Goal: Task Accomplishment & Management: Use online tool/utility

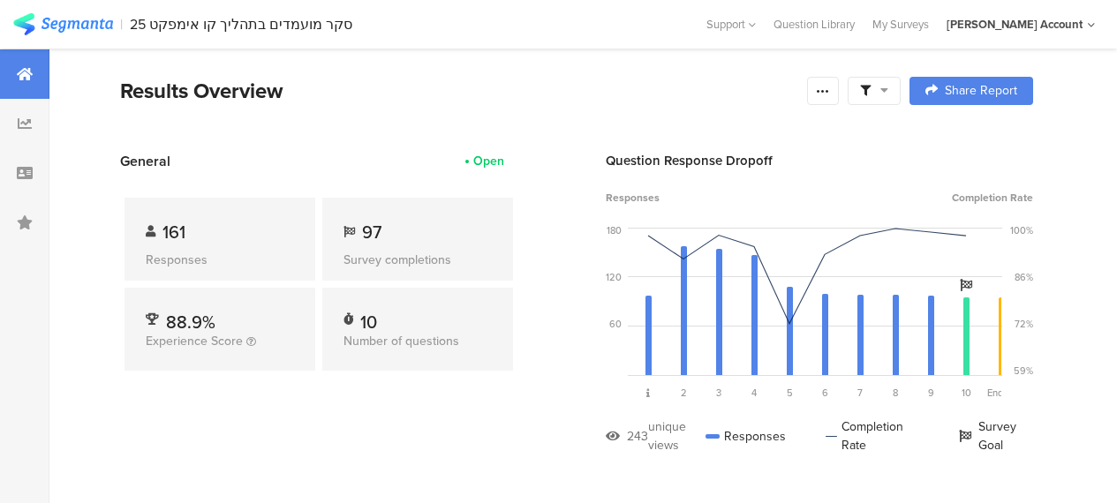
scroll to position [618, 0]
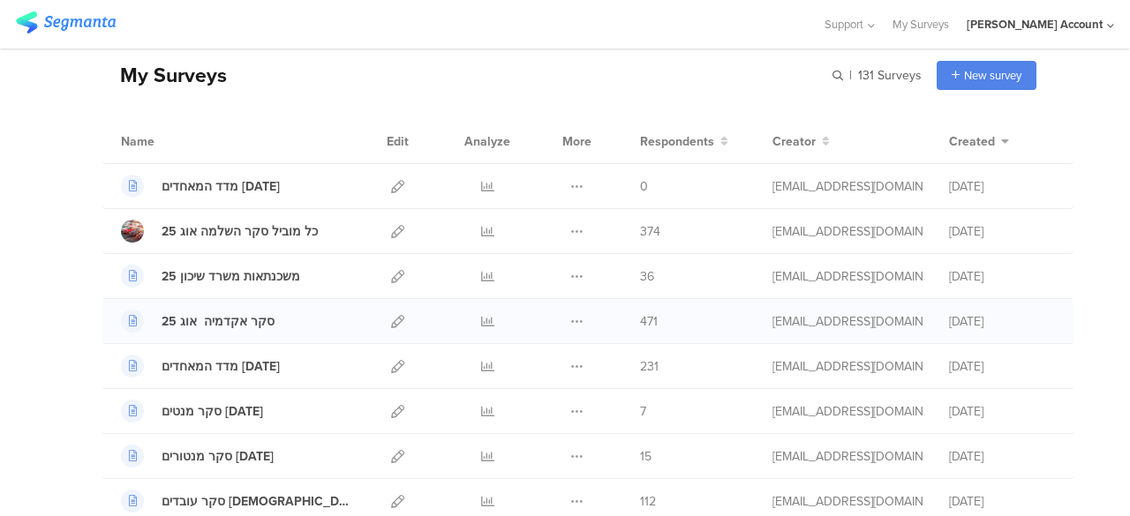
scroll to position [88, 0]
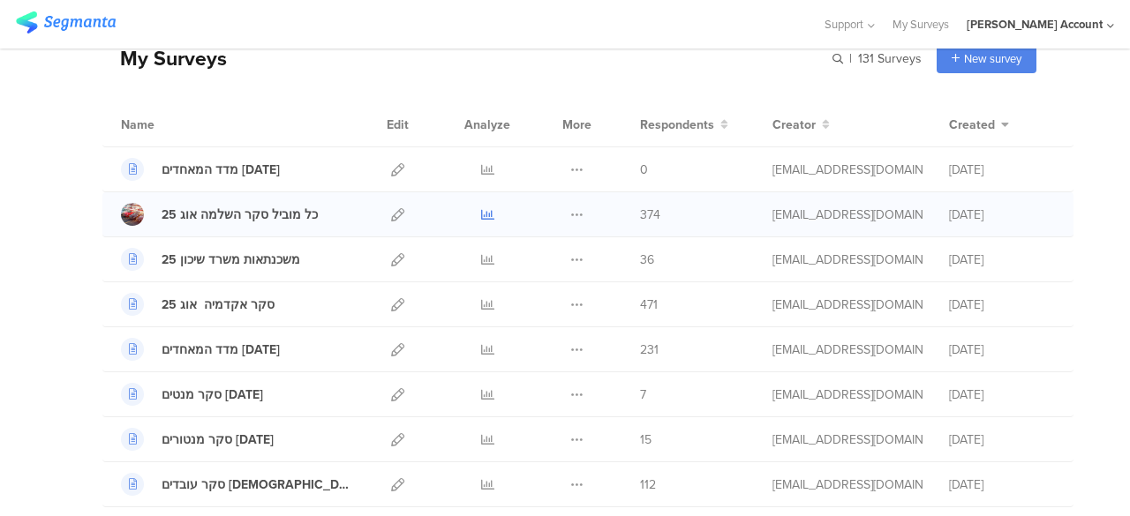
click at [481, 210] on icon at bounding box center [487, 214] width 13 height 13
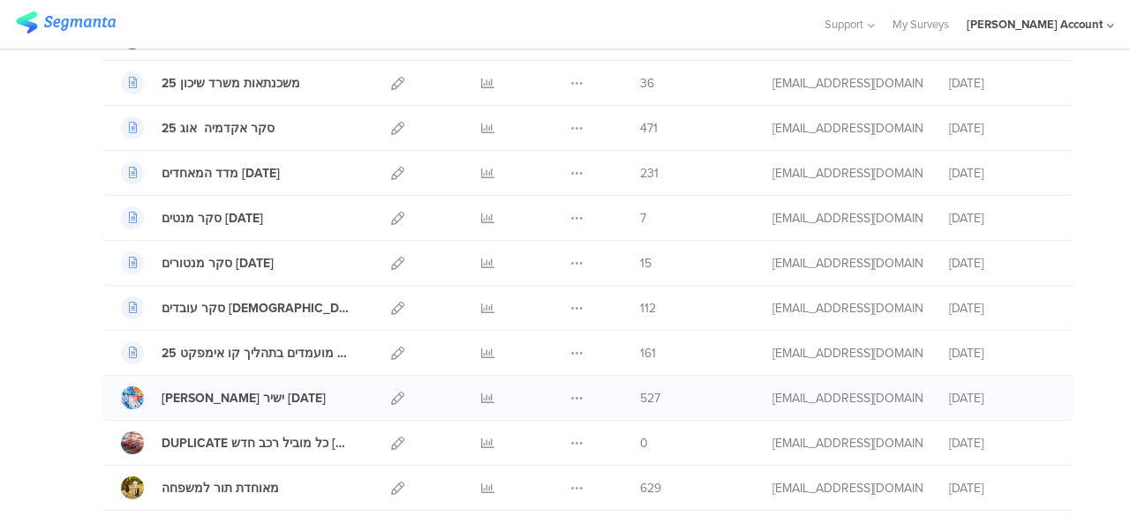
scroll to position [177, 0]
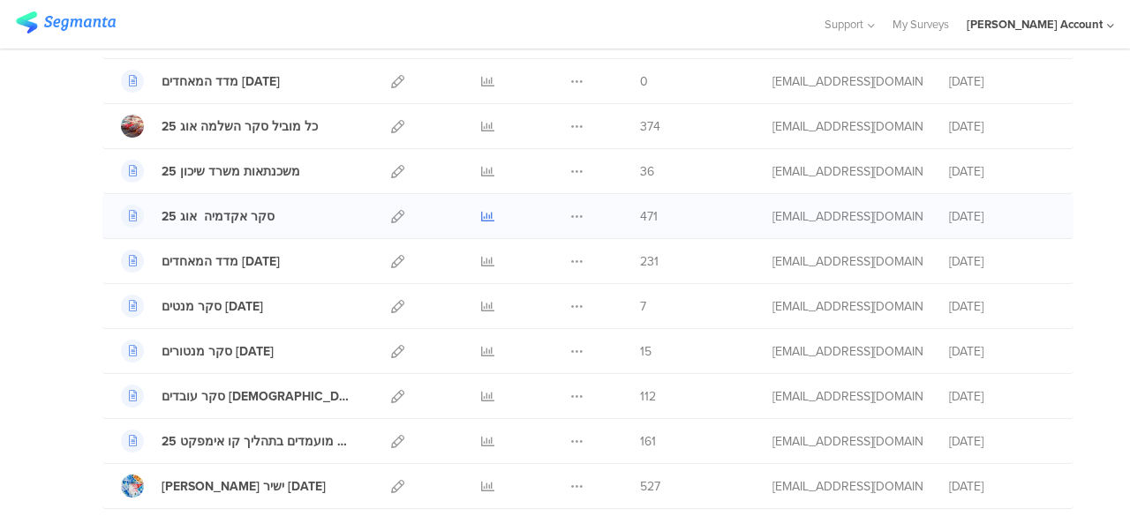
click at [481, 213] on icon at bounding box center [487, 216] width 13 height 13
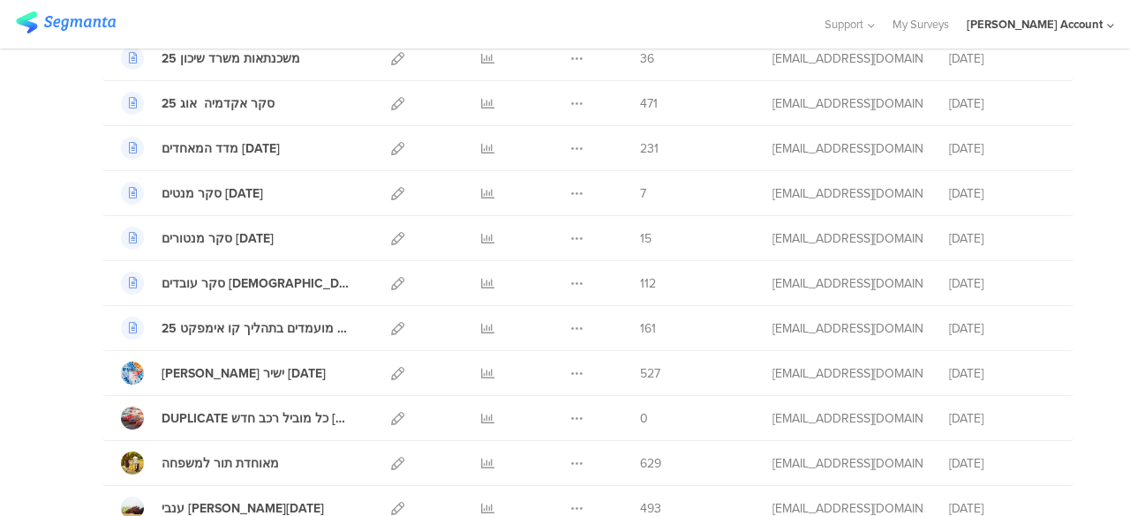
scroll to position [265, 0]
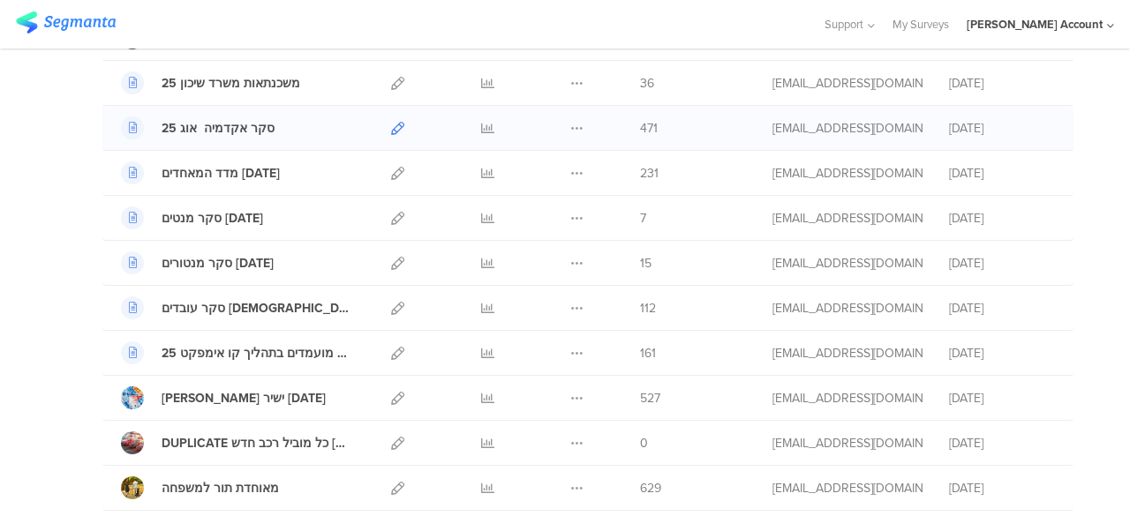
click at [391, 125] on icon at bounding box center [397, 128] width 13 height 13
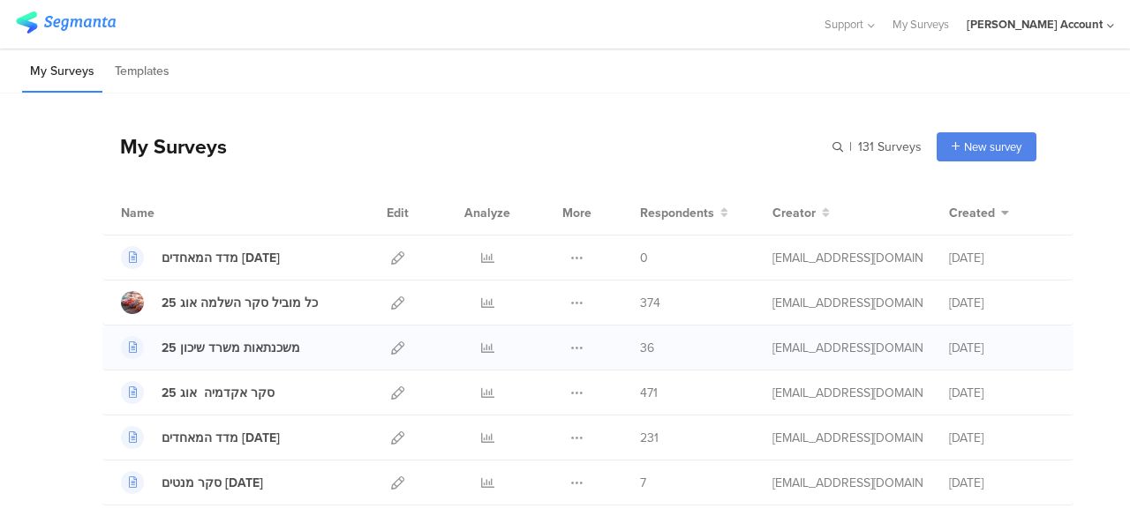
scroll to position [88, 0]
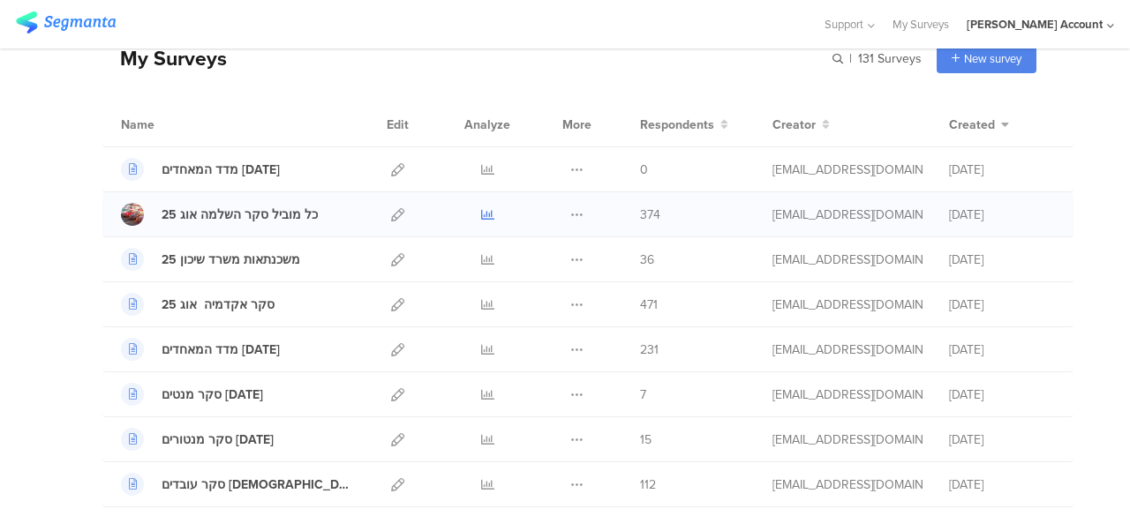
click at [481, 213] on icon at bounding box center [487, 214] width 13 height 13
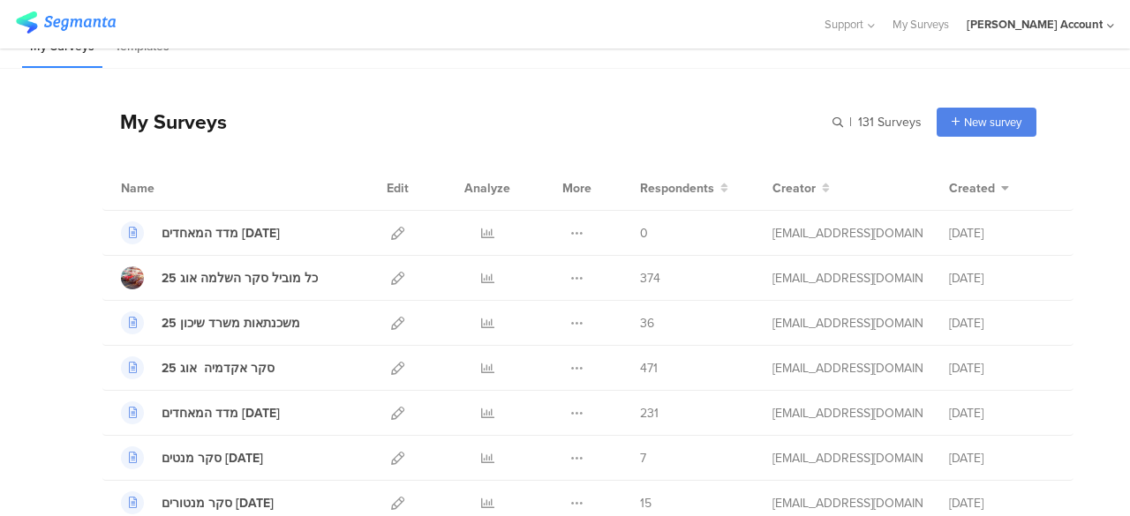
scroll to position [0, 0]
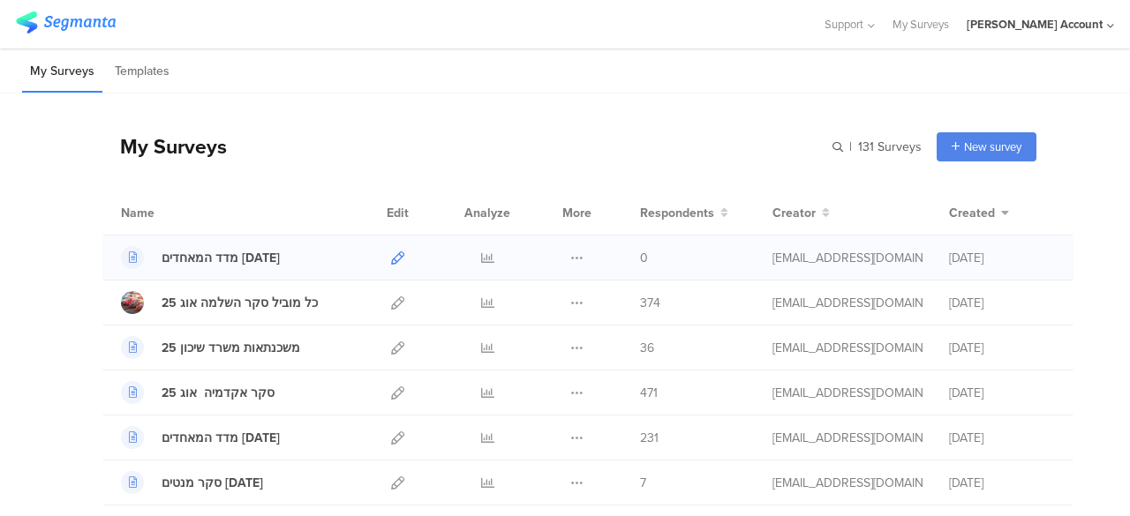
click at [391, 256] on icon at bounding box center [397, 258] width 13 height 13
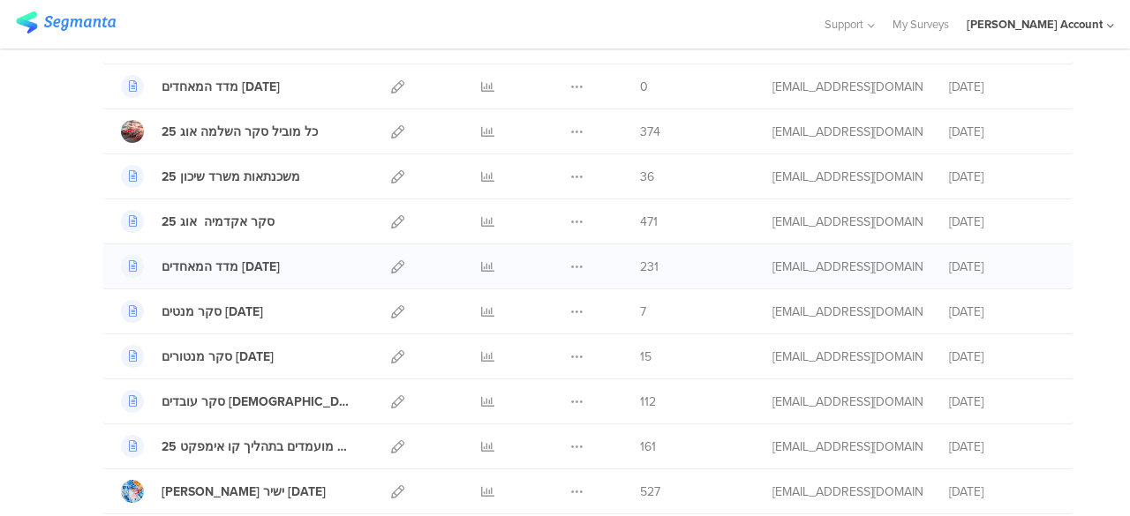
scroll to position [353, 0]
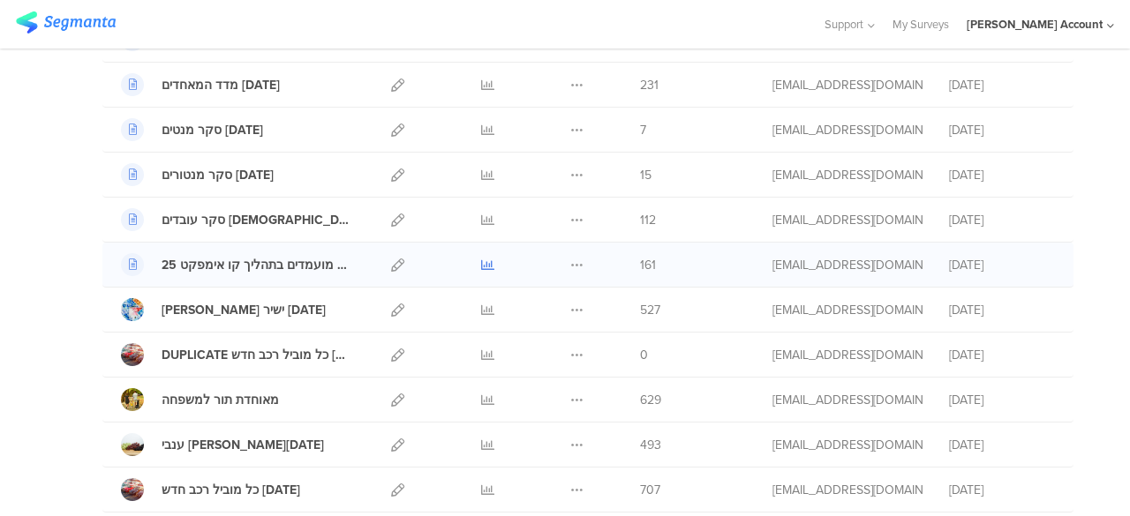
click at [481, 261] on icon at bounding box center [487, 265] width 13 height 13
click at [481, 217] on icon at bounding box center [487, 220] width 13 height 13
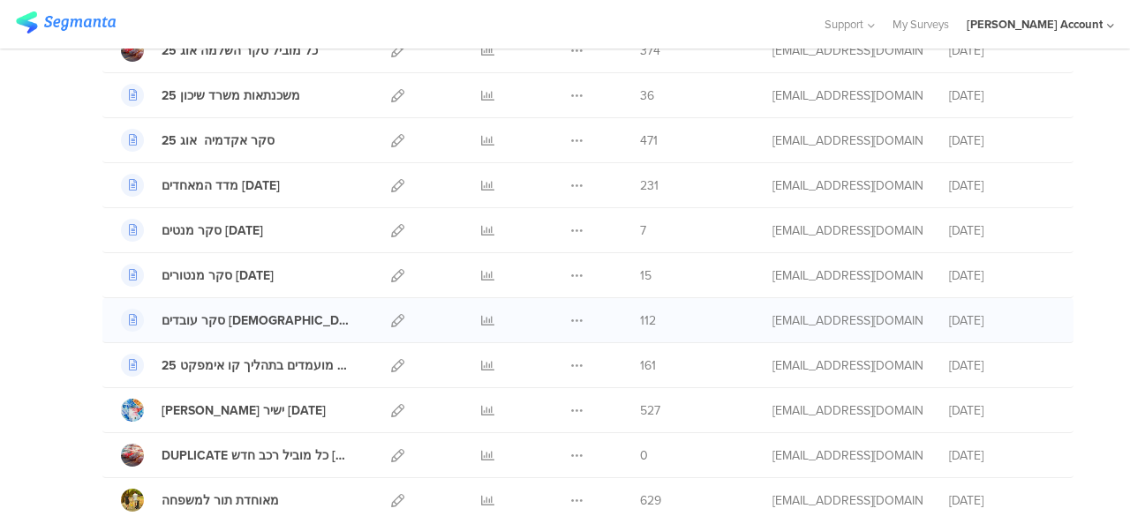
scroll to position [265, 0]
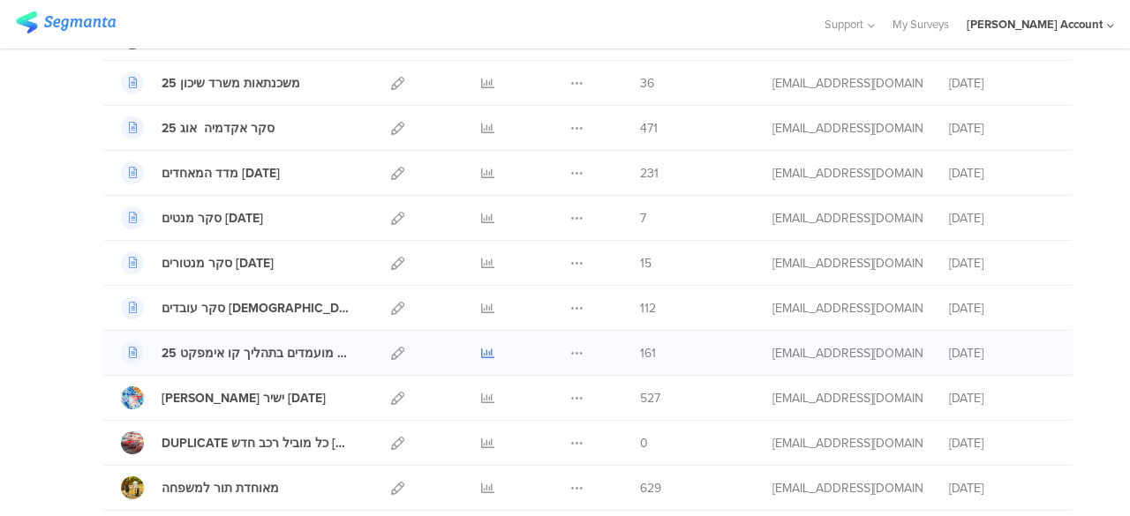
click at [481, 350] on icon at bounding box center [487, 353] width 13 height 13
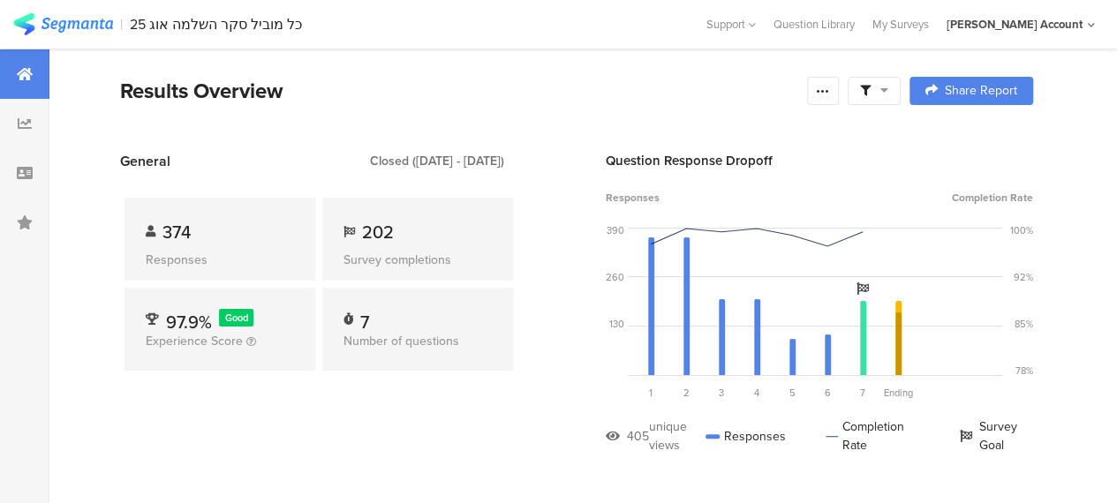
click at [888, 85] on icon at bounding box center [884, 90] width 8 height 12
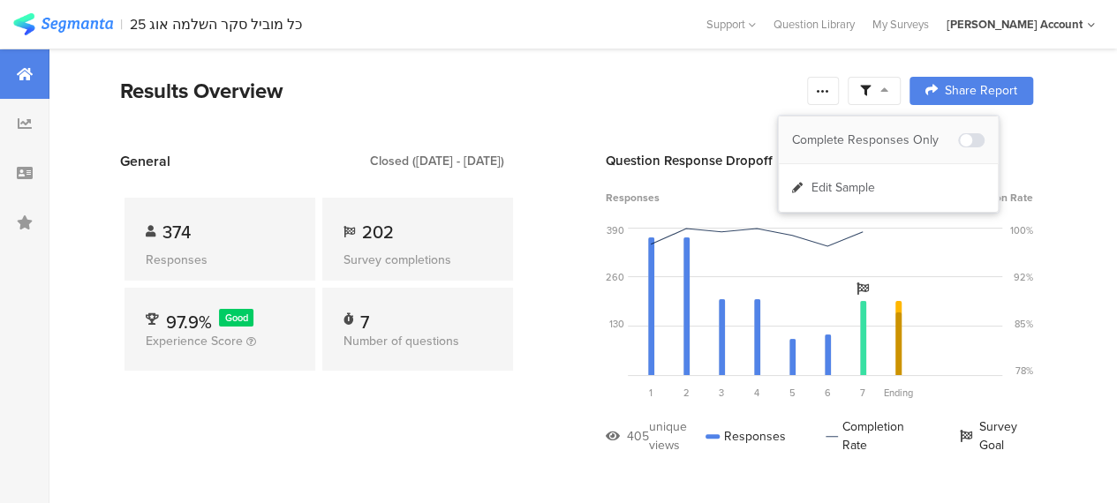
click at [907, 136] on div "Complete Responses Only" at bounding box center [875, 141] width 166 height 18
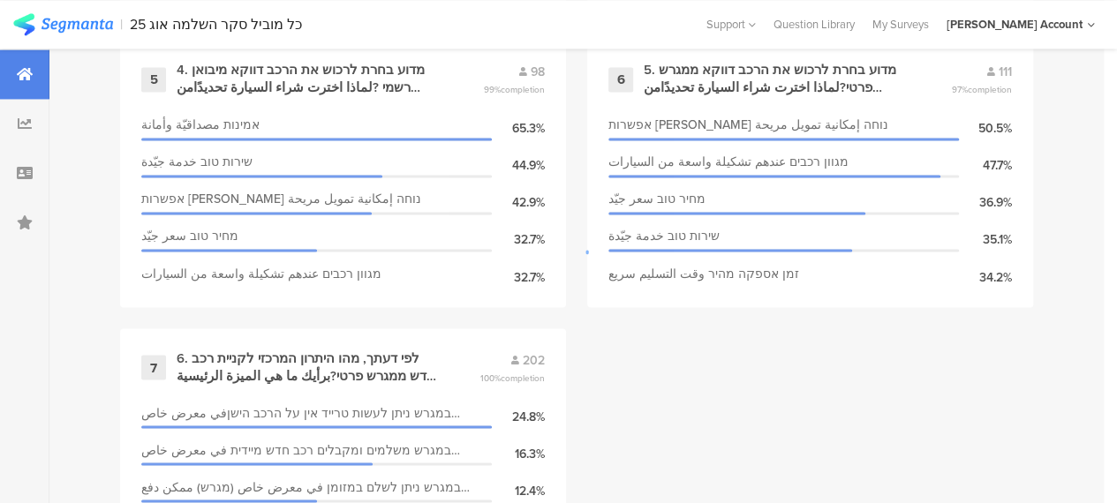
scroll to position [1412, 0]
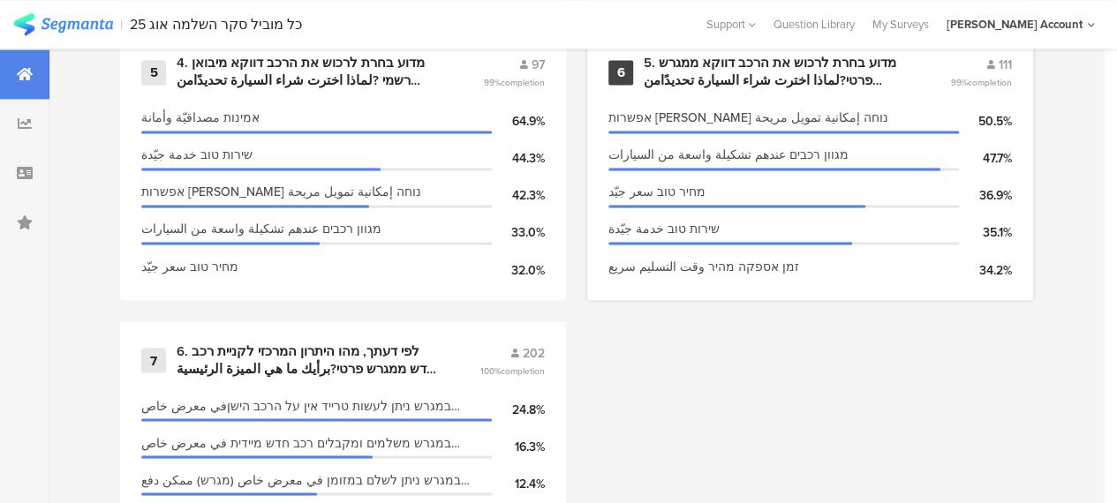
click at [803, 79] on div "5. מדוע בחרת לרכוש את הרכב דווקא ממגרש פרטי?لماذا اخترت شراء السيارة تحديدًامن …" at bounding box center [776, 72] width 264 height 34
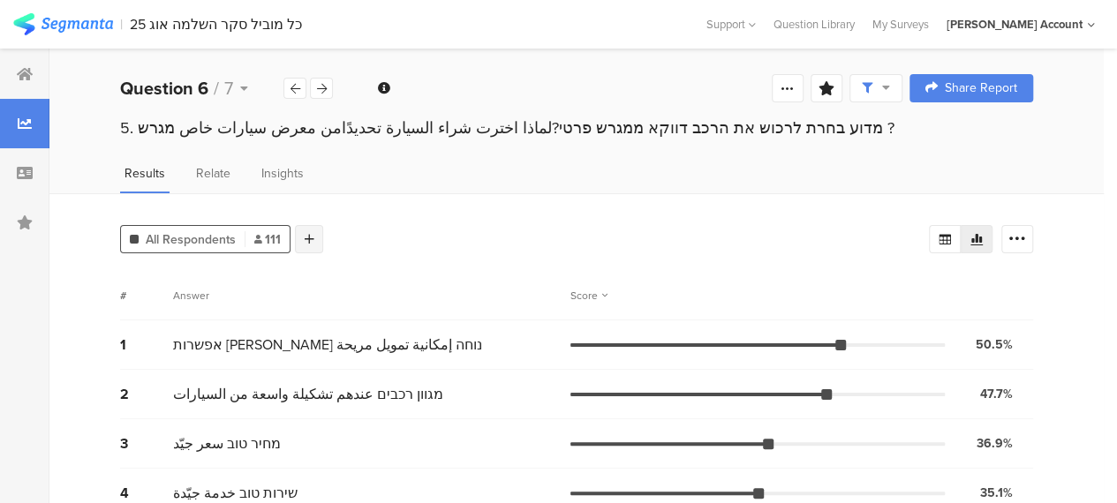
click at [306, 237] on icon at bounding box center [310, 239] width 10 height 12
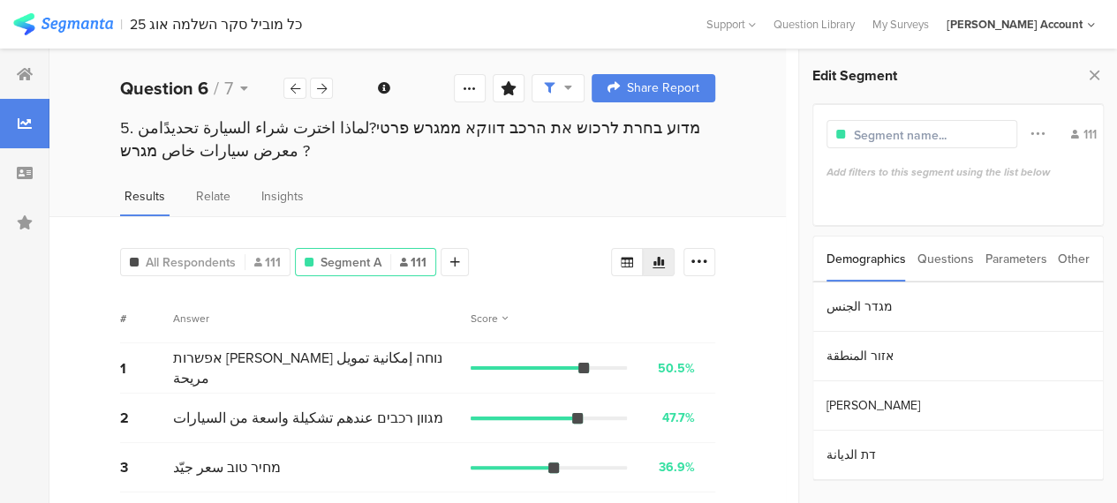
click at [1019, 259] on div "Parameters" at bounding box center [1015, 259] width 62 height 45
click at [865, 297] on section "c" at bounding box center [958, 306] width 290 height 49
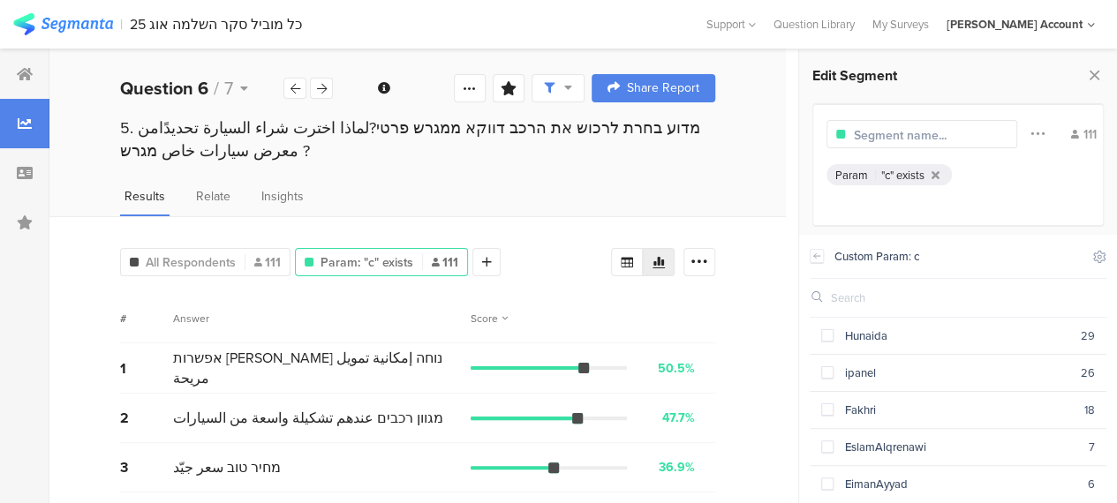
click at [61, 23] on img at bounding box center [63, 24] width 100 height 22
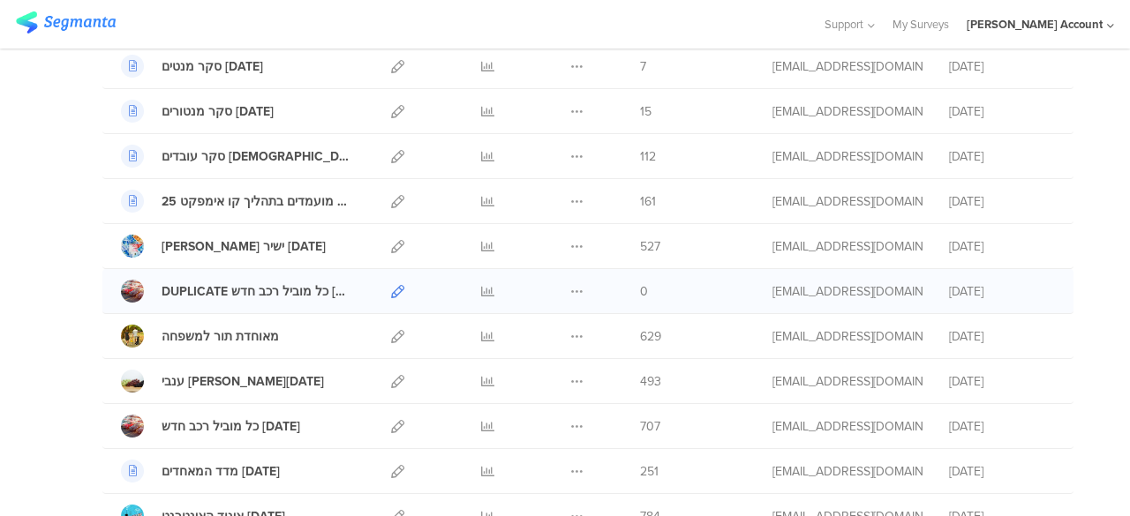
scroll to position [441, 0]
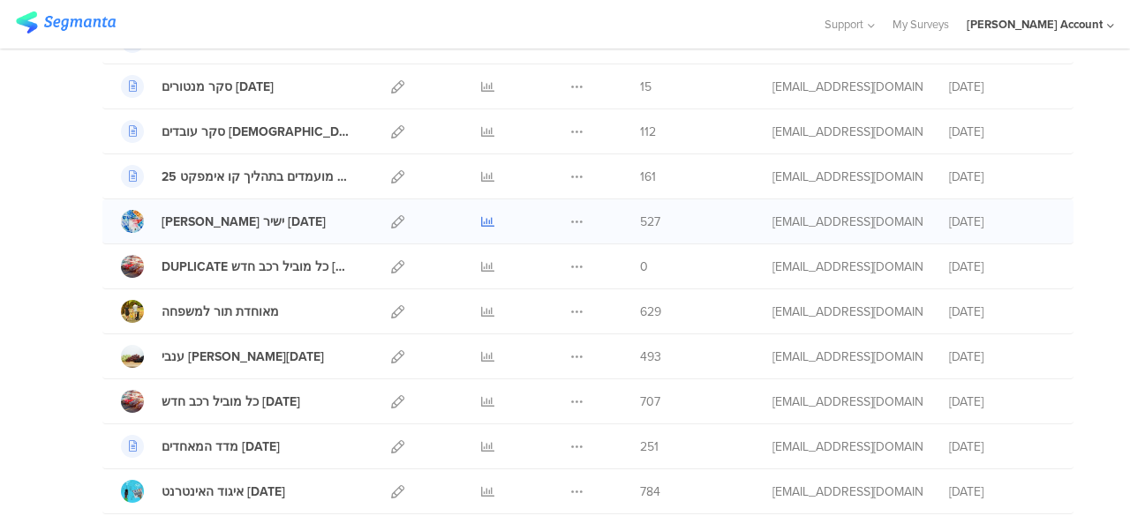
click at [481, 215] on icon at bounding box center [487, 221] width 13 height 13
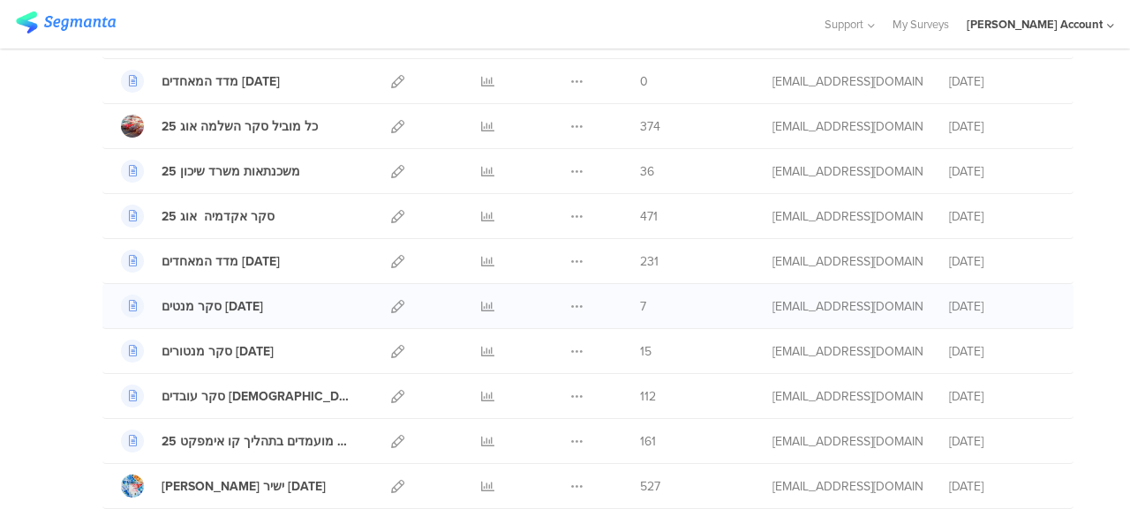
scroll to position [0, 0]
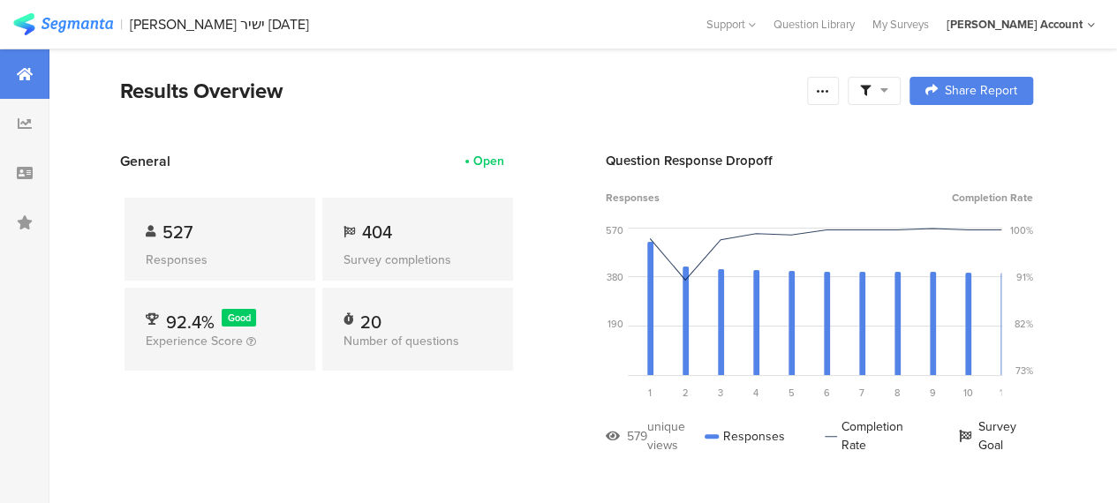
click at [888, 89] on icon at bounding box center [884, 90] width 8 height 12
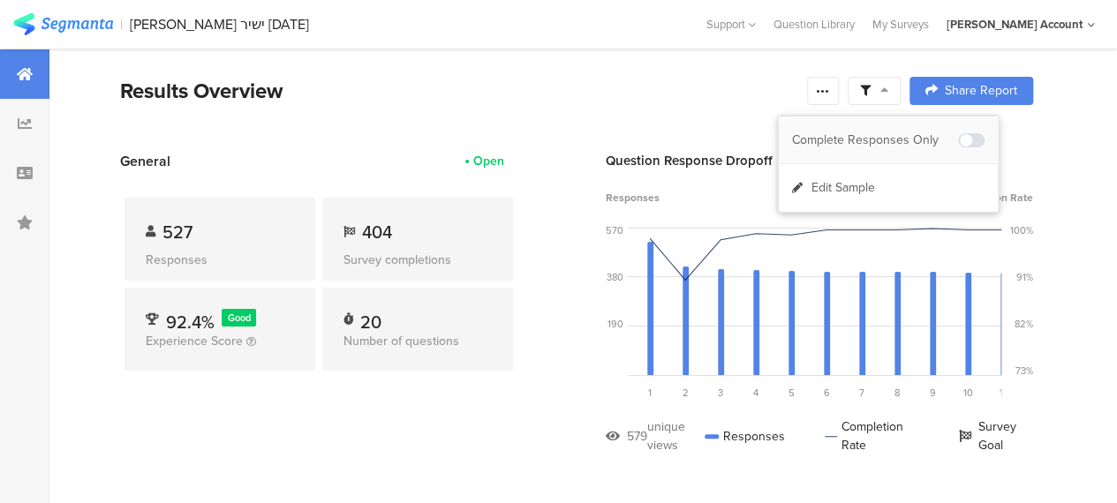
click at [900, 133] on div "Complete Responses Only" at bounding box center [875, 141] width 166 height 18
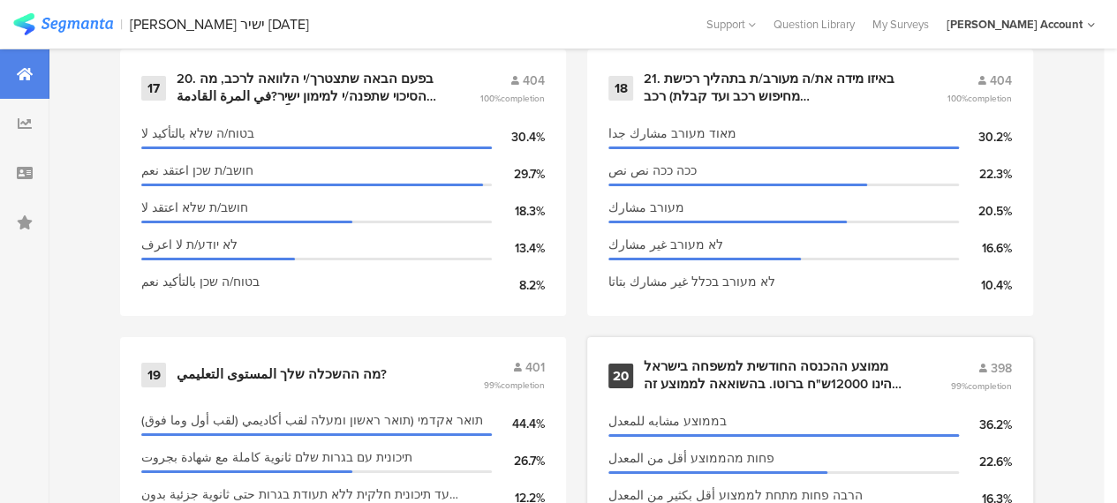
scroll to position [3094, 0]
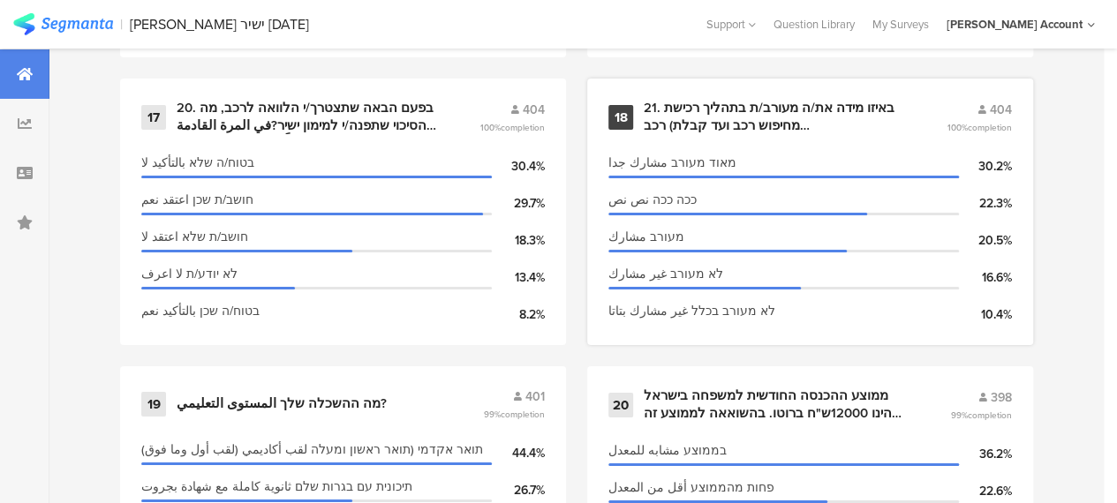
click at [761, 134] on div "21. באיזו מידה את/ה מעורב/ת בתהליך רכישת רכב (מחיפוש רכב ועד קבלת מימון וקנייה)…" at bounding box center [774, 117] width 260 height 34
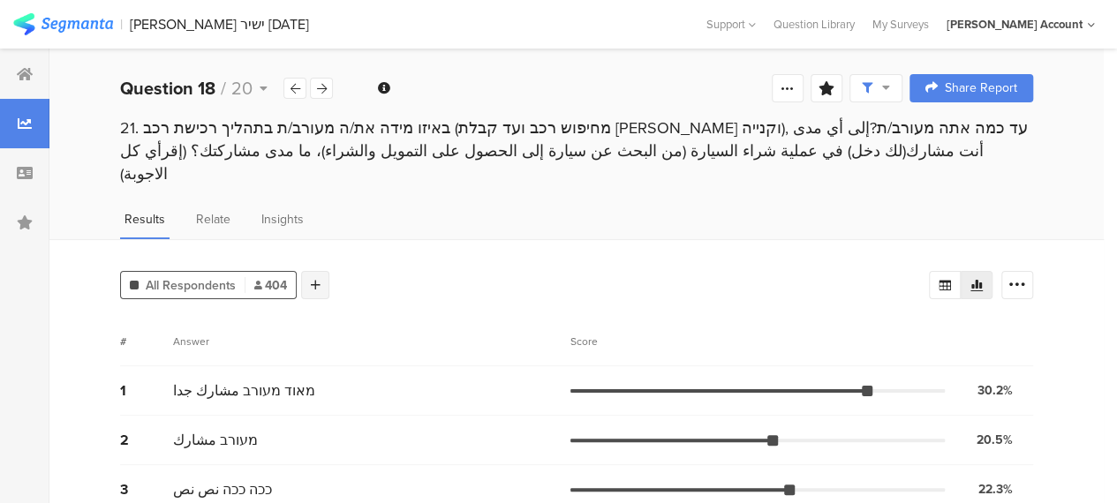
click at [320, 271] on div at bounding box center [315, 285] width 28 height 28
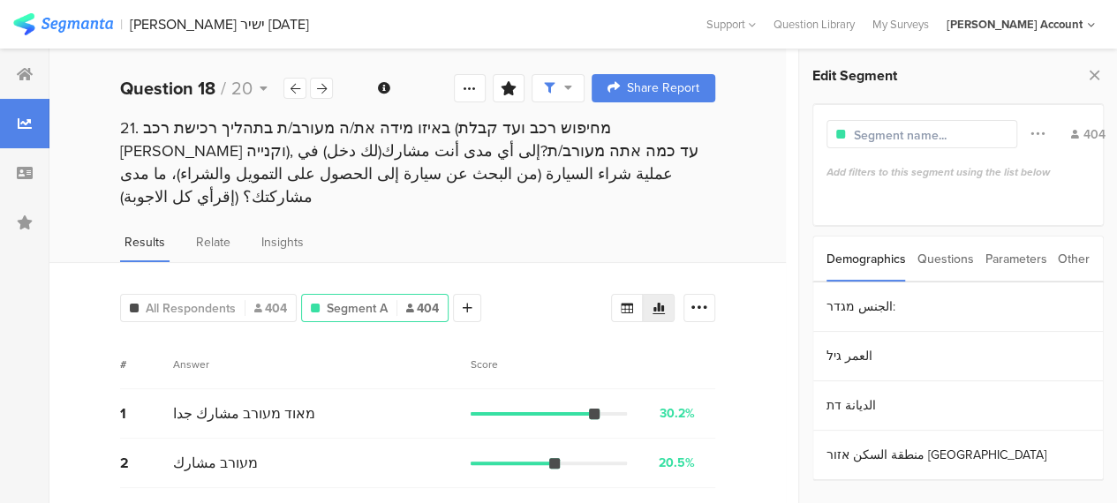
click at [999, 262] on div "Parameters" at bounding box center [1015, 259] width 62 height 45
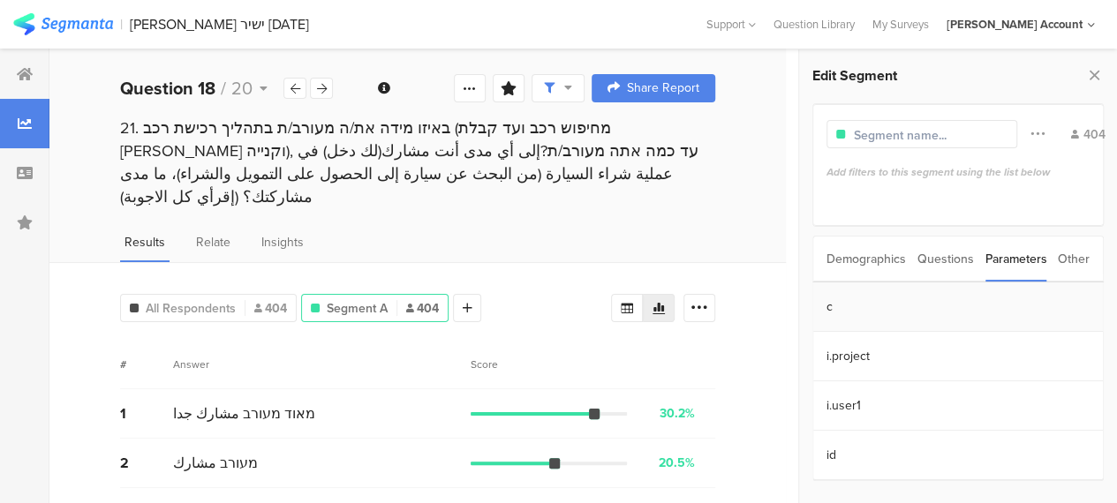
click at [847, 298] on section "c" at bounding box center [958, 306] width 290 height 49
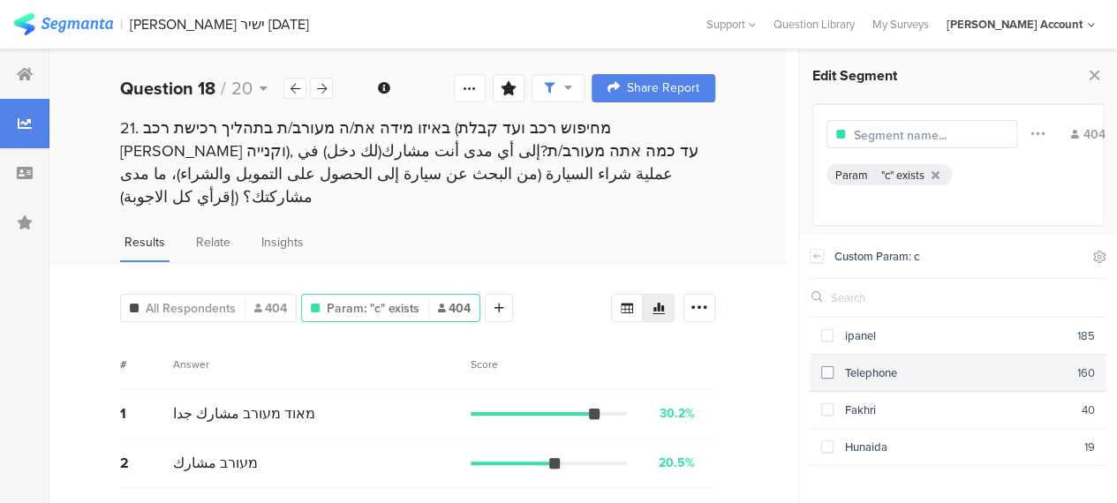
click at [830, 370] on span at bounding box center [827, 372] width 12 height 12
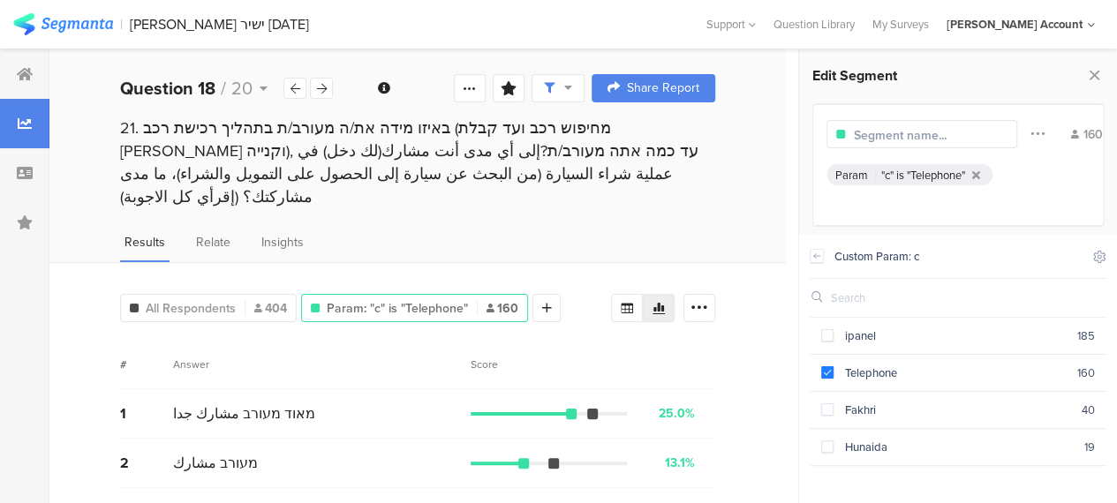
click at [578, 262] on div "All Respondents 404 Param: "c" is "Telephone" 160 Add Segment Segment markers C…" at bounding box center [417, 456] width 736 height 388
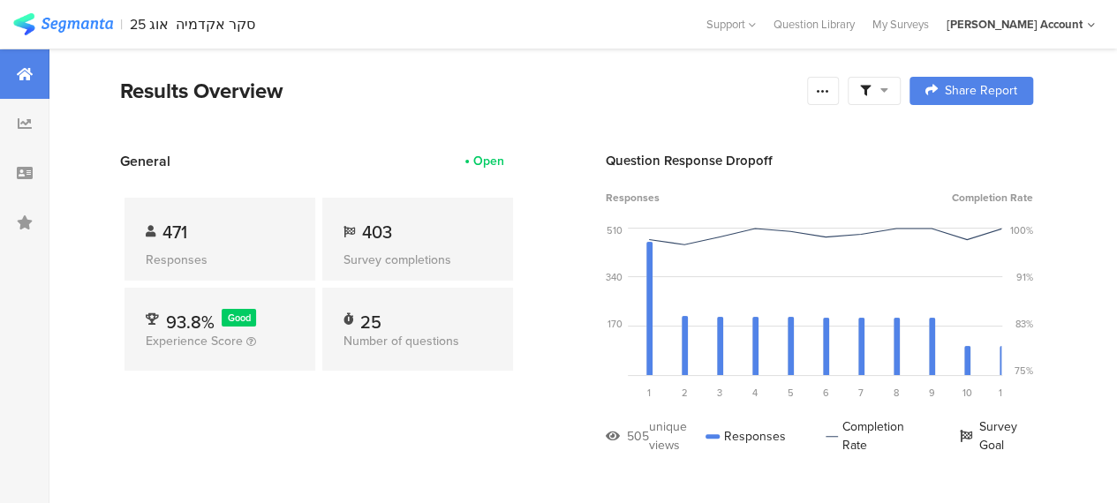
click at [888, 93] on icon at bounding box center [884, 90] width 8 height 12
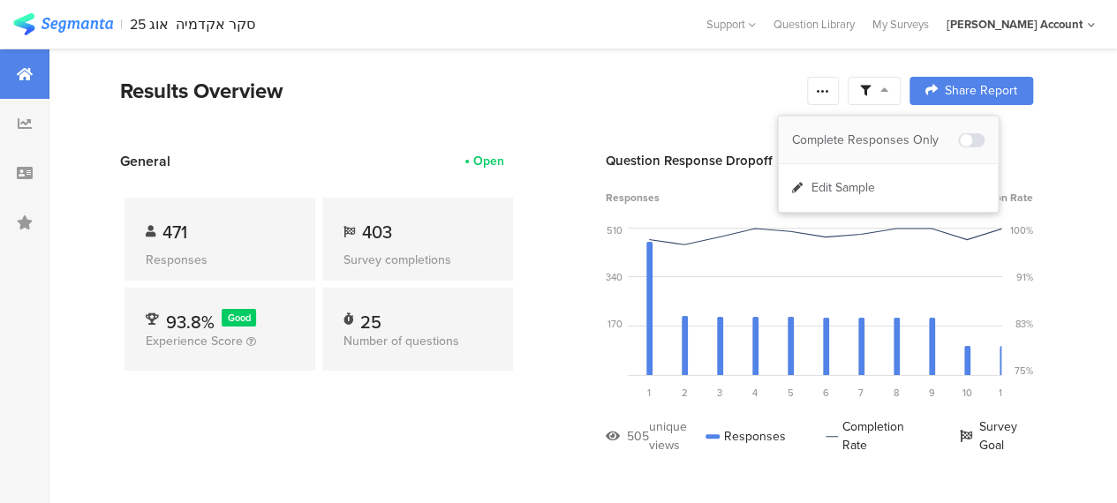
click at [907, 139] on div "Complete Responses Only" at bounding box center [875, 141] width 166 height 18
click at [489, 402] on div "471 Responses 403 Survey completions 100.0% Good Experience Score 25 Number of …" at bounding box center [318, 287] width 397 height 233
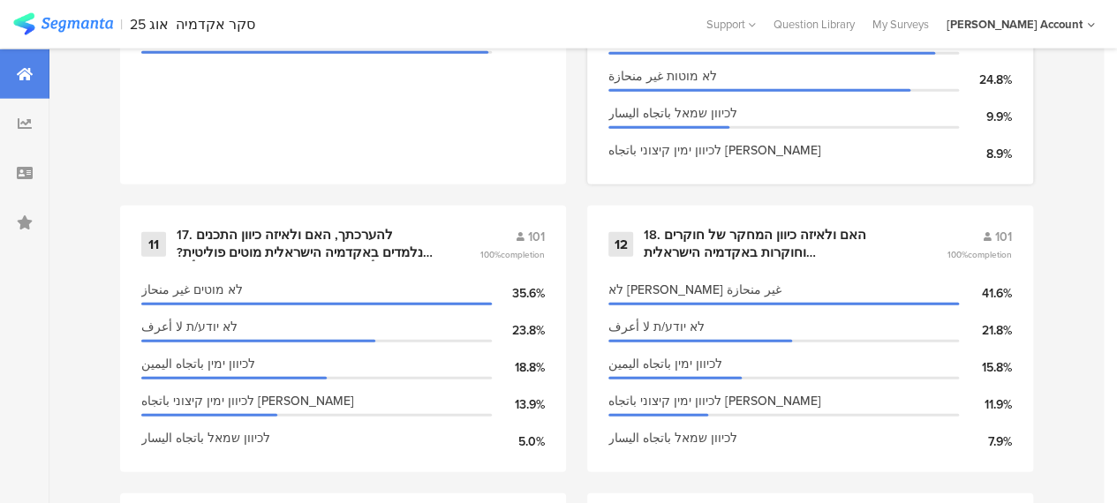
scroll to position [2192, 0]
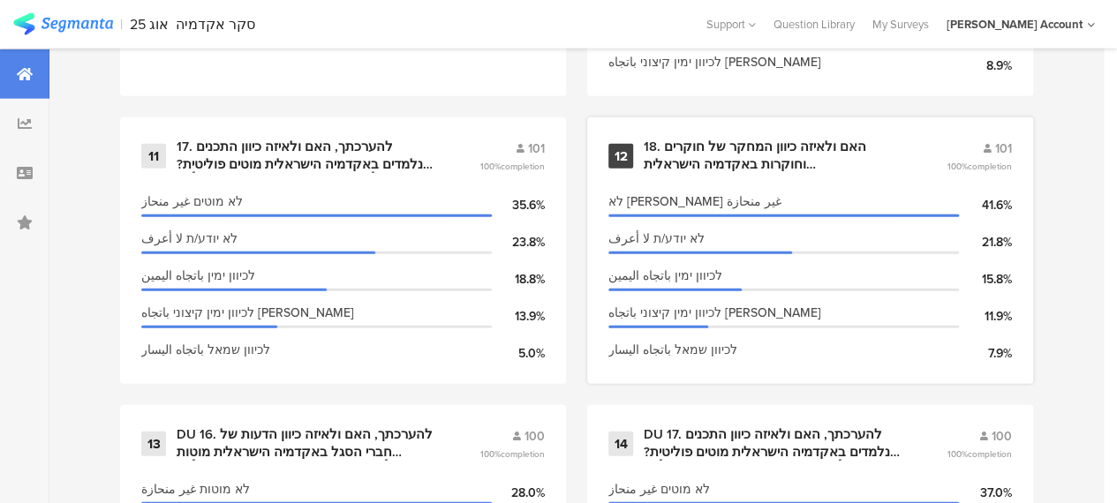
click at [740, 158] on div "18. האם ולאיזה כיוון המחקר של חוקרים וחוקרות באקדמיה הישראלית מוטה פוליטית? هل،…" at bounding box center [774, 156] width 260 height 34
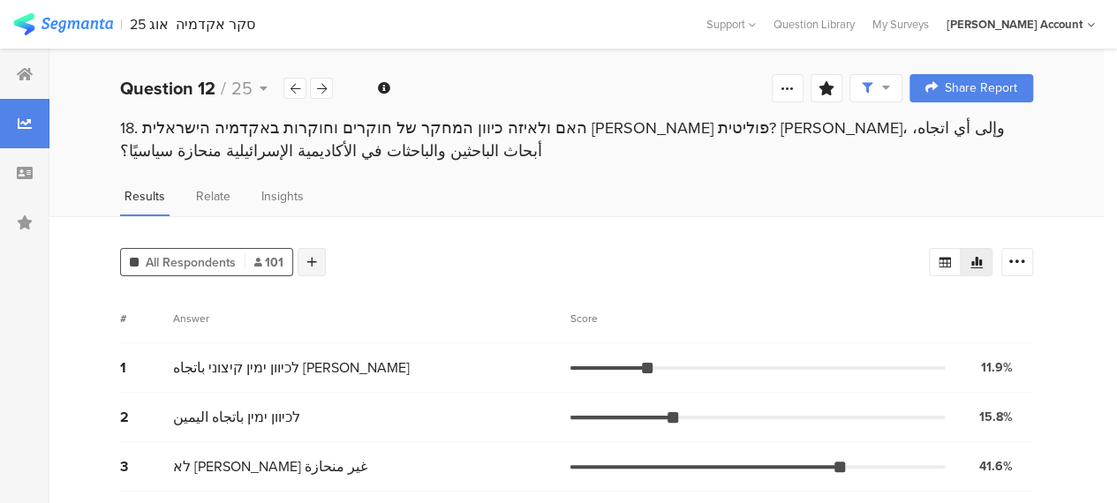
click at [318, 263] on div at bounding box center [312, 262] width 28 height 28
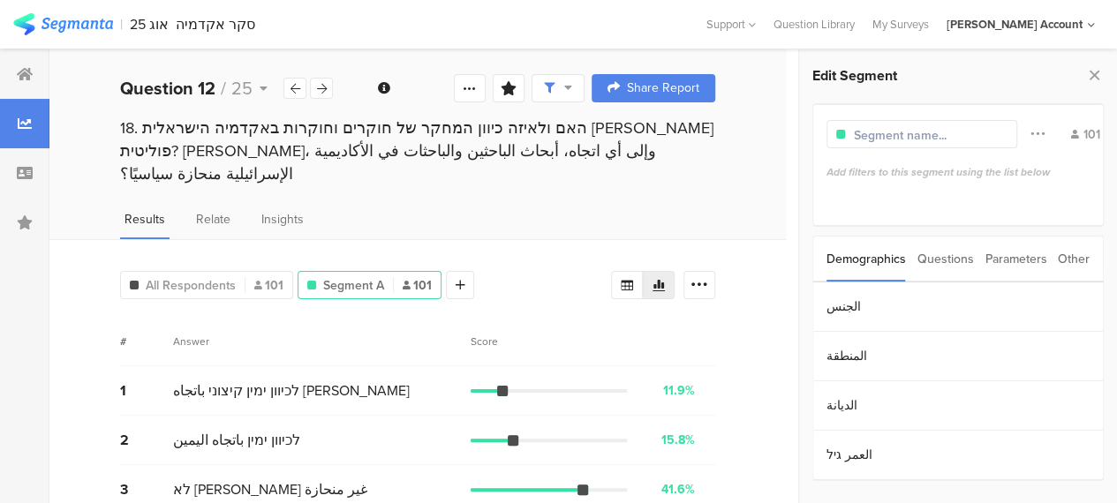
click at [1005, 255] on div "Parameters" at bounding box center [1015, 259] width 62 height 45
click at [833, 310] on section "c" at bounding box center [958, 306] width 290 height 49
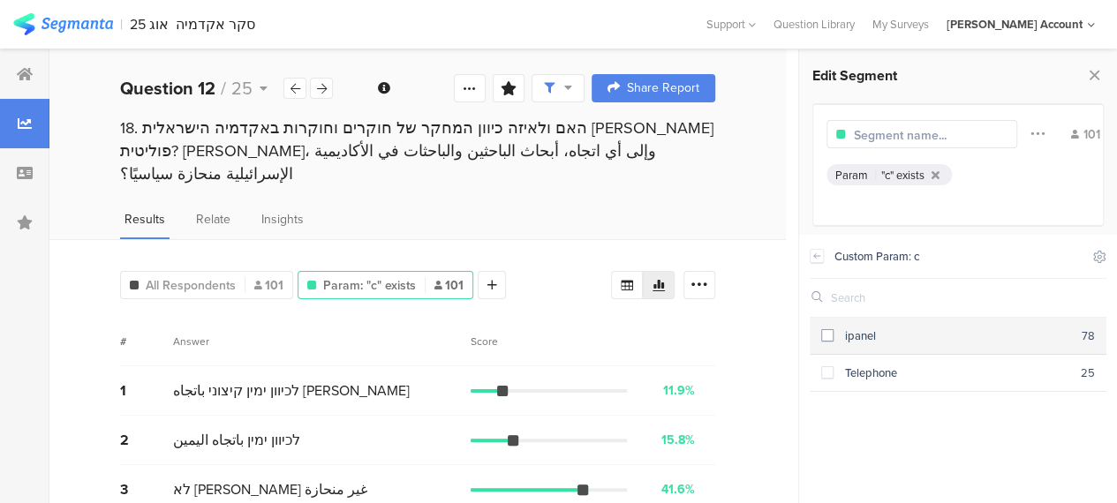
click at [826, 335] on span at bounding box center [827, 335] width 12 height 12
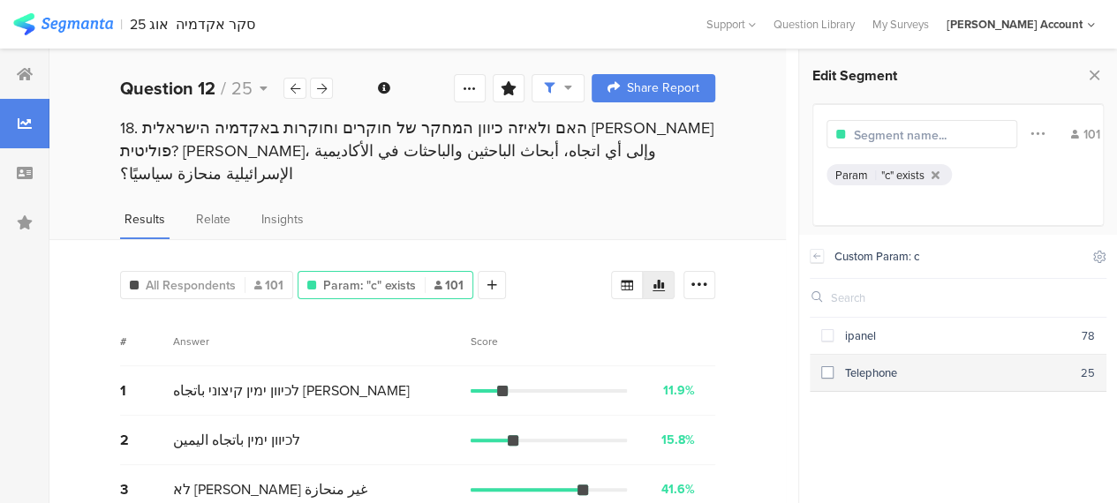
click at [828, 374] on span at bounding box center [827, 372] width 12 height 12
click at [327, 84] on div at bounding box center [321, 88] width 23 height 21
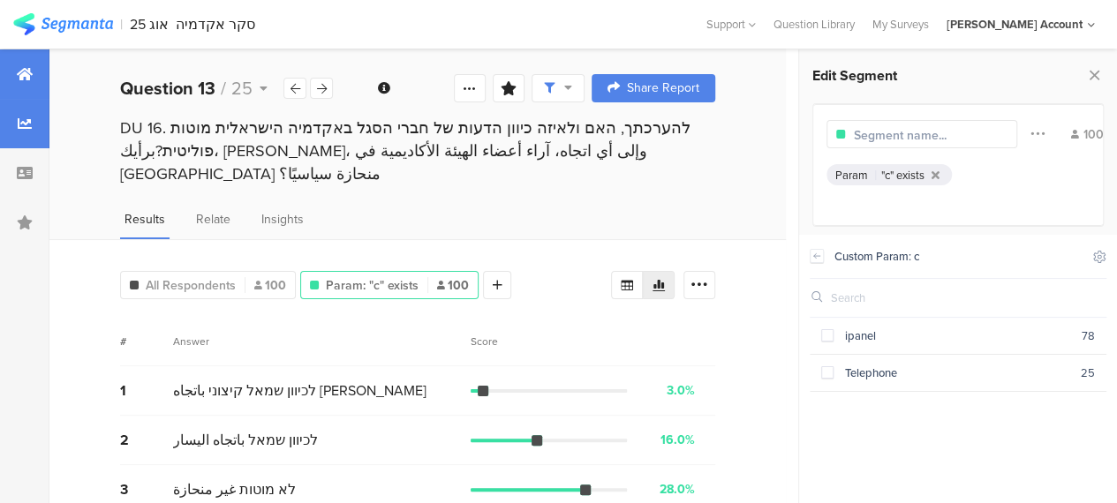
click at [14, 72] on div at bounding box center [24, 73] width 49 height 49
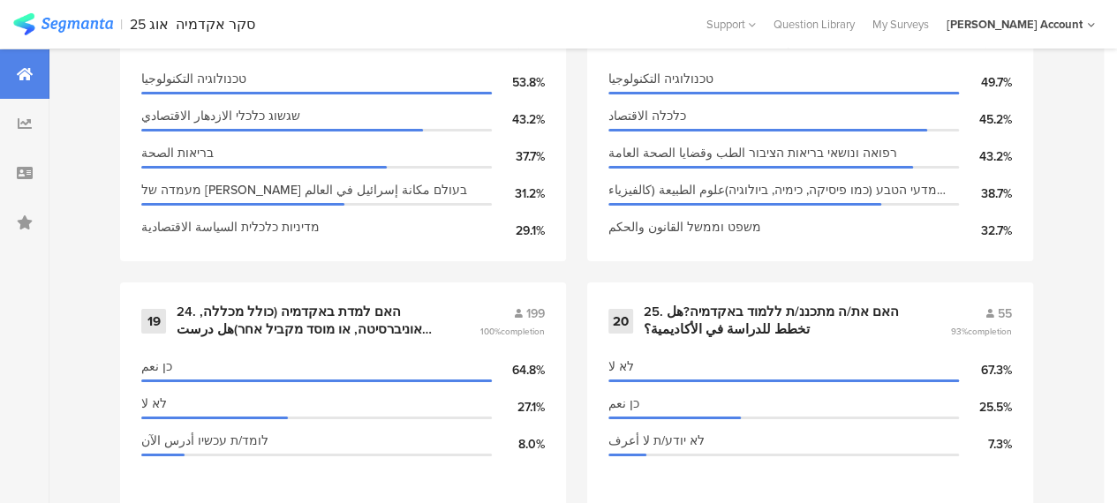
scroll to position [3090, 0]
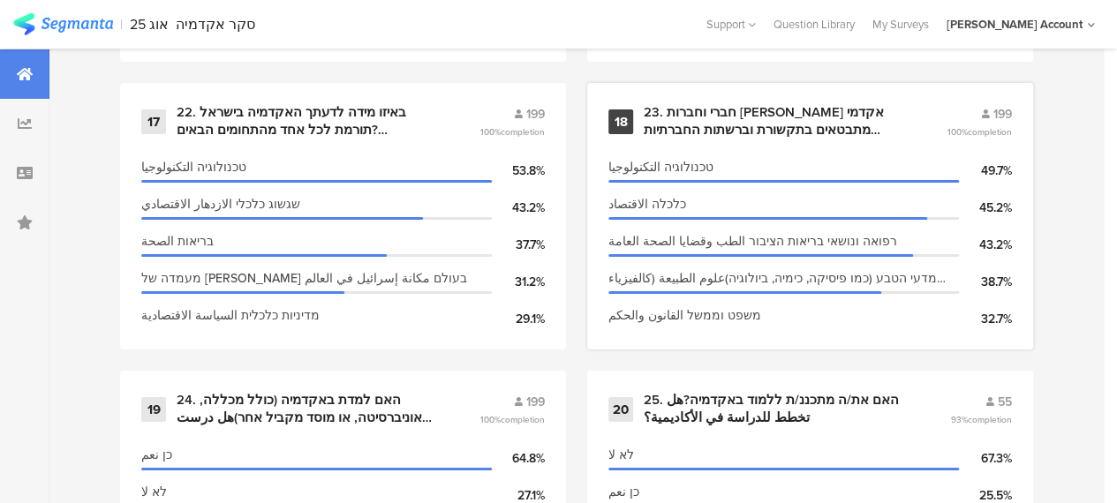
click at [692, 133] on div "23. חברי וחברות [PERSON_NAME] אקדמי מתבטאים בתקשורת וברשתות החברתיות בנושאי המח…" at bounding box center [774, 121] width 260 height 34
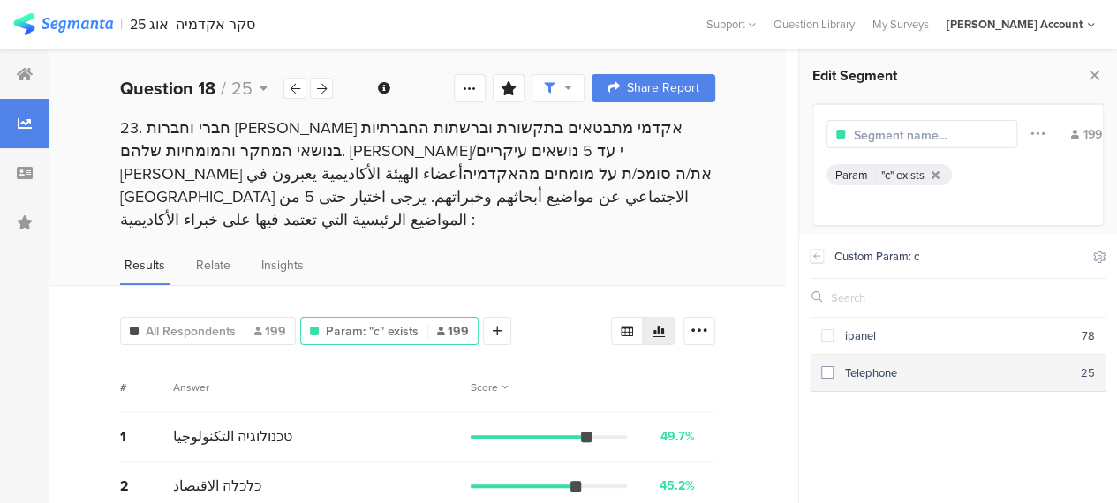
click at [831, 373] on span at bounding box center [827, 372] width 12 height 12
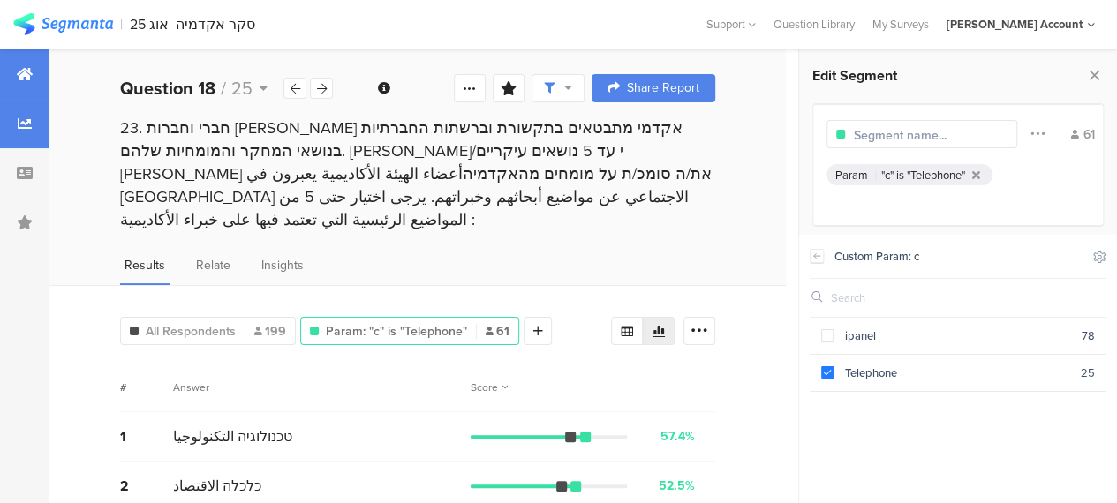
click at [28, 75] on icon at bounding box center [25, 74] width 16 height 14
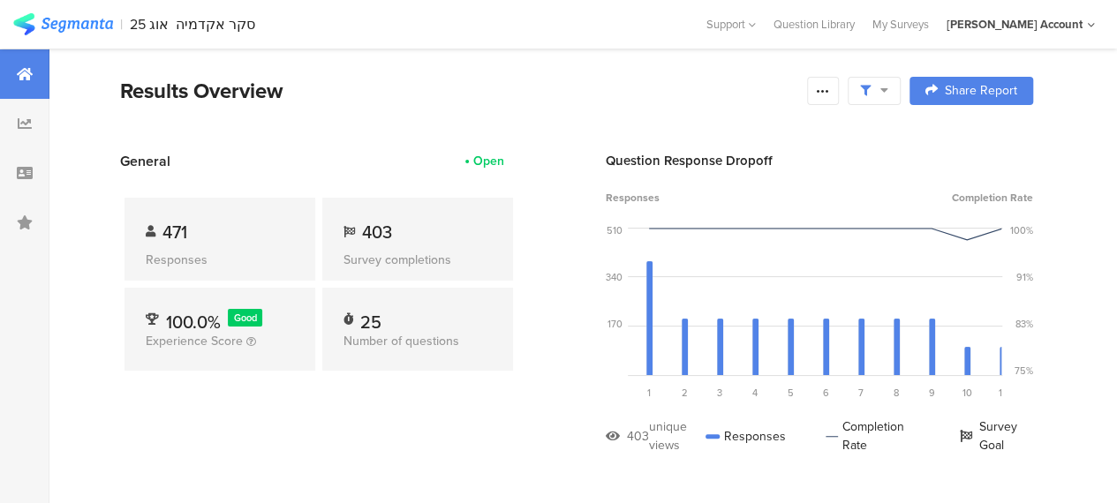
click at [438, 384] on div "471 Responses 403 Survey completions 100.0% Good Experience Score 25 Number of …" at bounding box center [318, 287] width 397 height 233
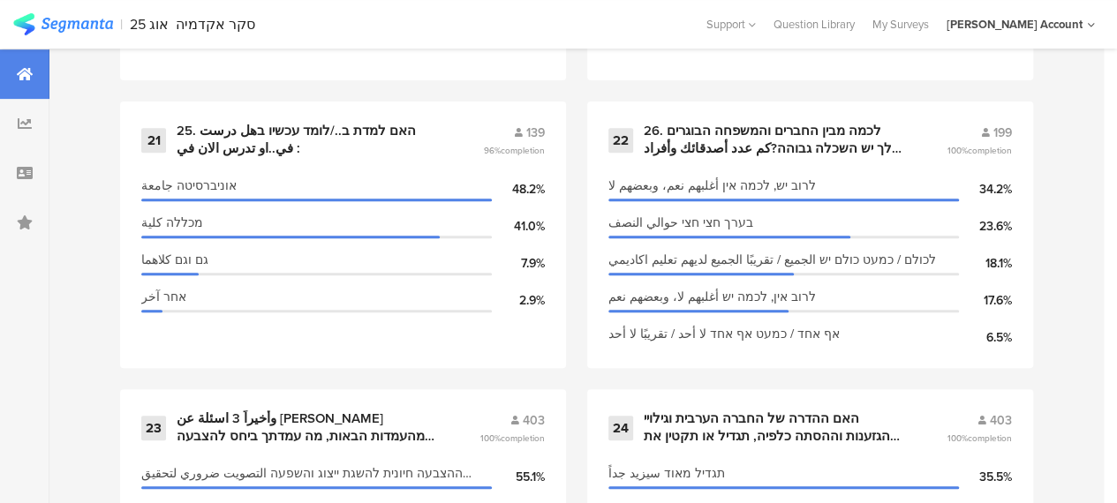
scroll to position [3619, 0]
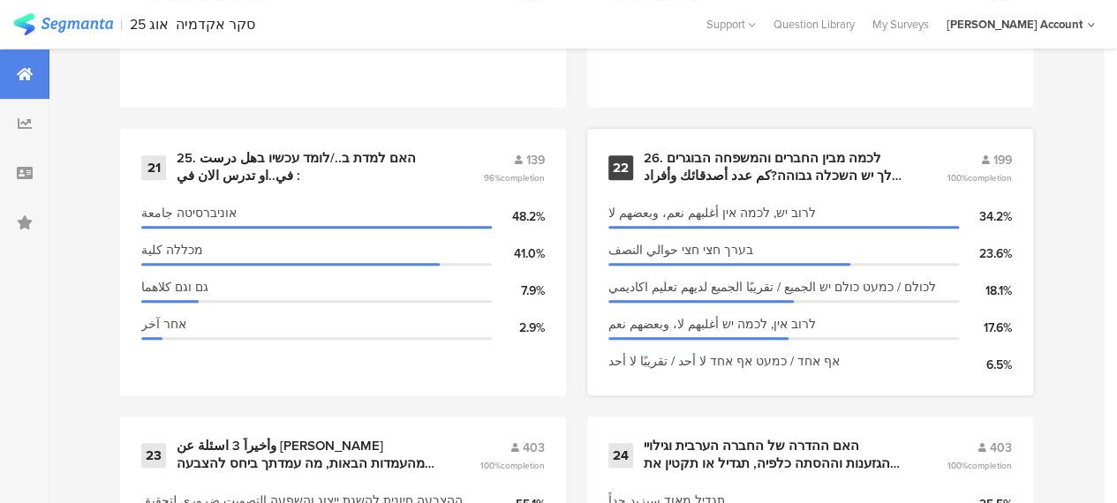
click at [716, 177] on div "26. לכמה מבין החברים והמשפחה הבוגרים שלך יש השכלה גבוהה?كم عدد أصدقائك وأفراد ع…" at bounding box center [774, 167] width 260 height 34
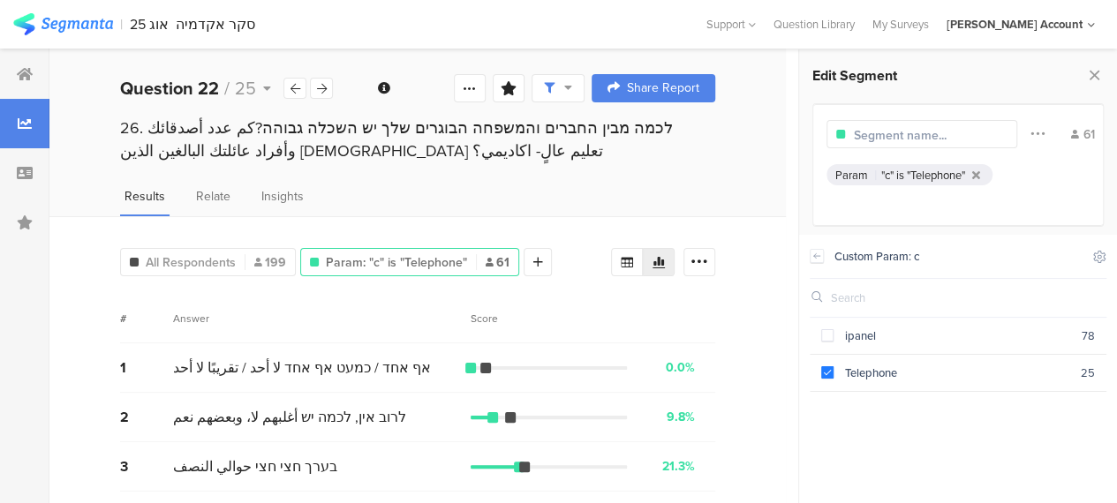
click at [606, 343] on div "1 אף אחד / כמעט אף אחד لا أحد / تقريبًا لا أحد 0.0% 0 votes" at bounding box center [417, 367] width 595 height 49
click at [609, 321] on div "Score" at bounding box center [593, 319] width 245 height 16
click at [28, 66] on div at bounding box center [24, 73] width 49 height 49
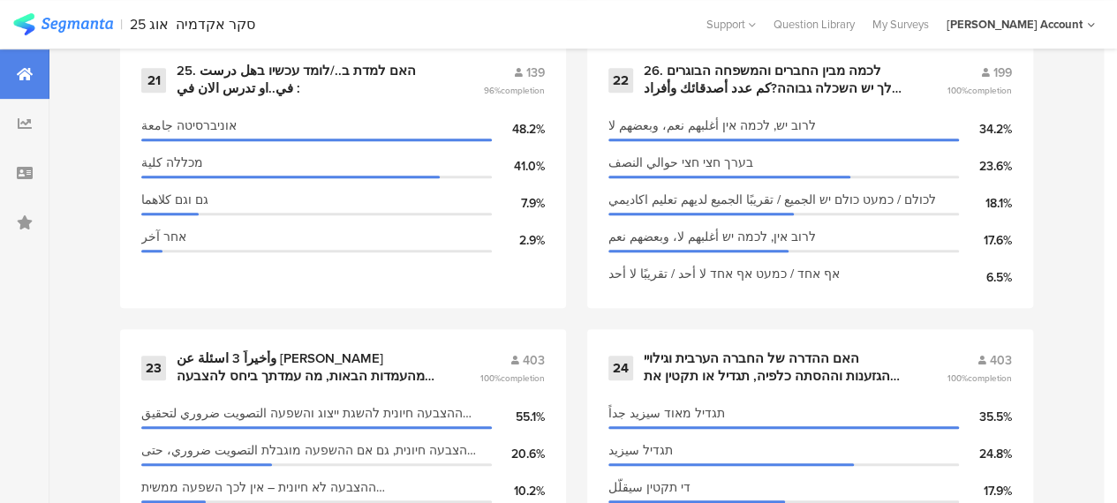
scroll to position [4134, 0]
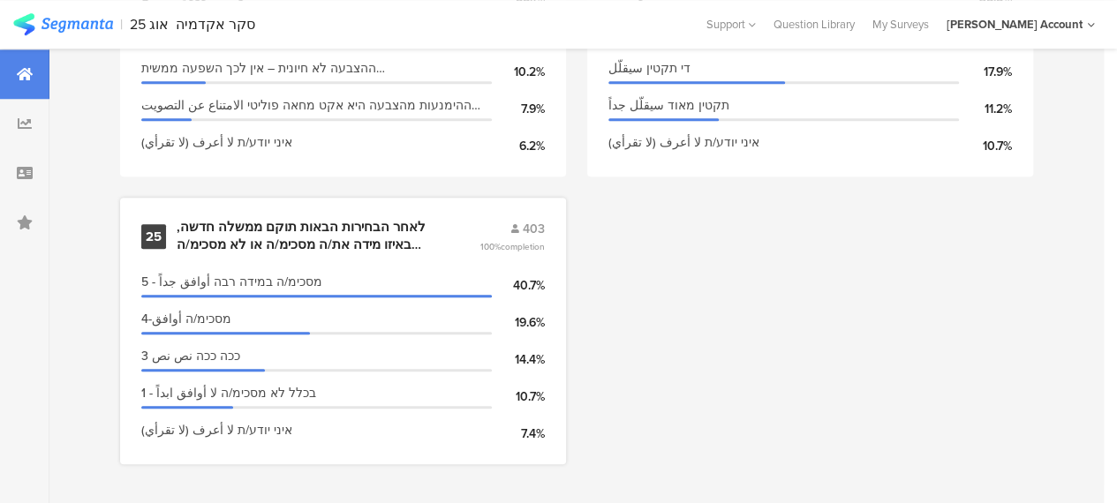
click at [289, 243] on div "לאחר הבחירות הבאות תוקם ממשלה חדשה, באיזו מידה את/ה מסכימ/ה או לא מסכימ/ה להצטר…" at bounding box center [307, 236] width 260 height 34
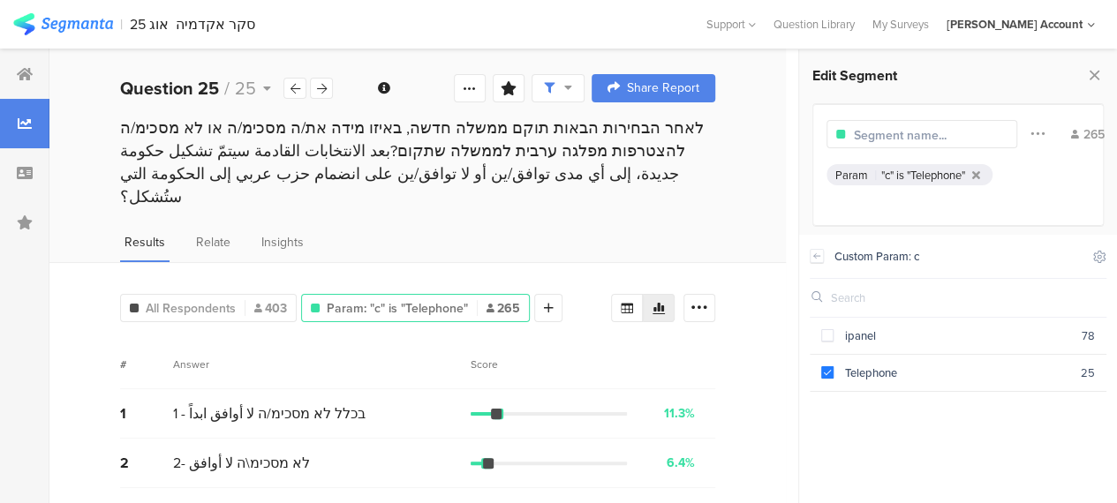
drag, startPoint x: 16, startPoint y: 66, endPoint x: 202, endPoint y: 8, distance: 195.2
click at [16, 66] on div at bounding box center [24, 73] width 49 height 49
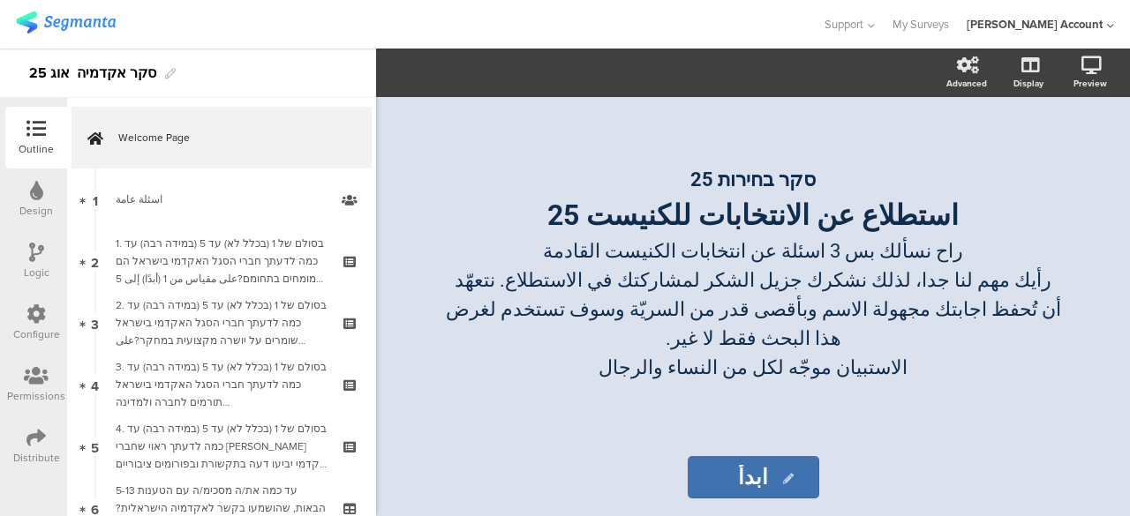
click at [38, 433] on icon at bounding box center [35, 437] width 19 height 19
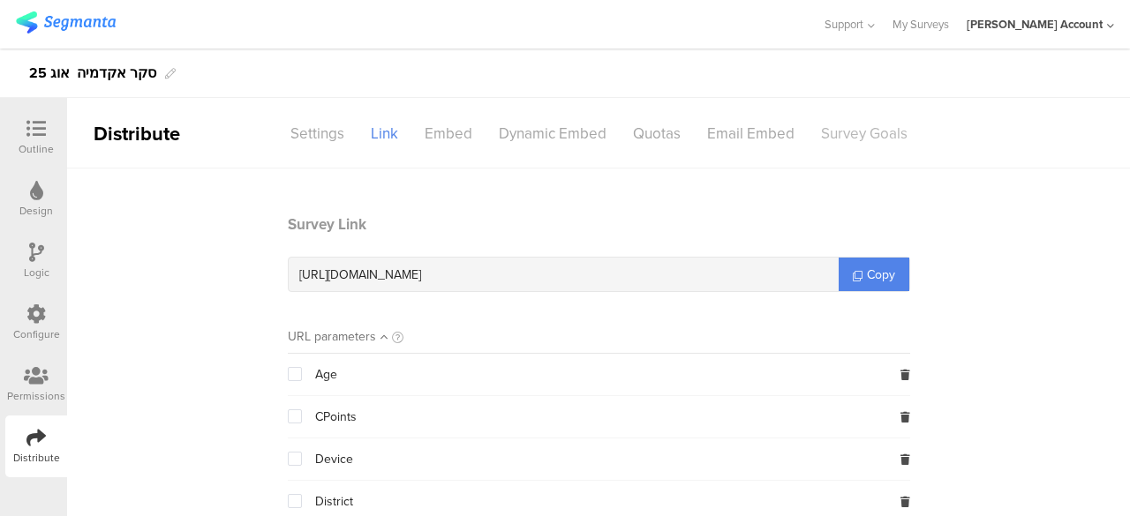
click at [854, 135] on div "Survey Goals" at bounding box center [864, 133] width 113 height 31
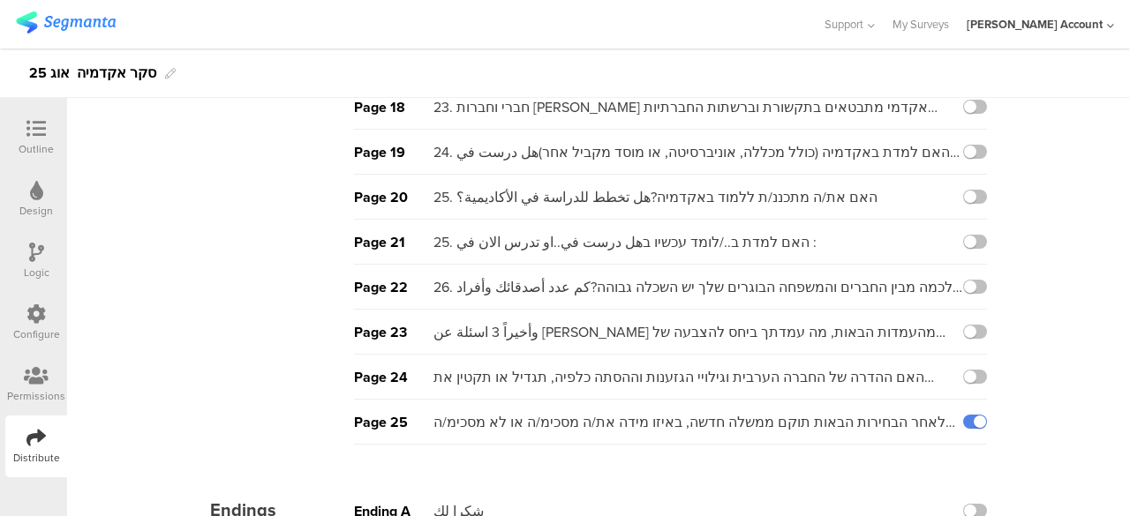
scroll to position [850, 0]
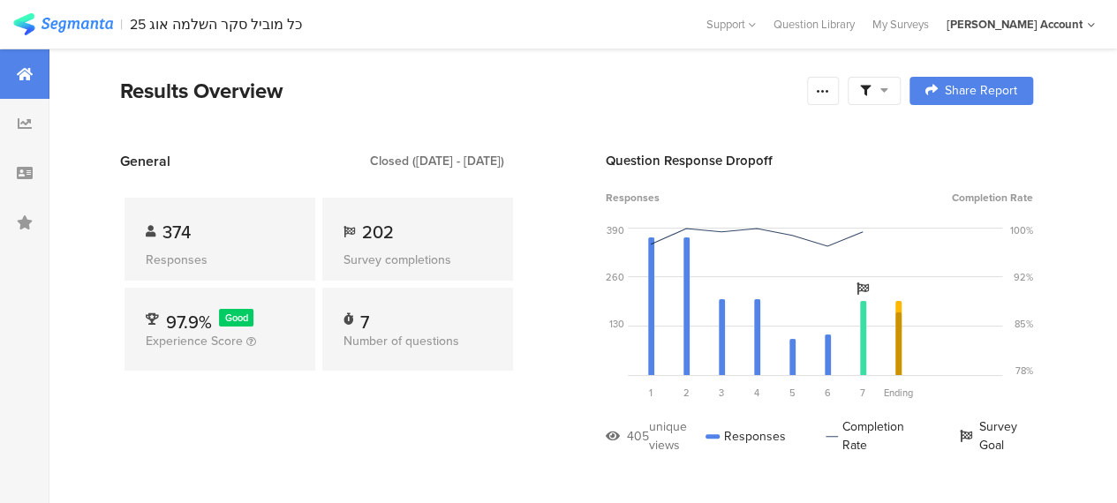
click at [900, 88] on div at bounding box center [873, 91] width 53 height 28
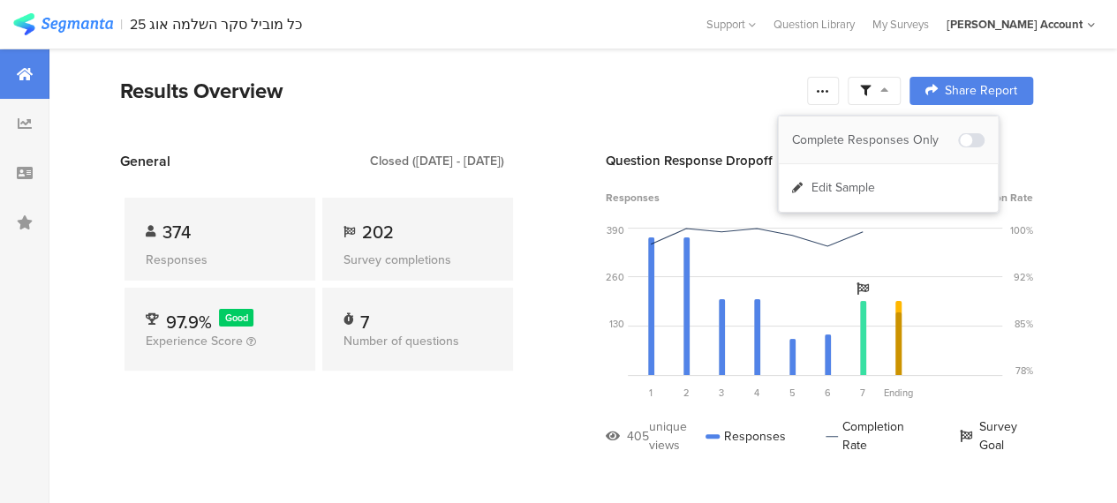
click at [902, 132] on div "Complete Responses Only" at bounding box center [875, 141] width 166 height 18
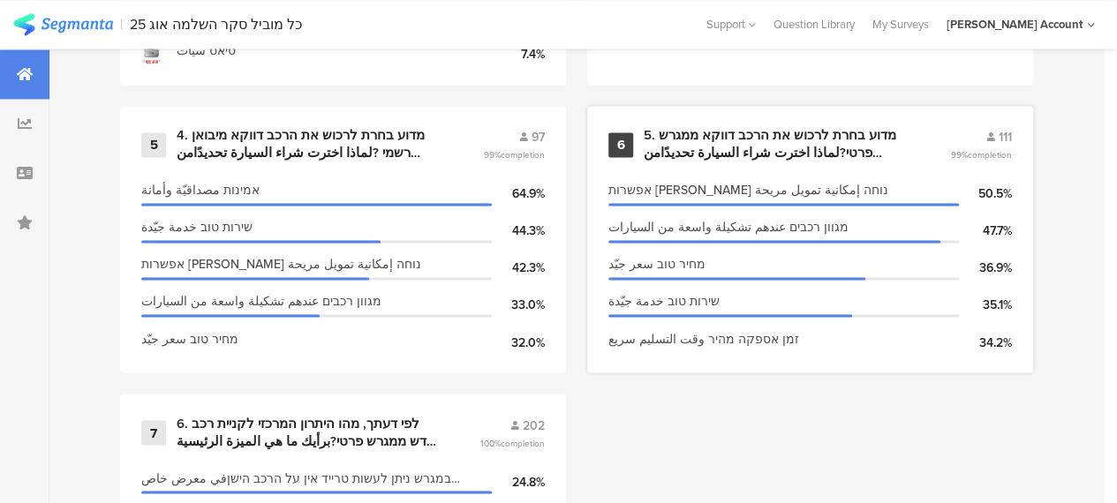
scroll to position [1279, 0]
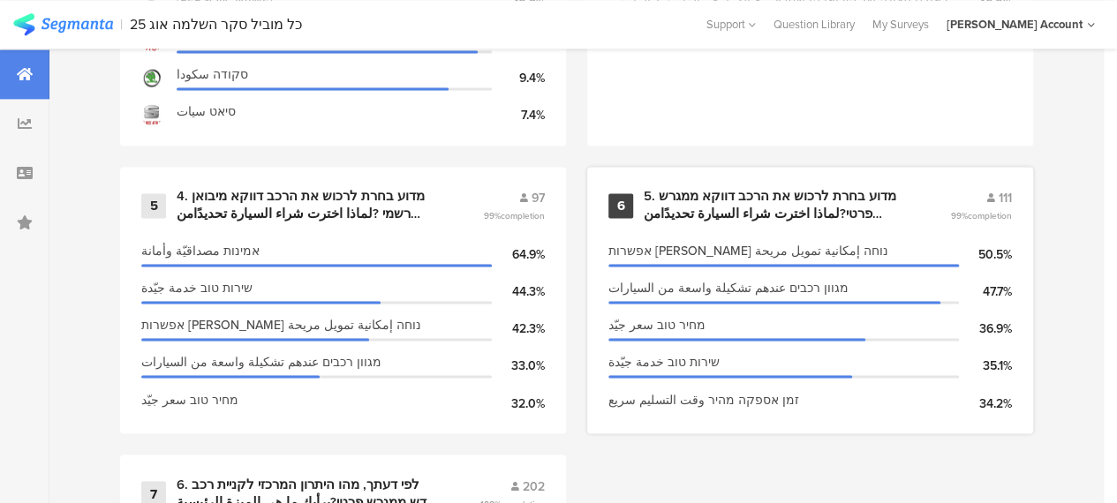
click at [731, 211] on div "5. מדוע בחרת לרכוש את הרכב דווקא ממגרש פרטי?لماذا اخترت شراء السيارة تحديدًامن …" at bounding box center [776, 205] width 264 height 34
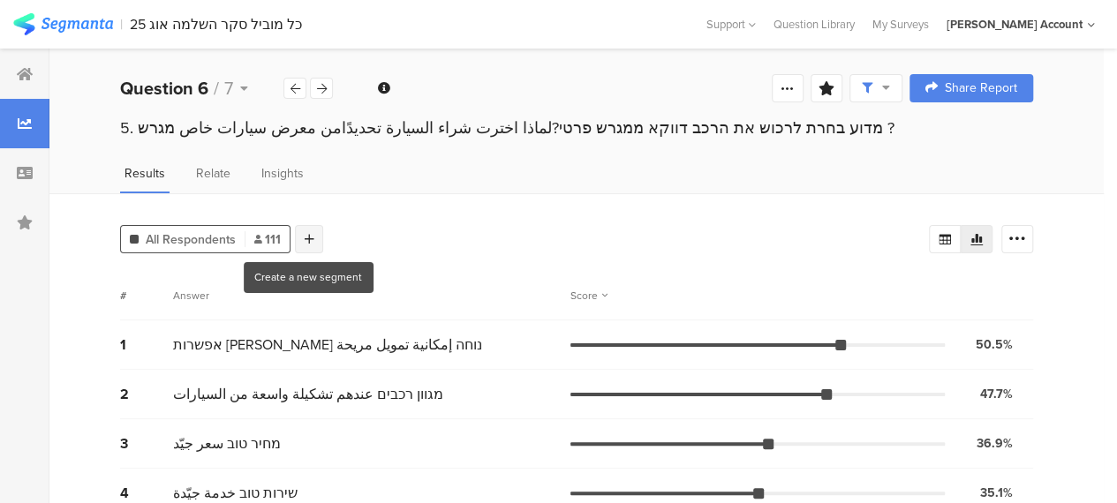
click at [309, 237] on icon at bounding box center [310, 239] width 10 height 12
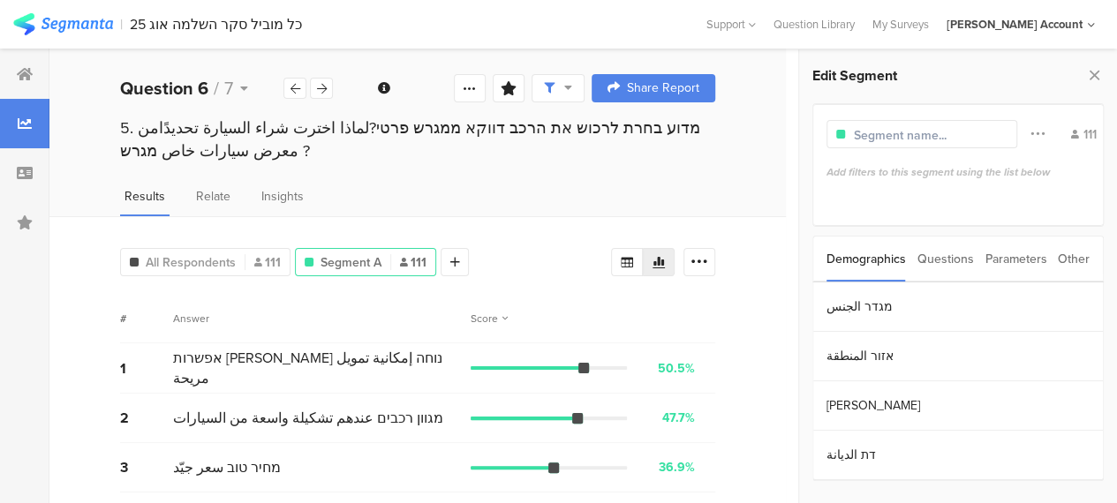
click at [1010, 259] on div "Parameters" at bounding box center [1015, 259] width 62 height 45
click at [832, 302] on section "c" at bounding box center [958, 306] width 290 height 49
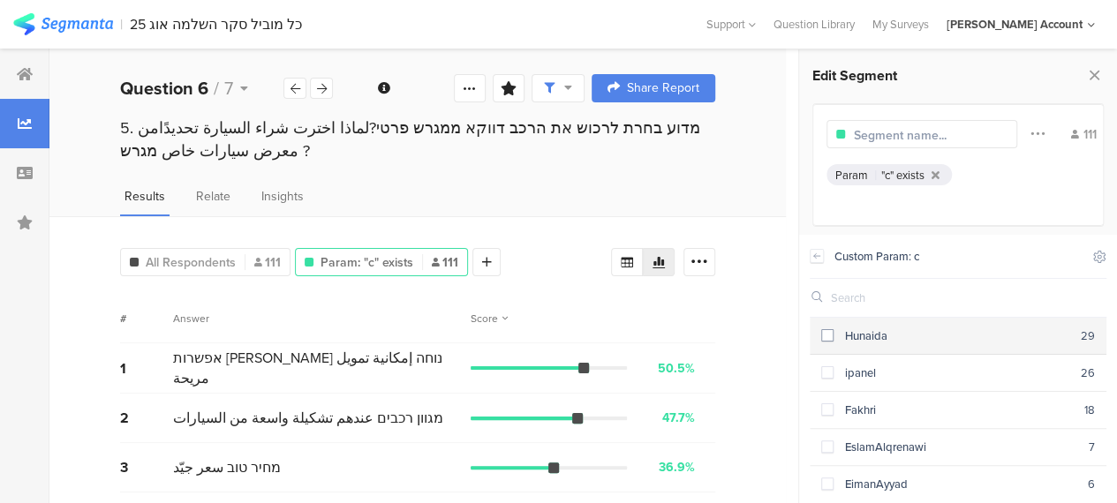
click at [833, 335] on div "Hunaida" at bounding box center [956, 336] width 247 height 17
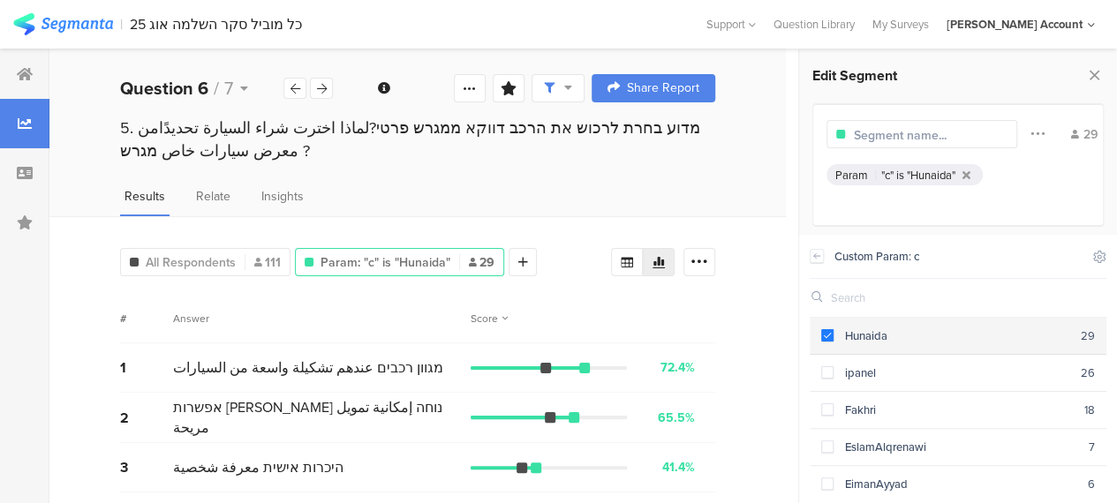
click at [825, 338] on span at bounding box center [827, 335] width 12 height 12
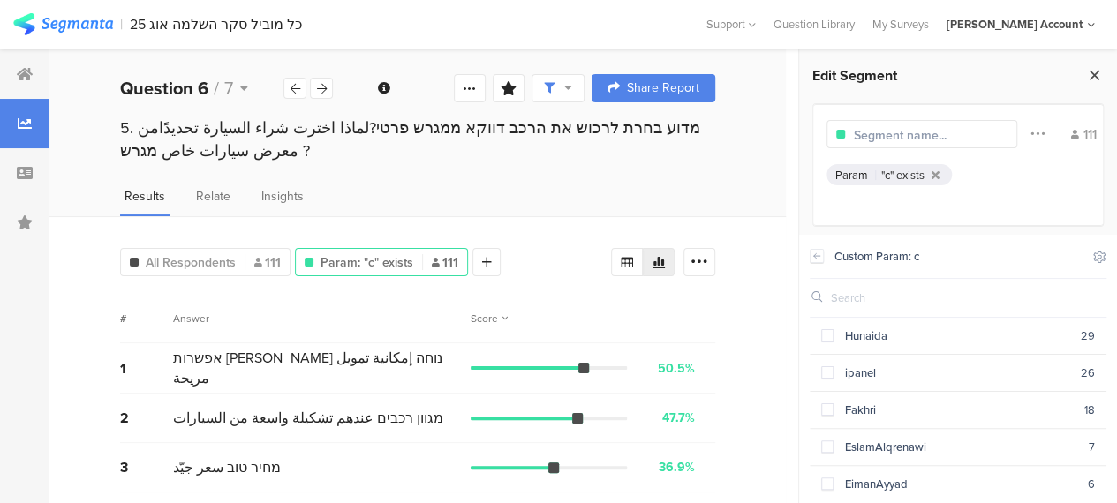
click at [1096, 70] on icon at bounding box center [1094, 75] width 19 height 25
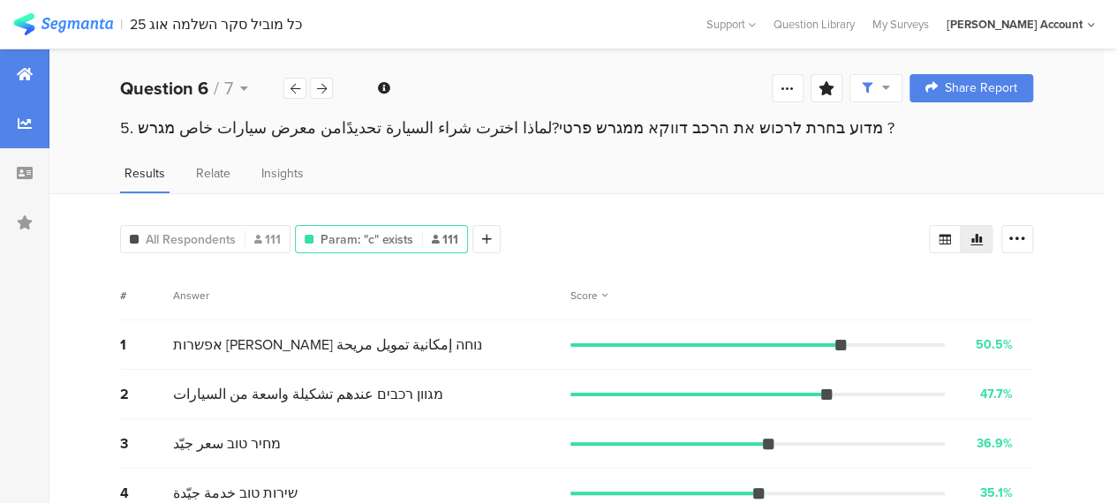
click at [25, 68] on icon at bounding box center [25, 74] width 16 height 14
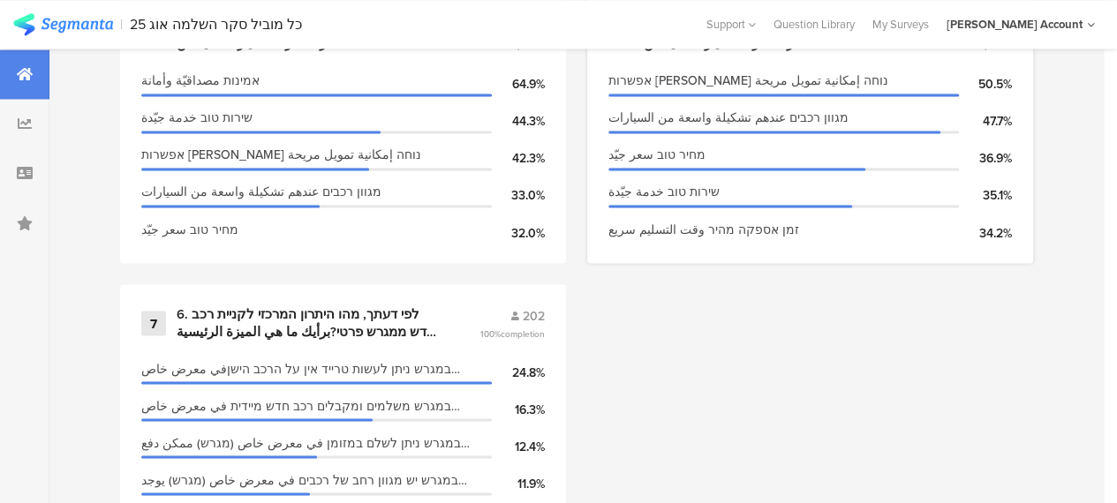
scroll to position [1544, 0]
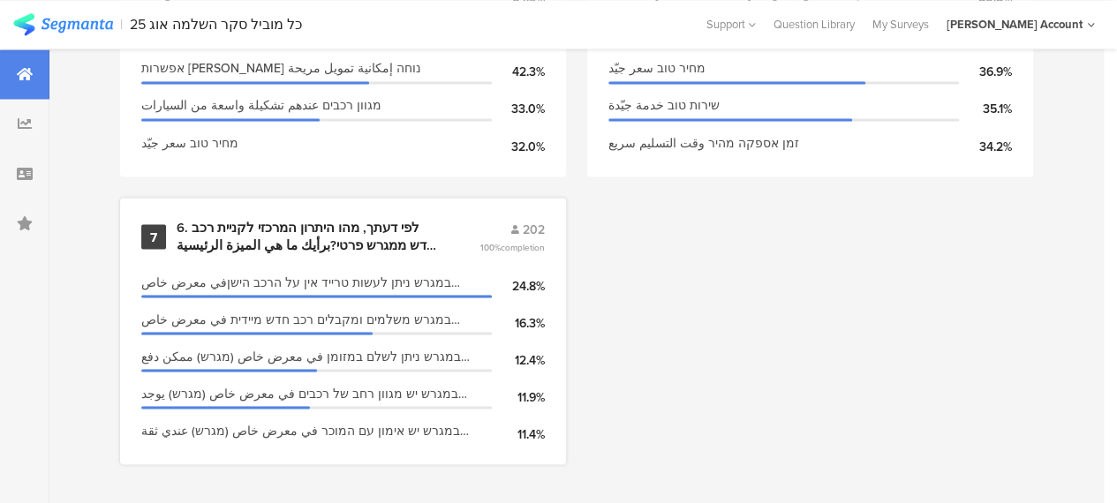
click at [365, 227] on div "6. לפי דעתך, מהו היתרון המרכזי לקניית רכב חדש ממגרש פרטי?برأيك ما هي الميزة الر…" at bounding box center [307, 236] width 260 height 34
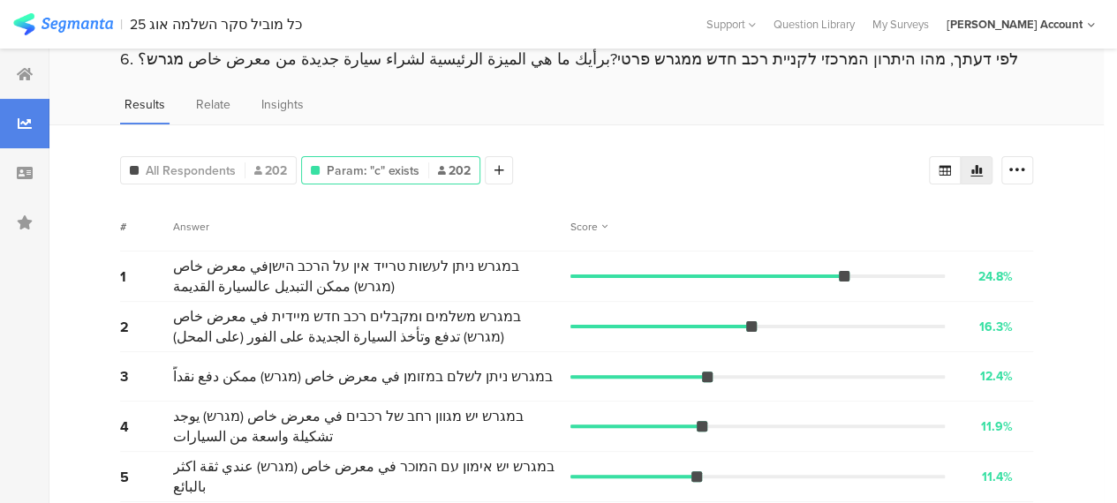
scroll to position [9, 0]
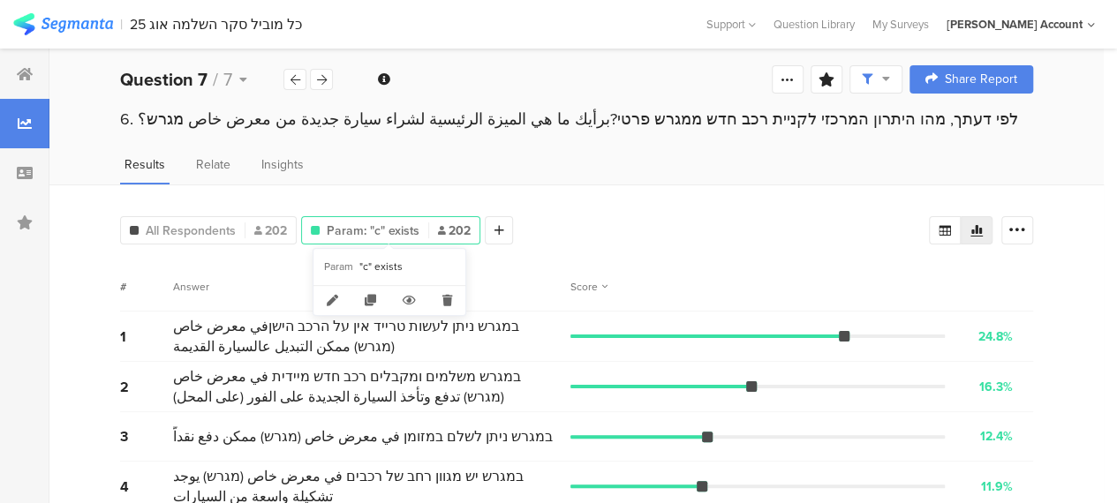
click at [399, 229] on span "Param: "c" exists" at bounding box center [373, 231] width 93 height 19
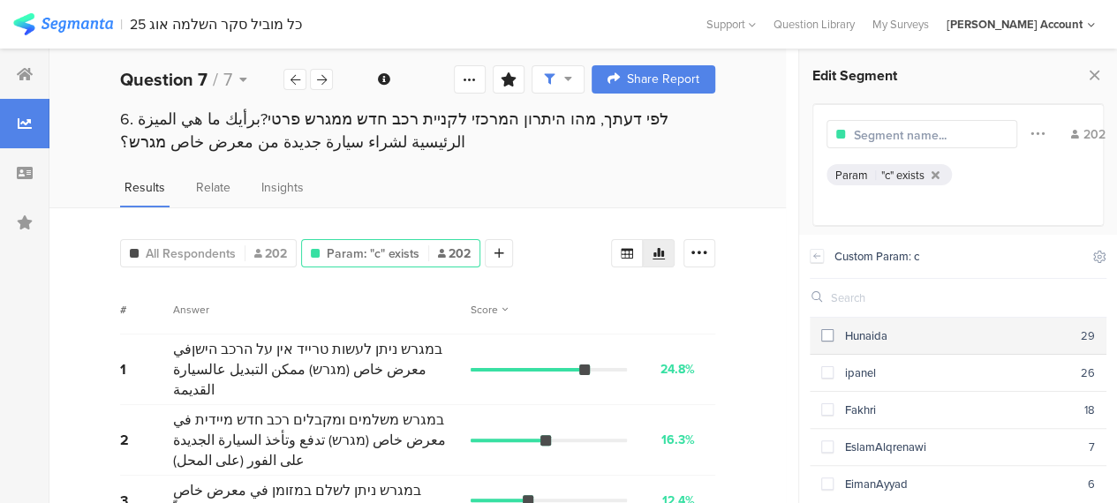
click at [831, 334] on span at bounding box center [827, 335] width 12 height 12
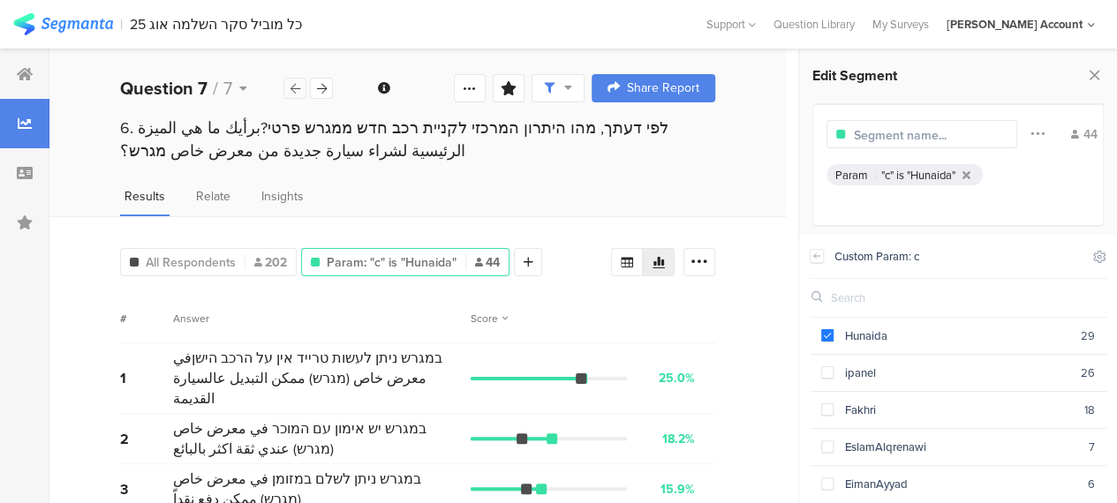
click at [297, 85] on icon at bounding box center [295, 88] width 10 height 11
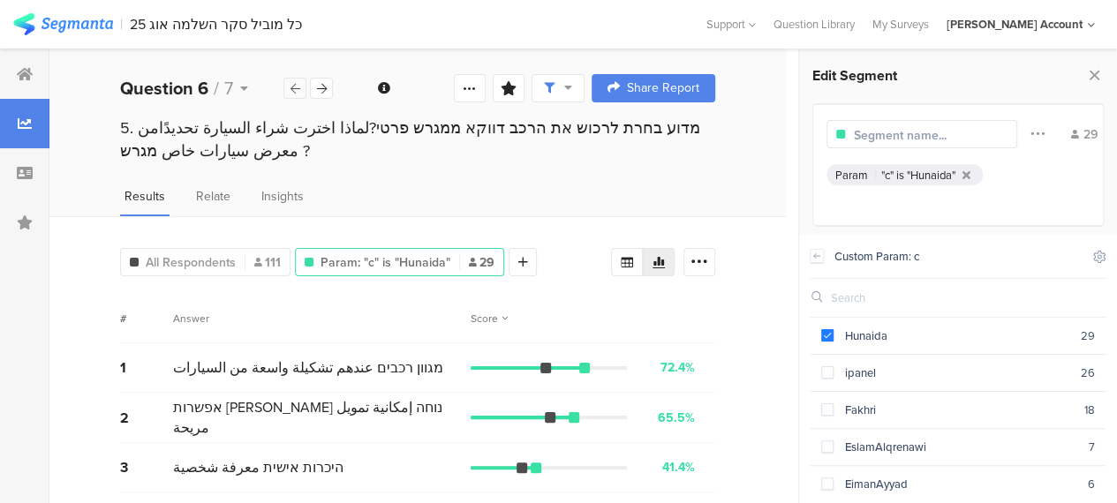
click at [297, 85] on icon at bounding box center [295, 88] width 10 height 11
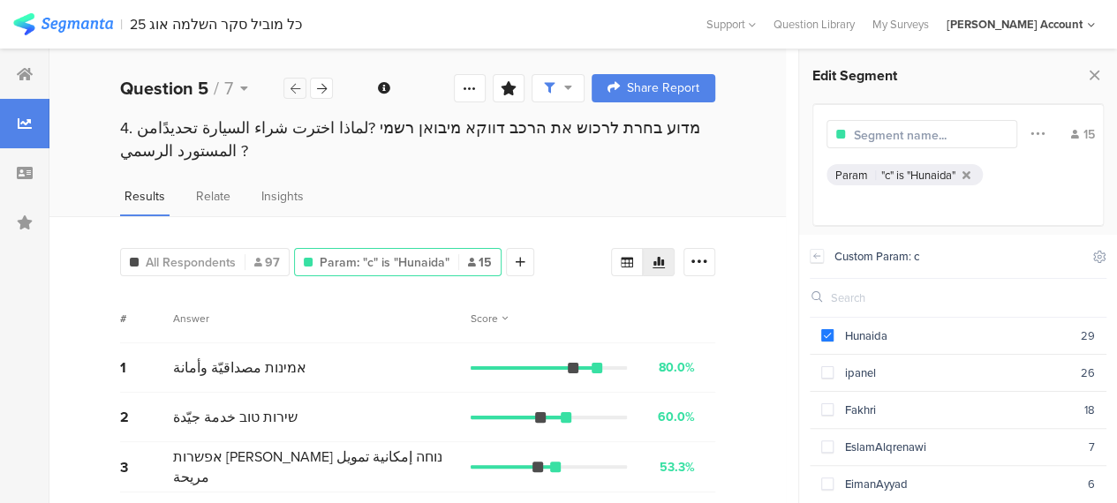
click at [297, 85] on icon at bounding box center [295, 88] width 10 height 11
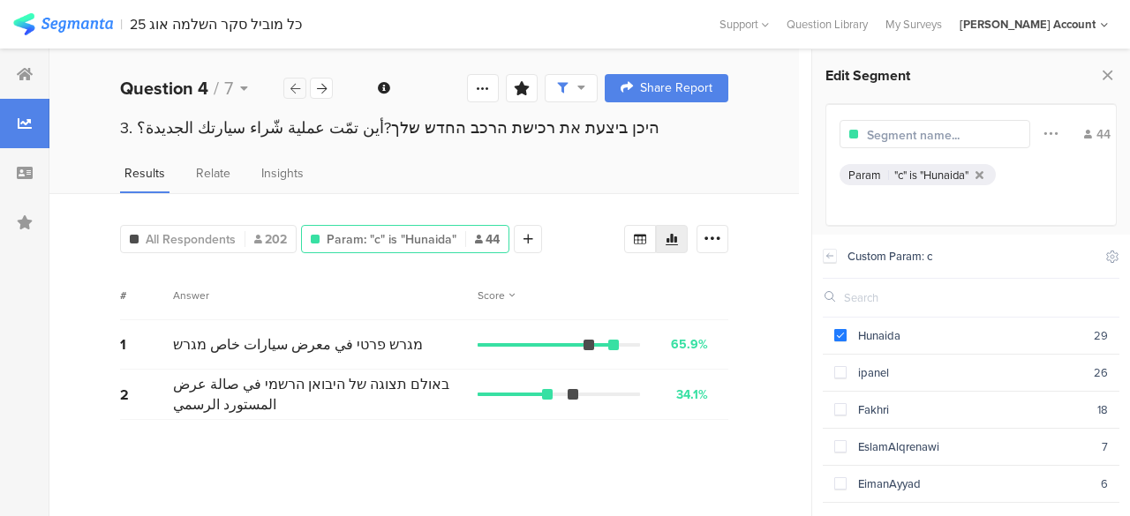
click at [297, 85] on icon at bounding box center [295, 88] width 10 height 11
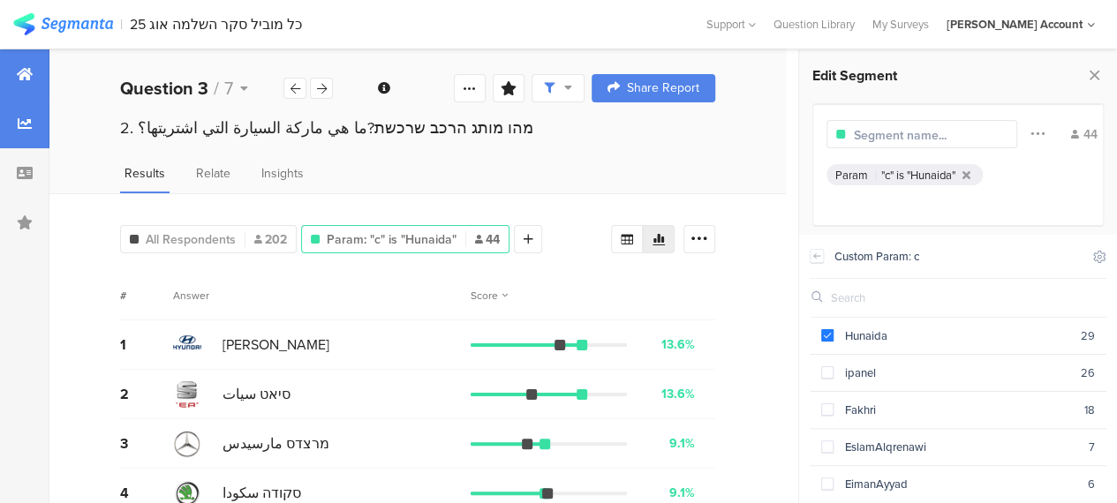
click at [23, 70] on icon at bounding box center [25, 74] width 16 height 14
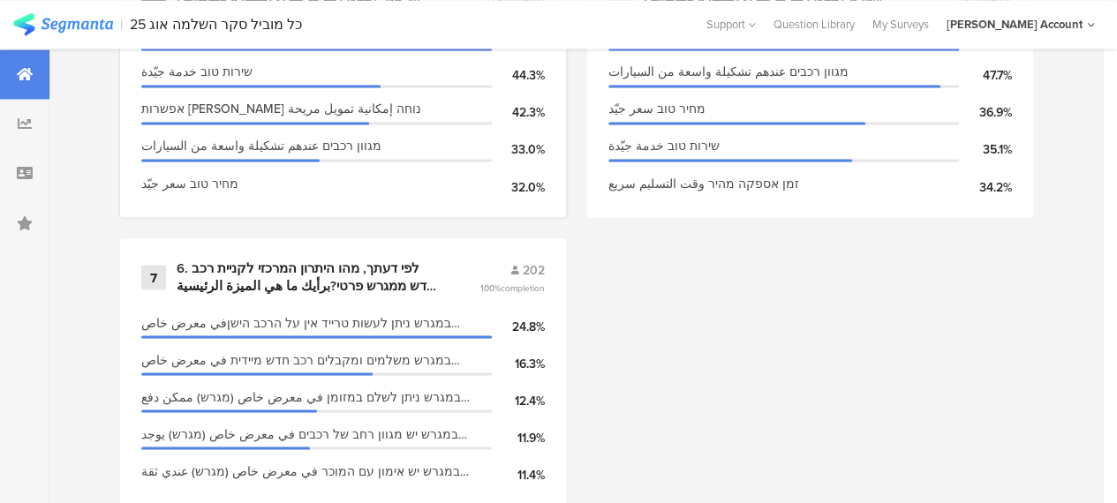
scroll to position [1544, 0]
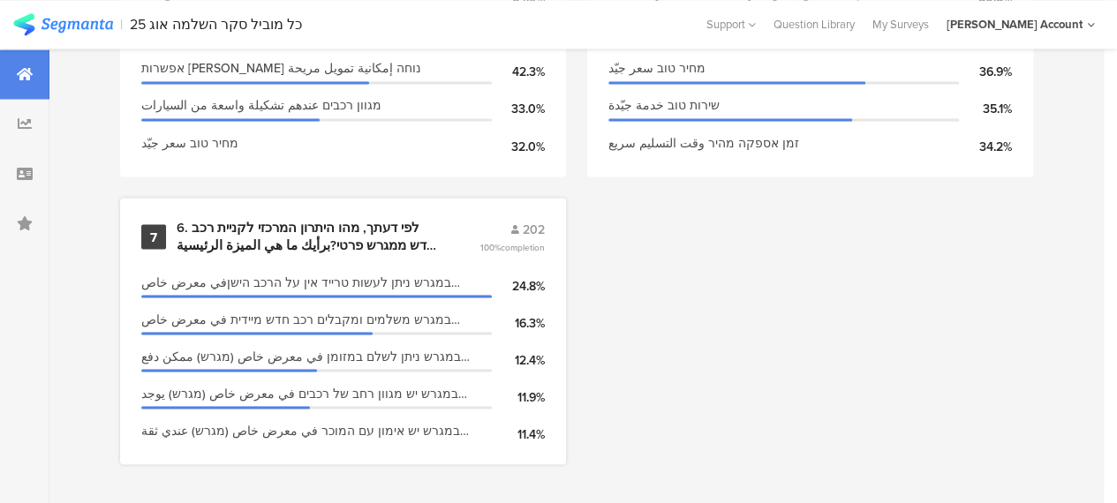
click at [351, 238] on div "6. לפי דעתך, מהו היתרון המרכזי לקניית רכב חדש ממגרש פרטי?برأيك ما هي الميزة الر…" at bounding box center [307, 236] width 260 height 34
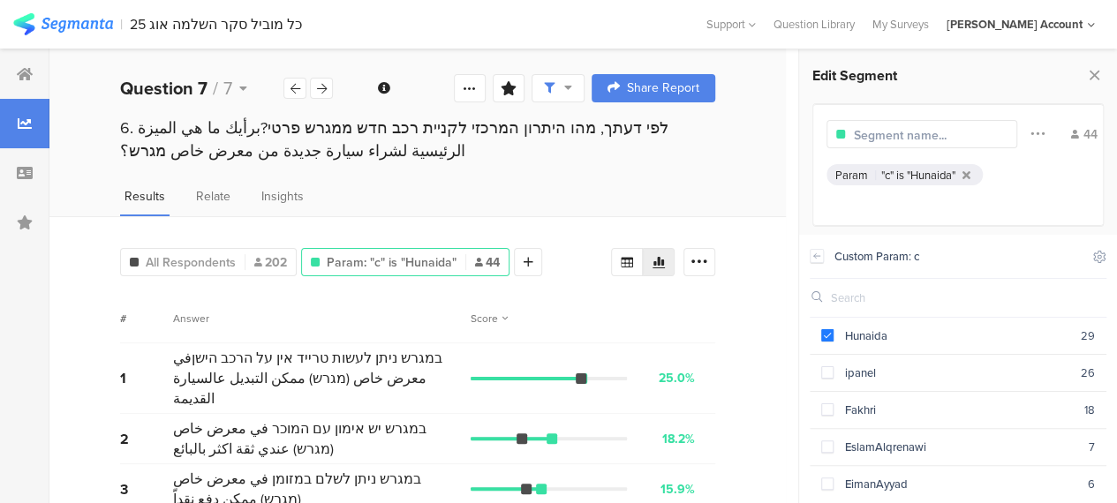
click at [611, 298] on div "# Answer Score" at bounding box center [417, 318] width 595 height 49
click at [828, 337] on span at bounding box center [827, 335] width 12 height 12
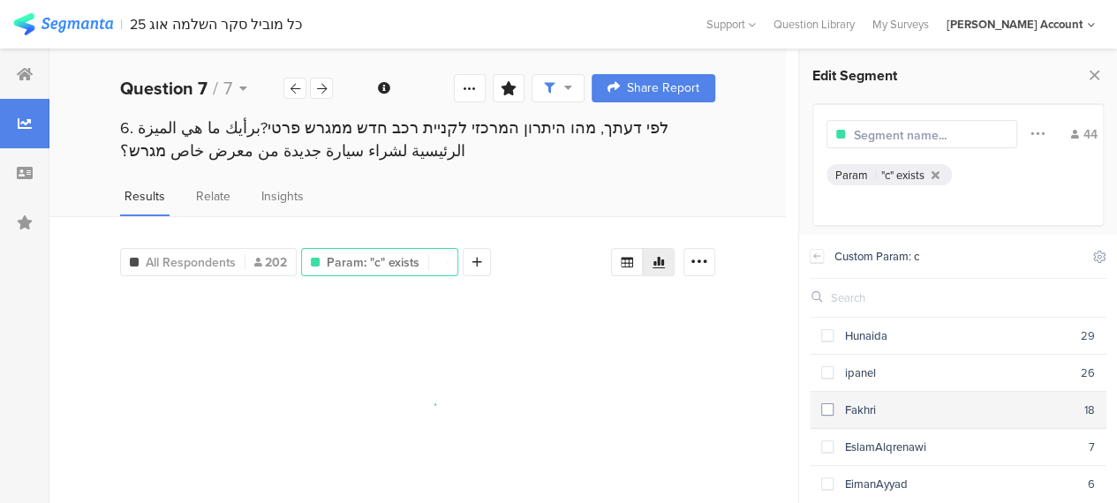
click at [830, 407] on span at bounding box center [827, 409] width 12 height 12
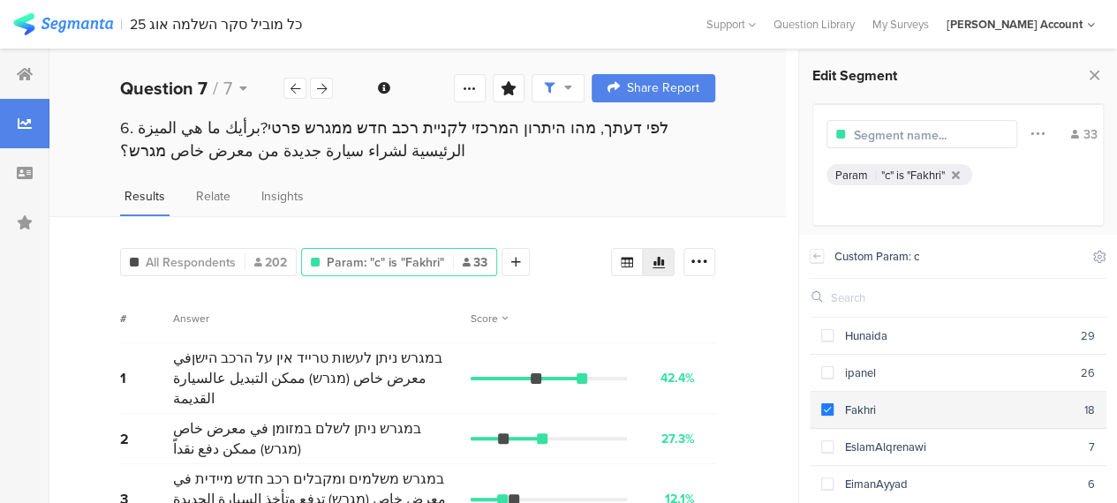
click at [830, 407] on span at bounding box center [827, 409] width 12 height 12
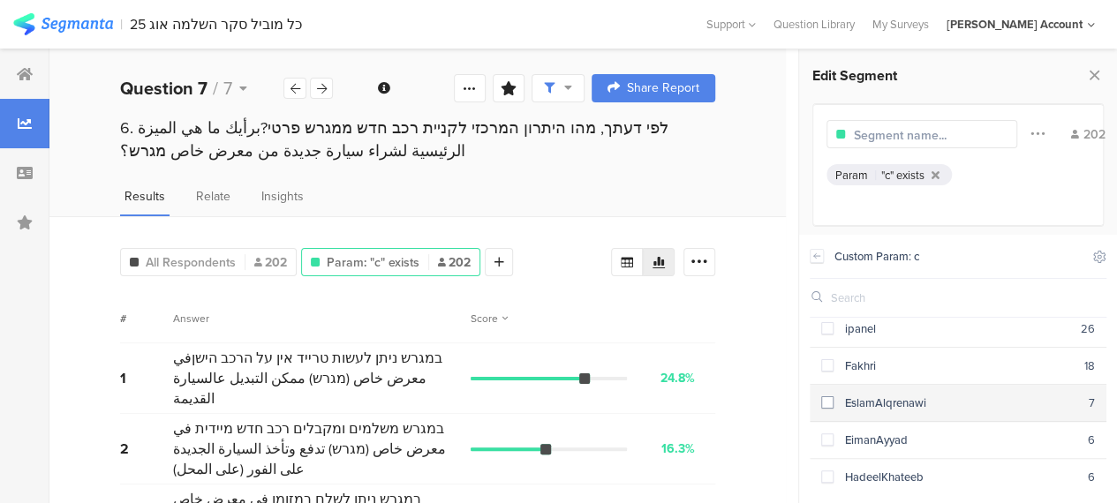
scroll to position [42, 0]
click at [827, 400] on span at bounding box center [827, 404] width 12 height 12
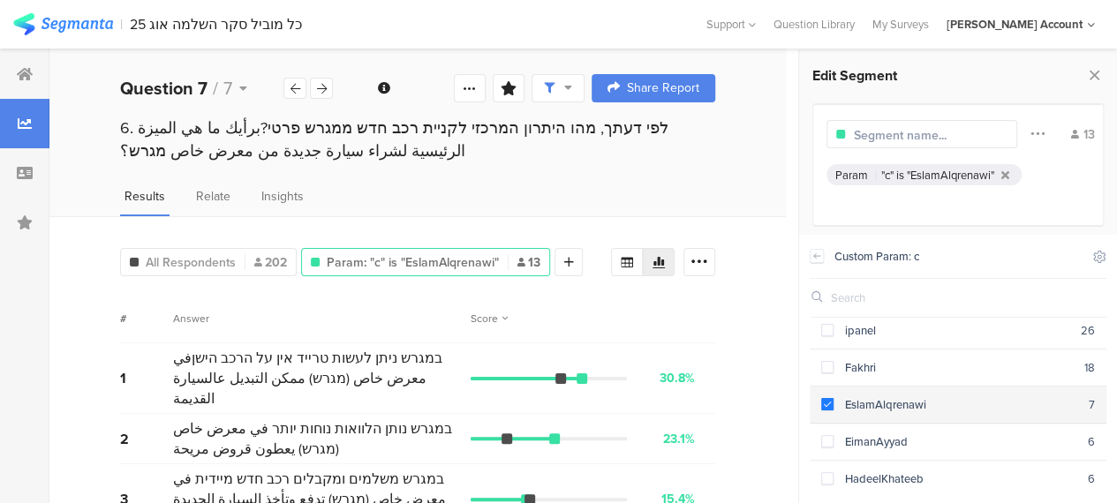
click at [827, 400] on span at bounding box center [827, 404] width 12 height 12
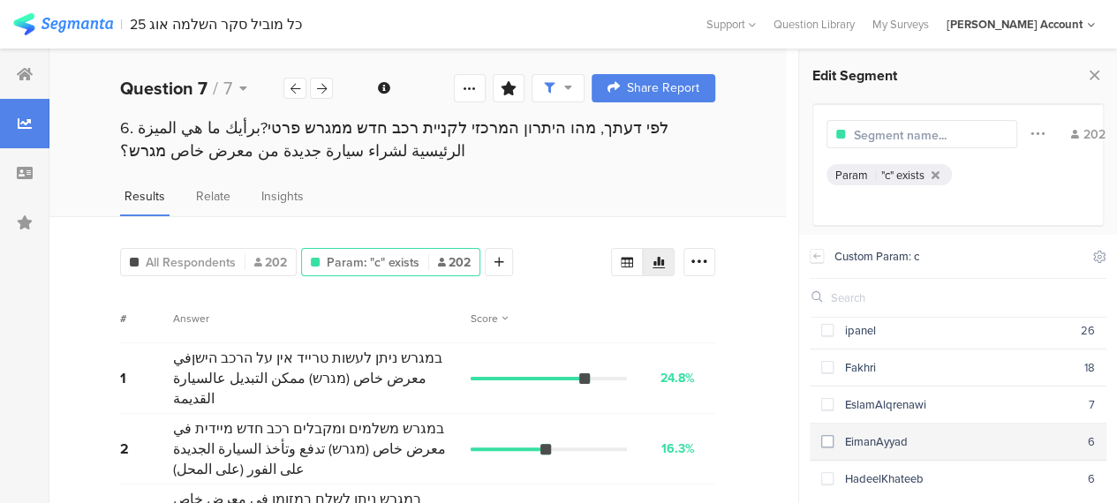
click at [831, 435] on span at bounding box center [827, 441] width 12 height 12
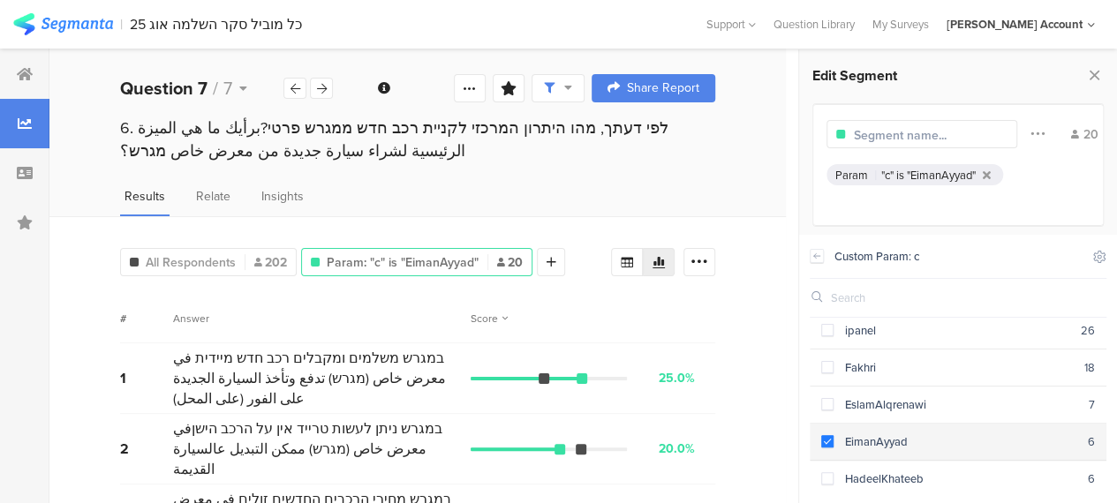
click at [831, 435] on span at bounding box center [827, 441] width 12 height 12
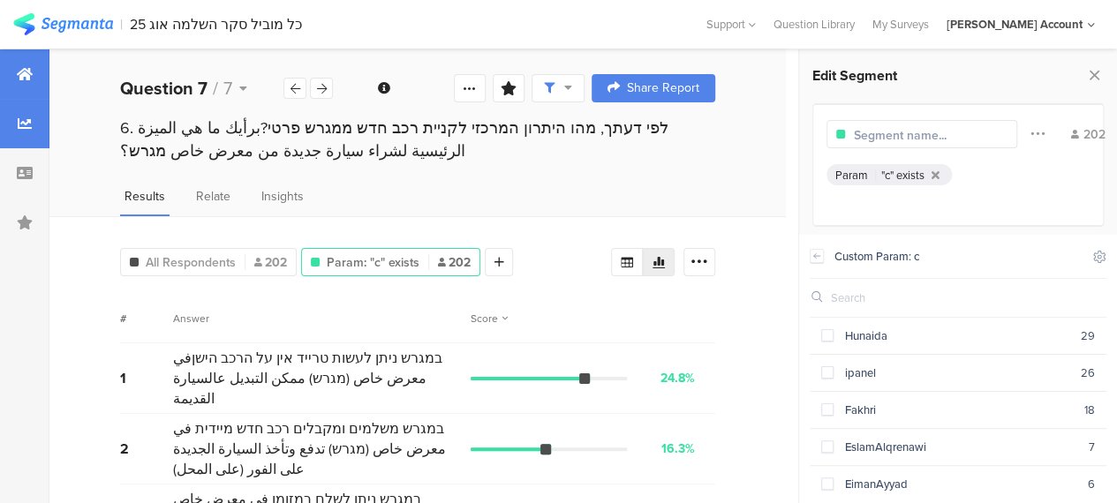
click at [13, 76] on div at bounding box center [24, 73] width 49 height 49
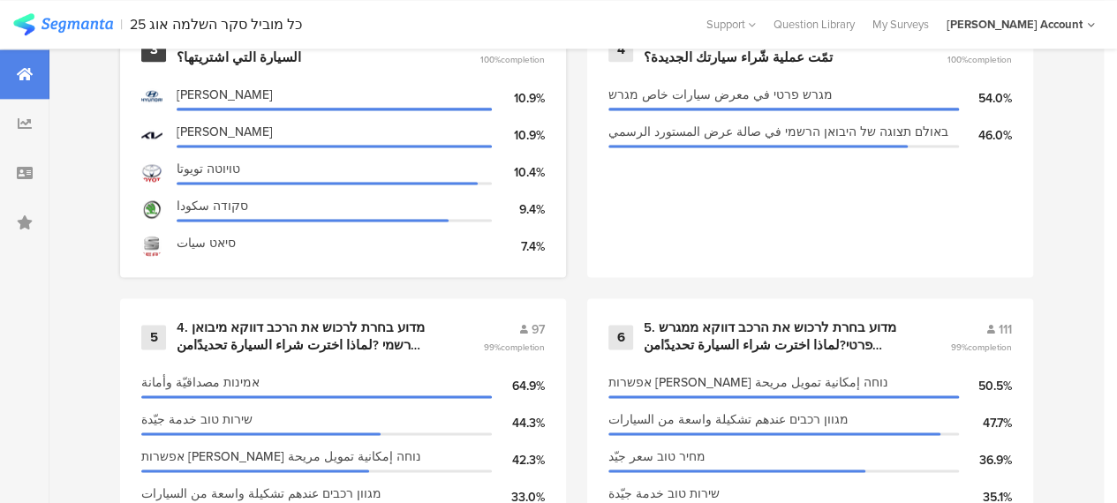
scroll to position [1501, 0]
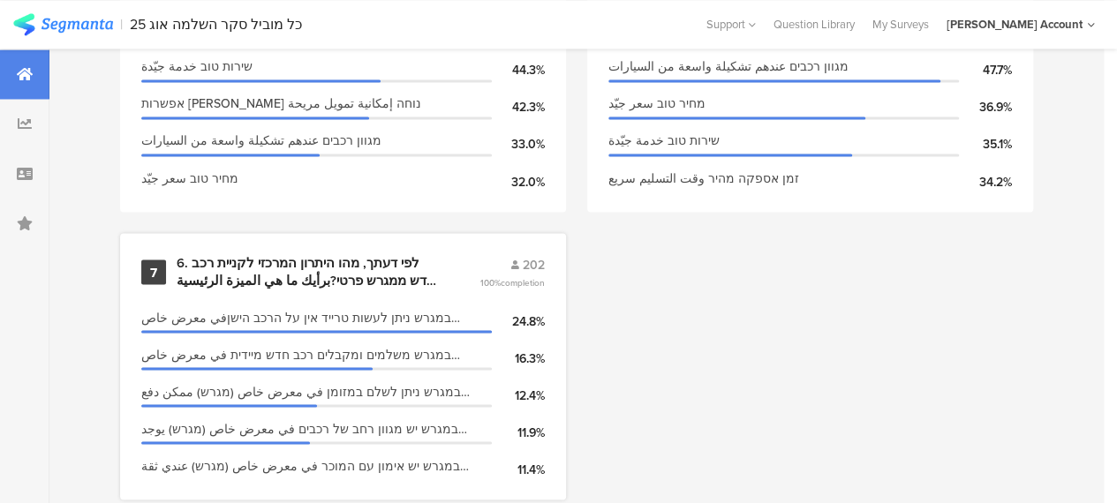
click at [276, 289] on div "6. לפי דעתך, מהו היתרון המרכזי לקניית רכב חדש ממגרש פרטי?برأيك ما هي الميزة الر…" at bounding box center [307, 271] width 260 height 34
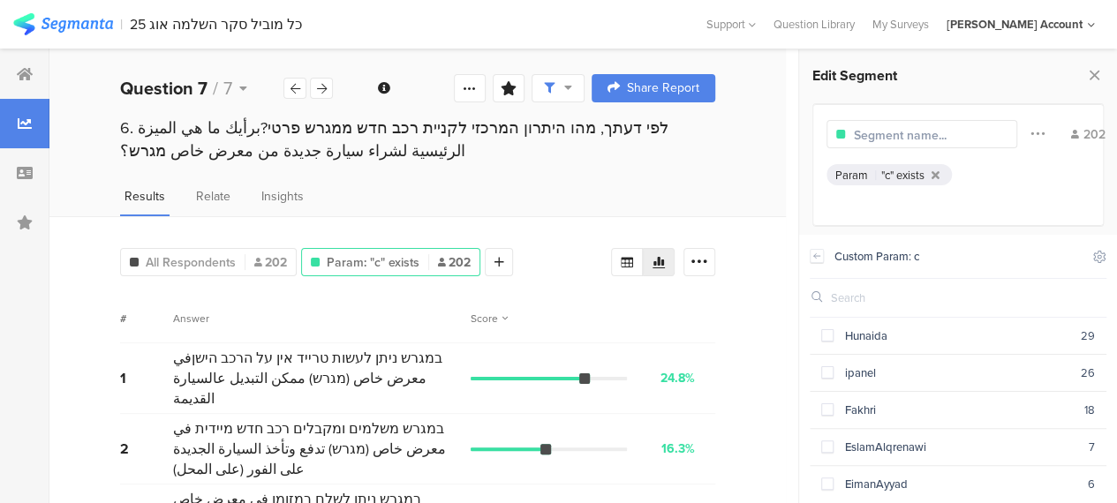
click at [339, 306] on div "# Answer Score" at bounding box center [417, 318] width 595 height 49
click at [829, 332] on span at bounding box center [827, 335] width 12 height 12
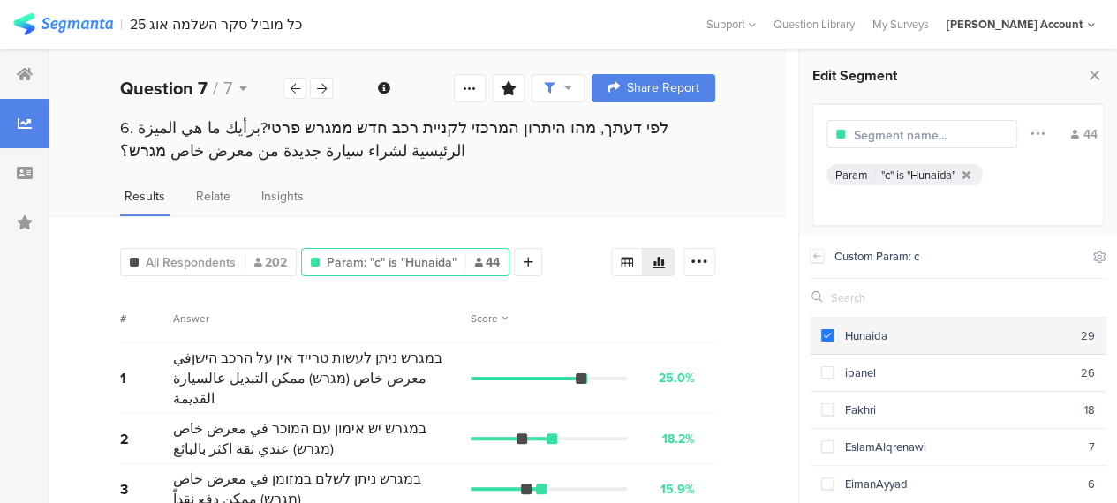
click at [829, 332] on span at bounding box center [827, 335] width 12 height 12
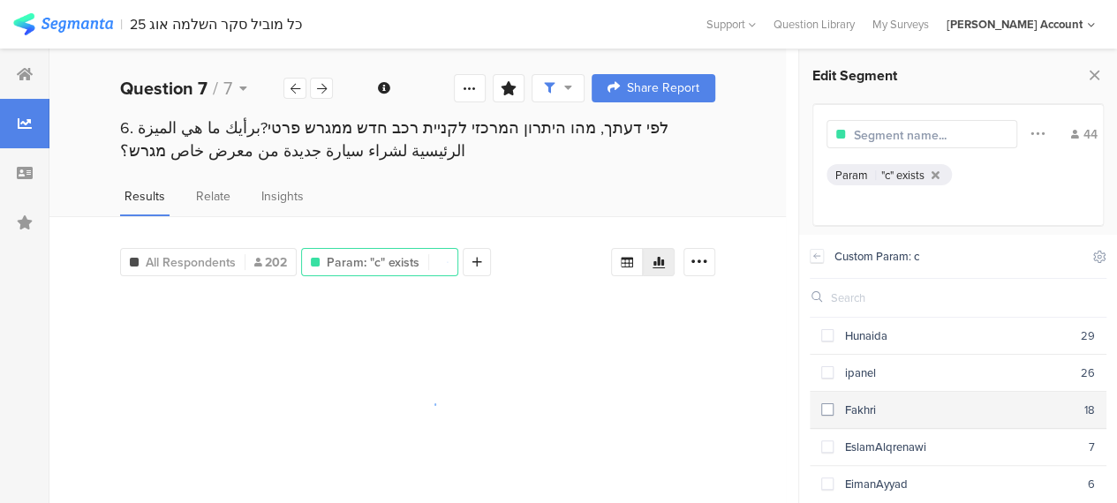
click at [824, 401] on label at bounding box center [827, 410] width 12 height 19
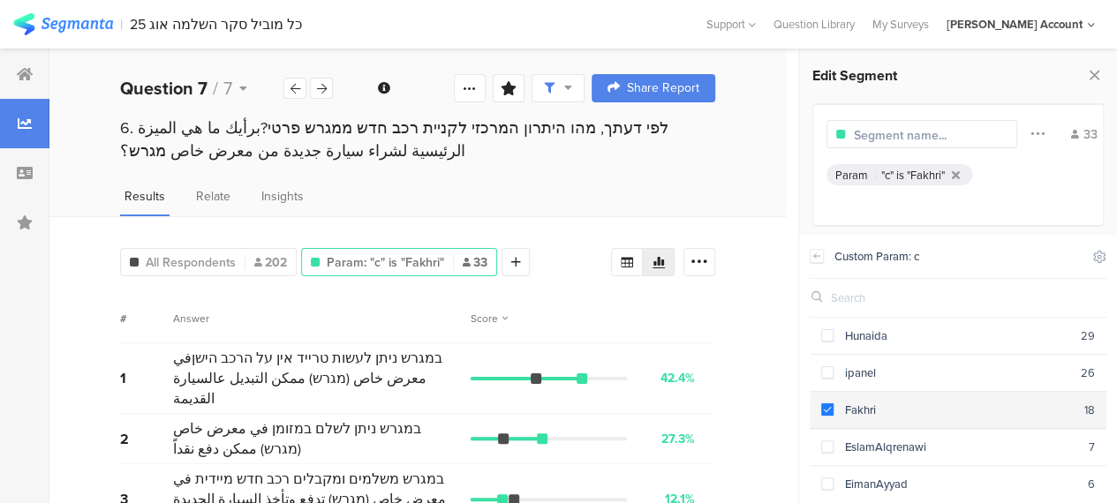
click at [824, 401] on label at bounding box center [827, 410] width 12 height 19
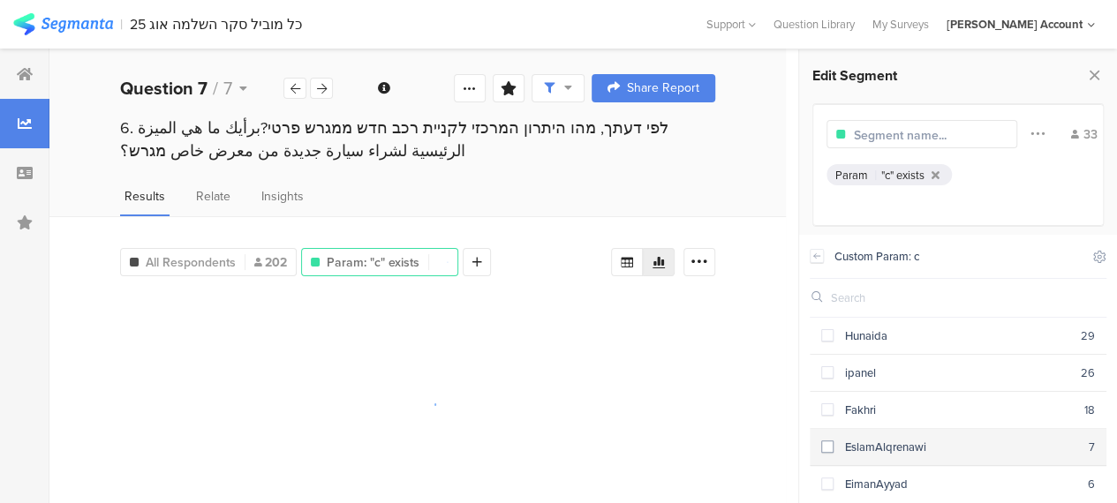
click at [825, 447] on span at bounding box center [827, 447] width 12 height 12
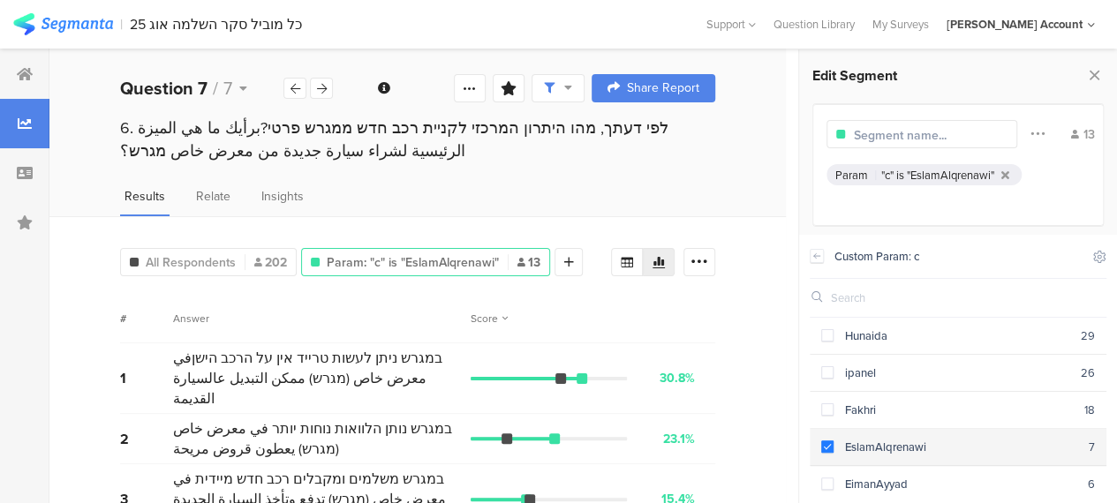
drag, startPoint x: 826, startPoint y: 479, endPoint x: 833, endPoint y: 460, distance: 20.7
click at [826, 479] on span at bounding box center [827, 484] width 12 height 12
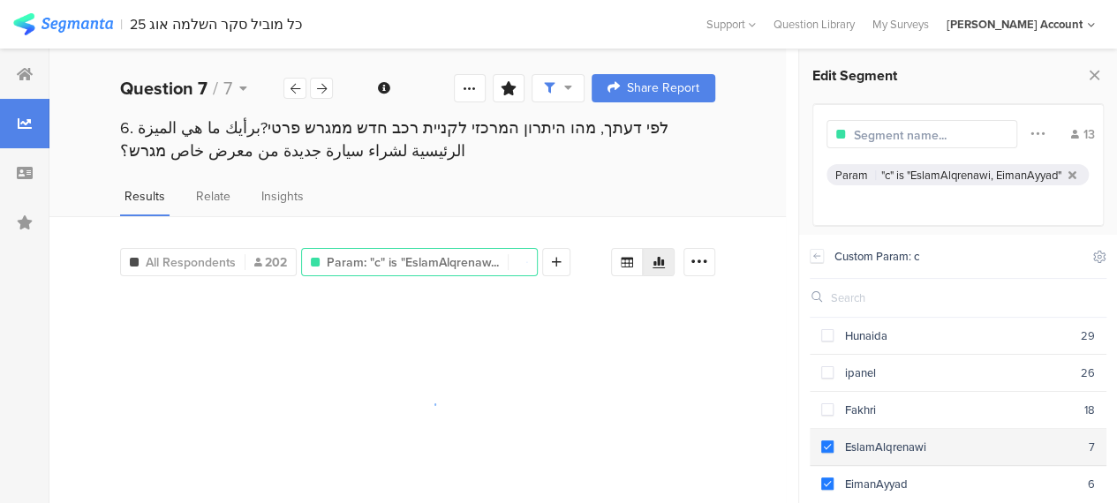
click at [829, 441] on span at bounding box center [827, 447] width 12 height 12
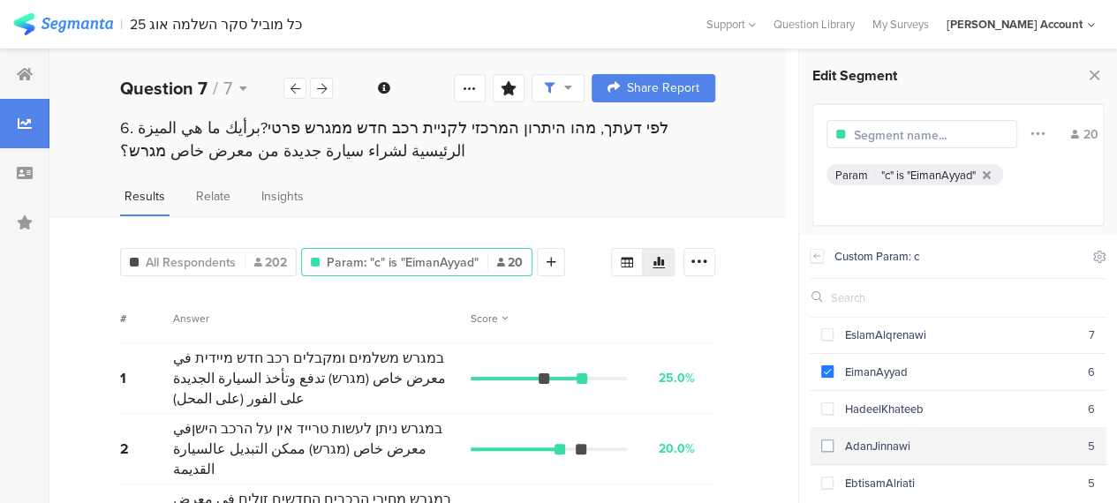
scroll to position [88, 0]
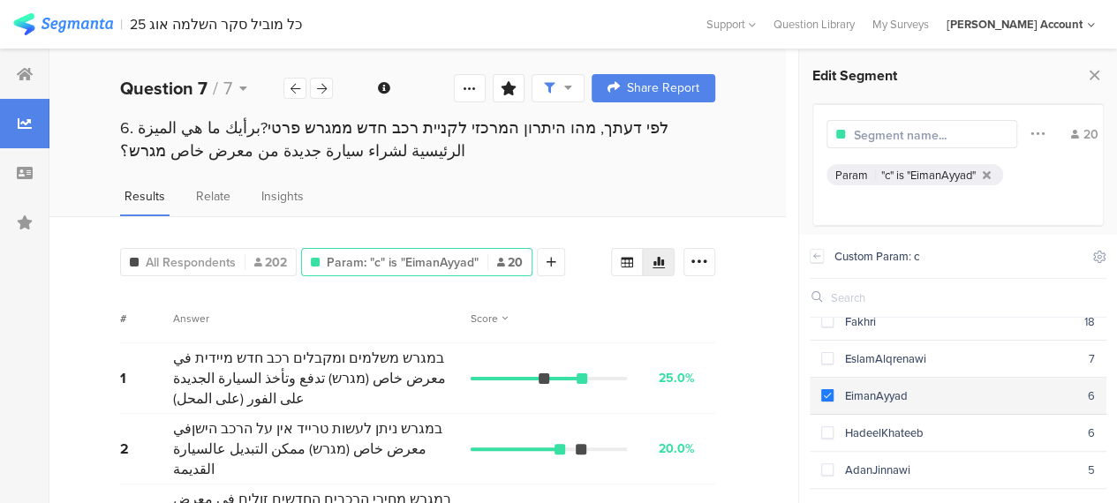
click at [831, 389] on span at bounding box center [827, 395] width 12 height 12
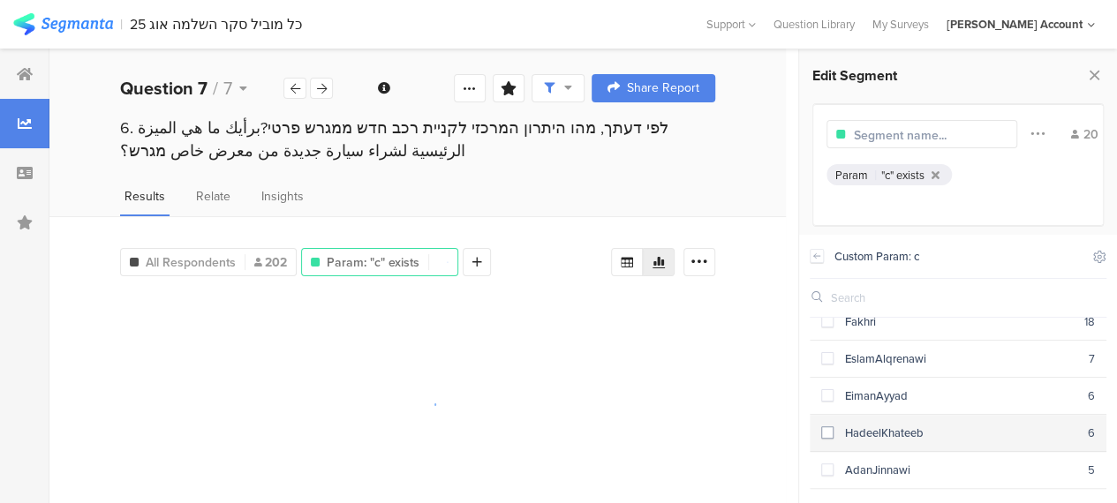
click at [830, 431] on span at bounding box center [827, 432] width 12 height 12
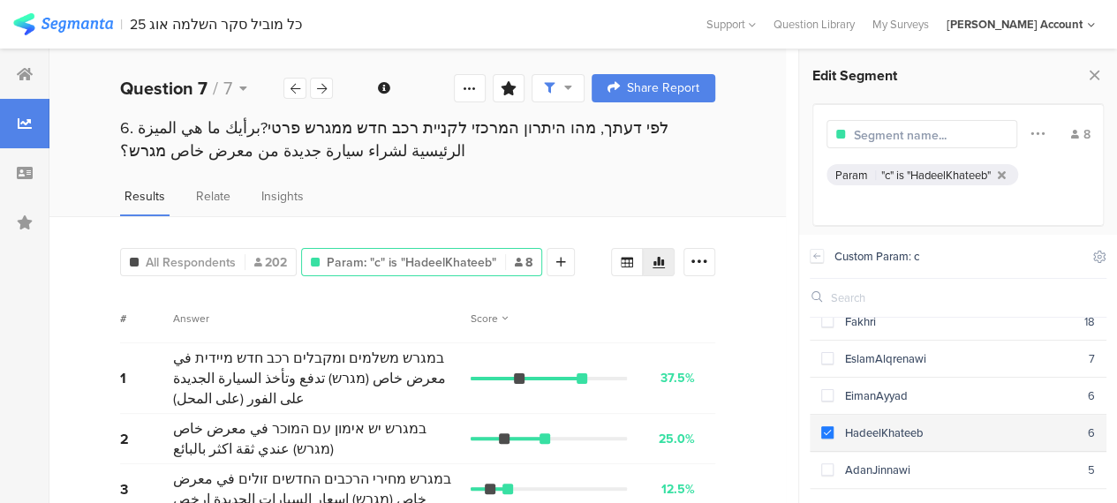
click at [830, 431] on span at bounding box center [827, 432] width 12 height 12
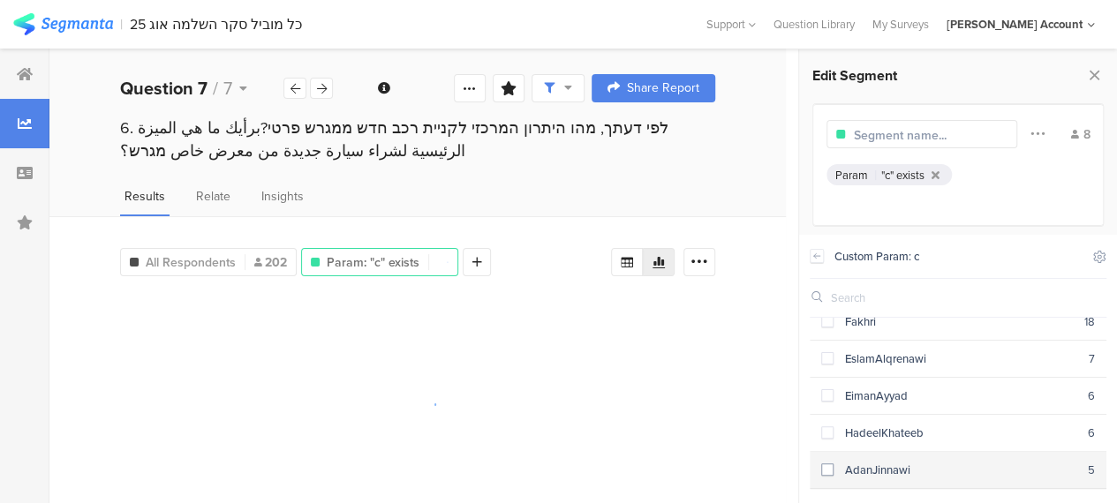
click at [830, 463] on span at bounding box center [827, 469] width 12 height 12
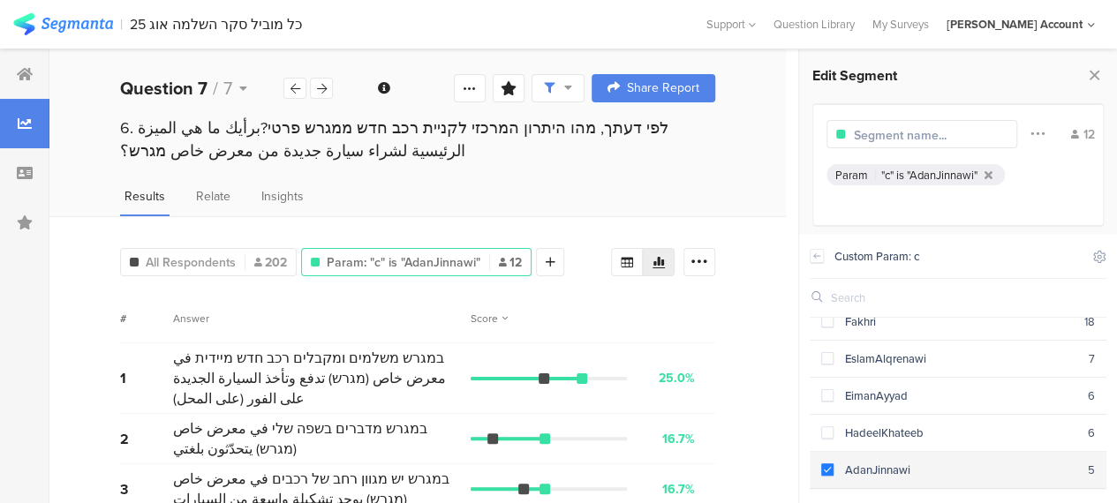
click at [830, 463] on span at bounding box center [827, 469] width 12 height 12
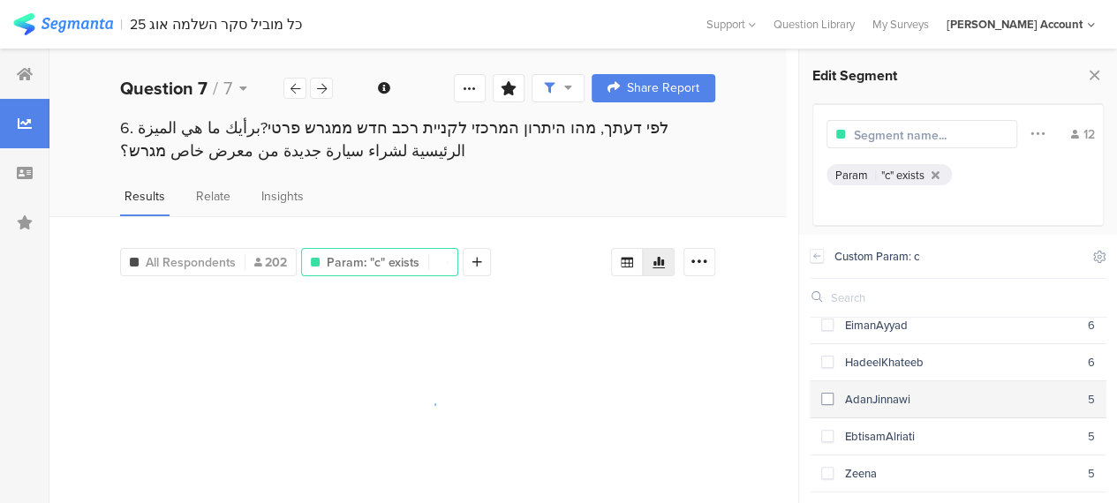
scroll to position [177, 0]
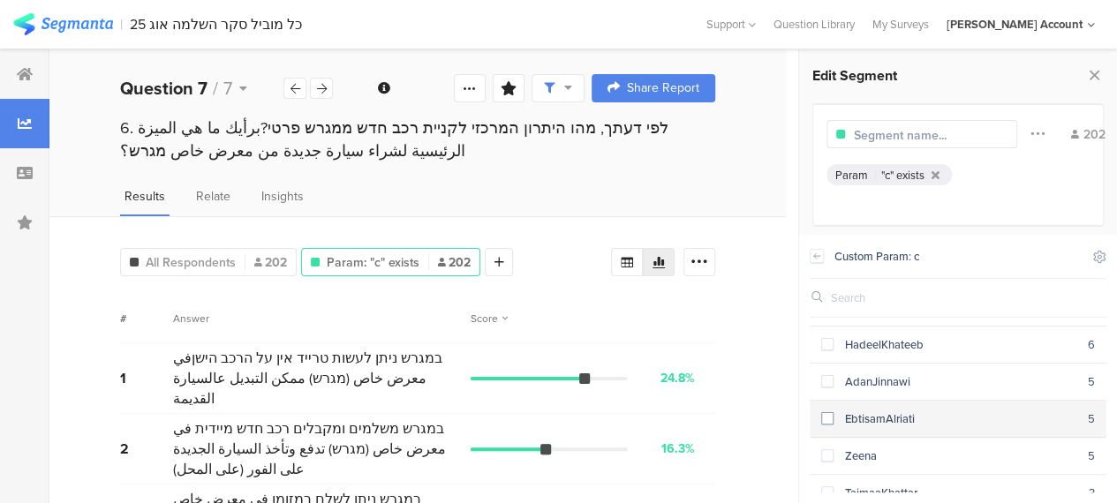
click at [832, 412] on span at bounding box center [827, 418] width 12 height 12
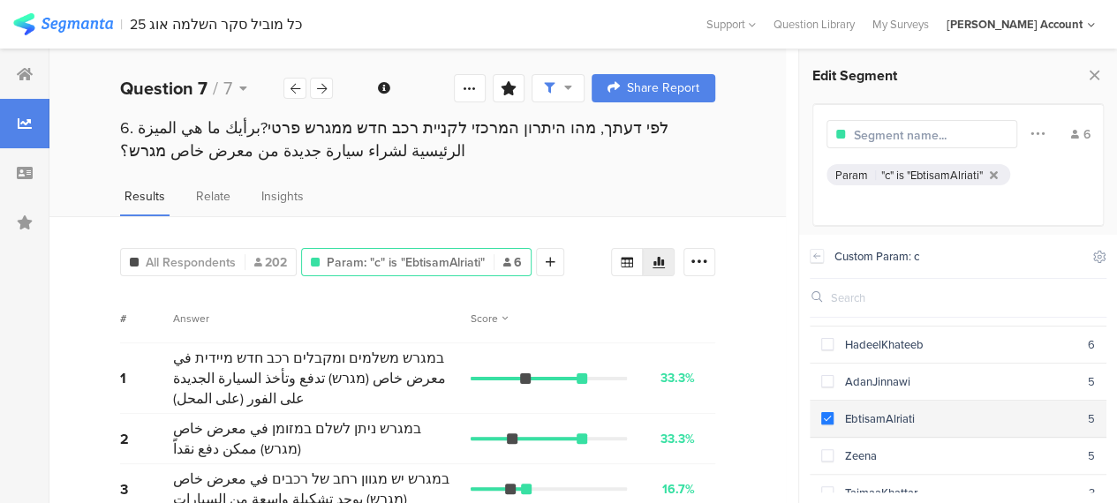
click at [832, 412] on span at bounding box center [827, 418] width 12 height 12
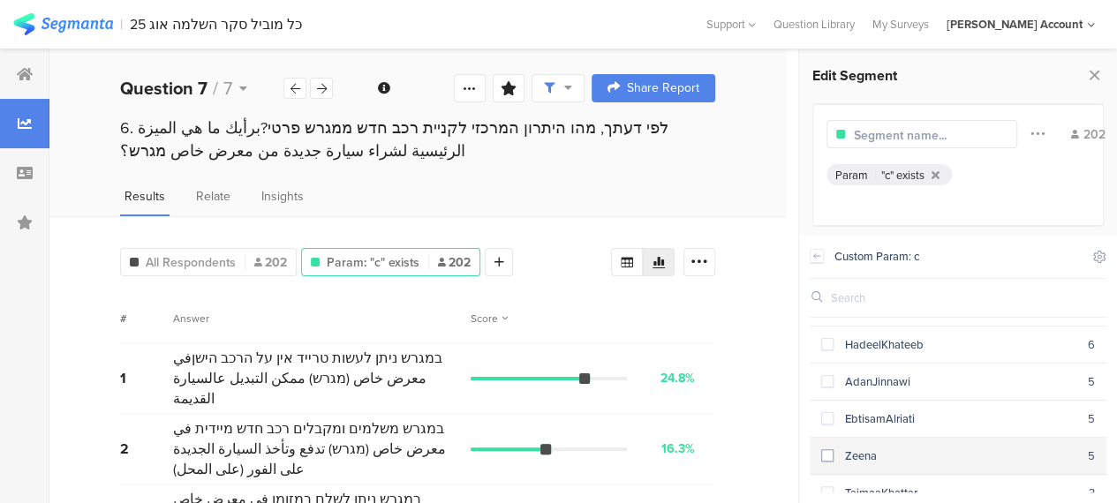
click at [829, 449] on span at bounding box center [827, 455] width 12 height 12
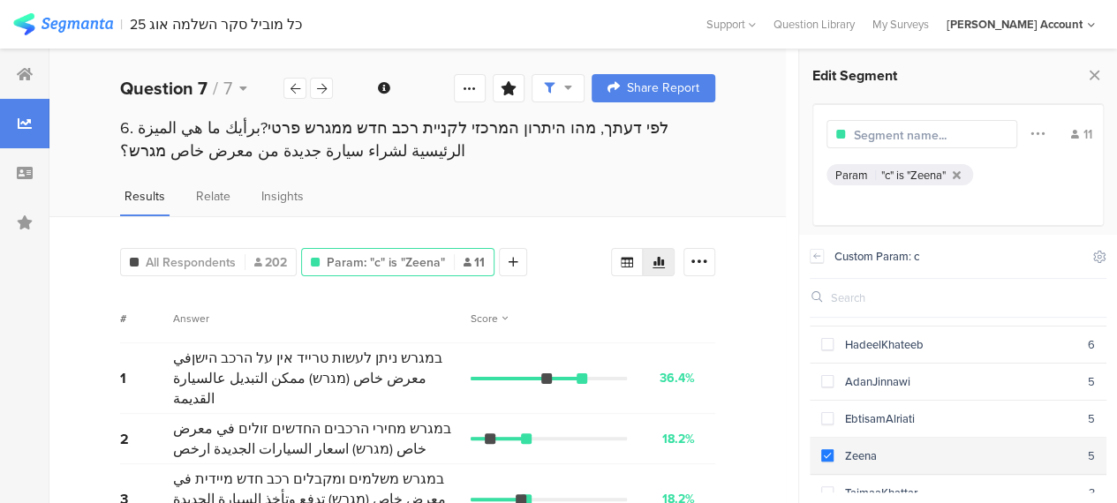
click at [829, 449] on span at bounding box center [827, 455] width 12 height 12
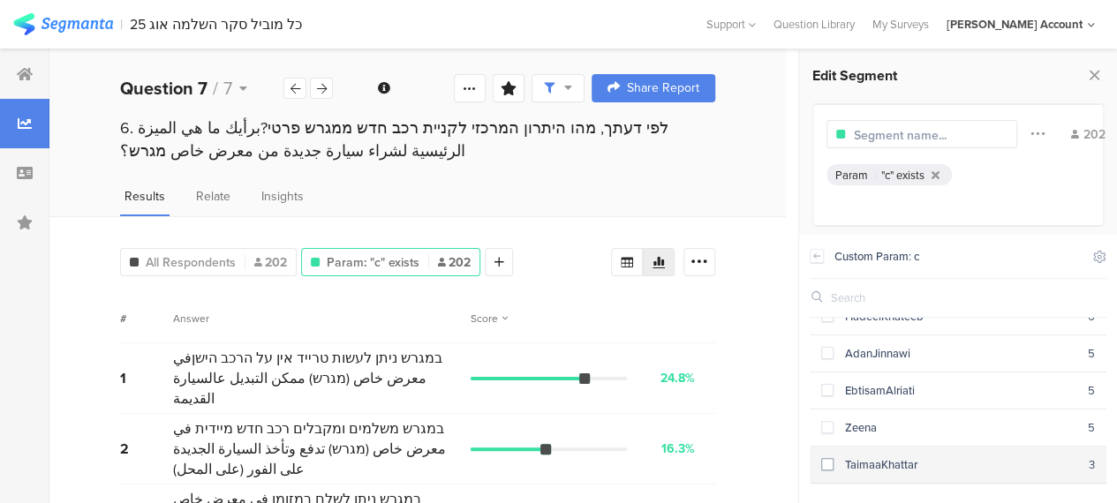
scroll to position [219, 0]
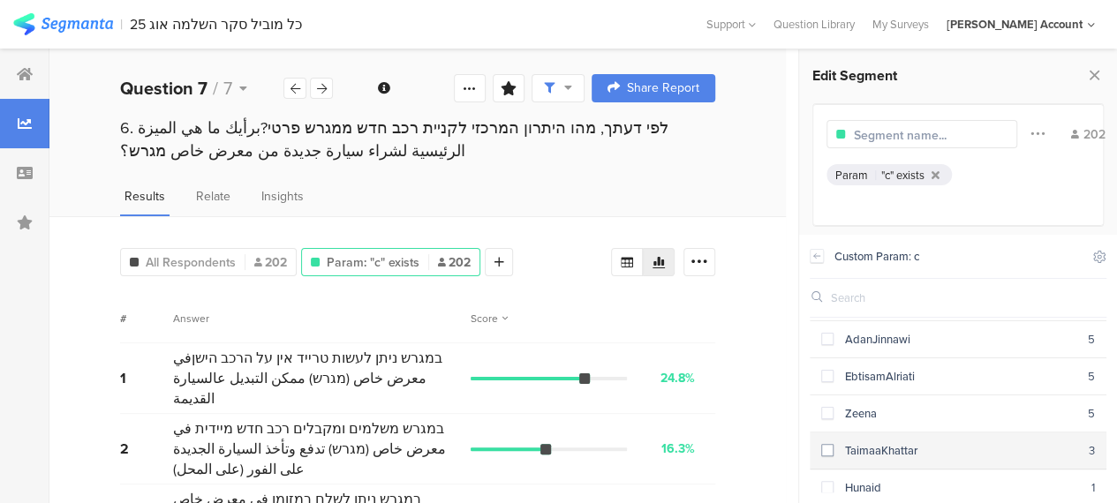
click at [833, 442] on div "TaimaaKhattar" at bounding box center [960, 450] width 255 height 17
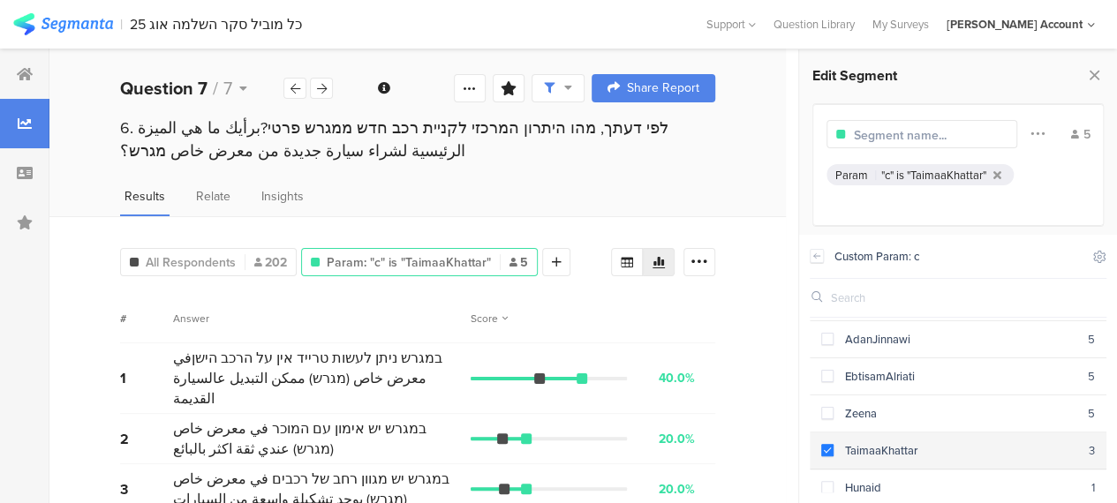
click at [833, 442] on div "TaimaaKhattar" at bounding box center [960, 450] width 255 height 17
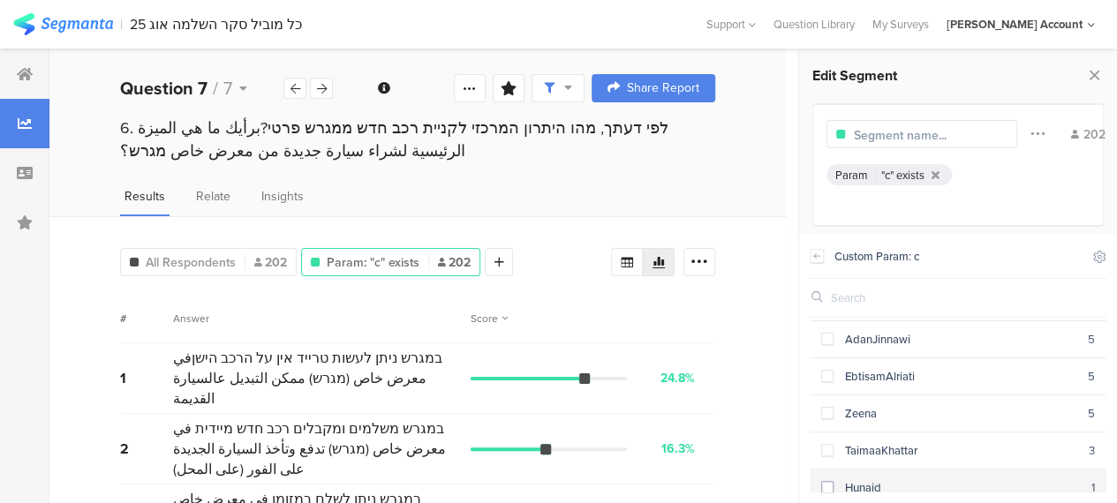
click at [825, 481] on span at bounding box center [827, 487] width 12 height 12
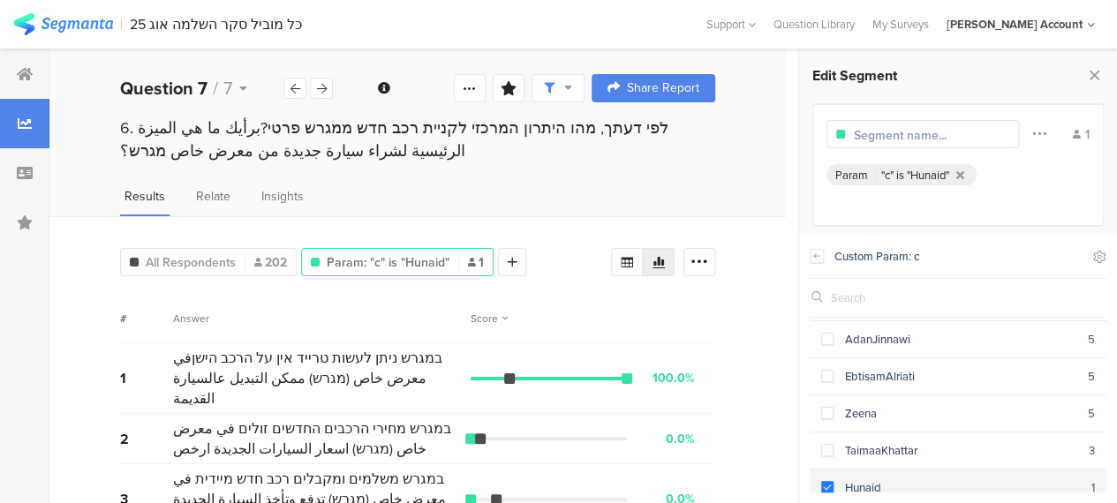
click at [825, 481] on span at bounding box center [827, 487] width 12 height 12
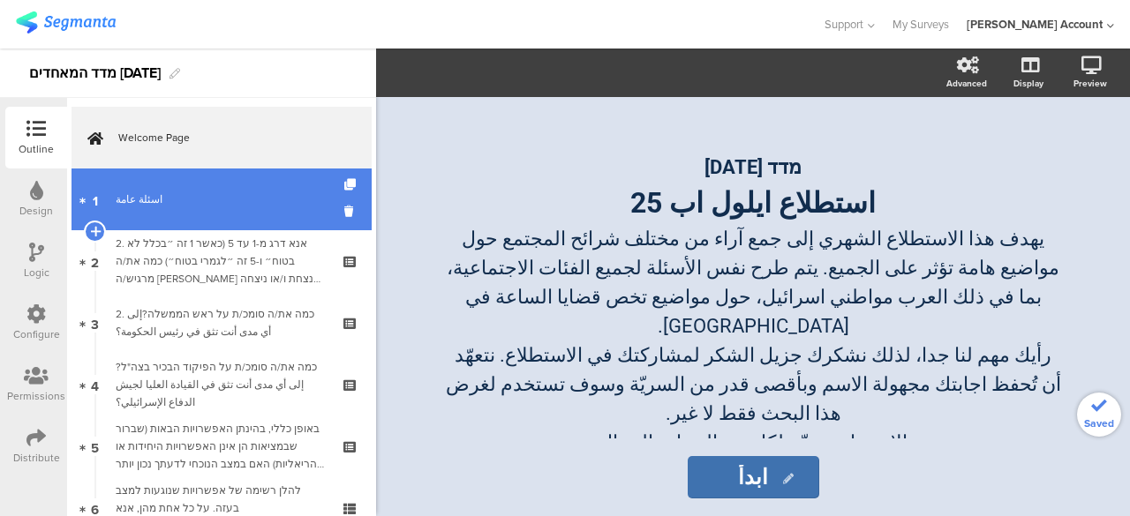
click at [218, 192] on div "اسئلة عامة" at bounding box center [221, 200] width 211 height 18
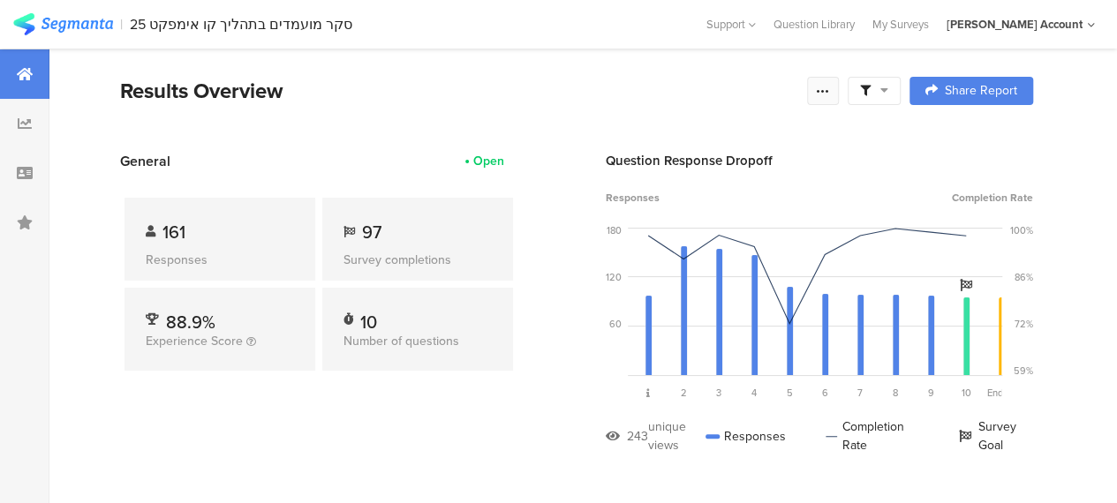
click at [839, 98] on div at bounding box center [823, 91] width 32 height 28
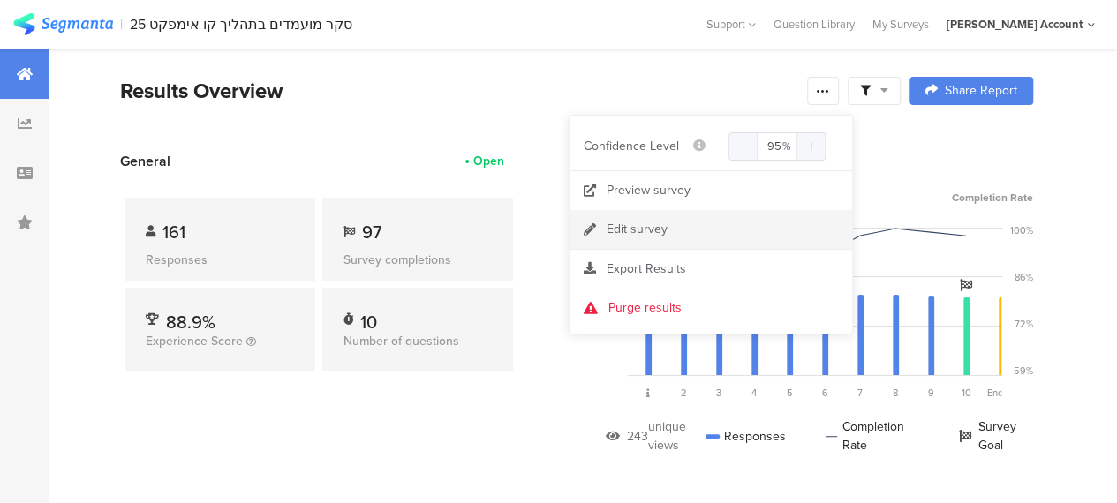
click at [636, 233] on div "Edit survey" at bounding box center [636, 230] width 61 height 18
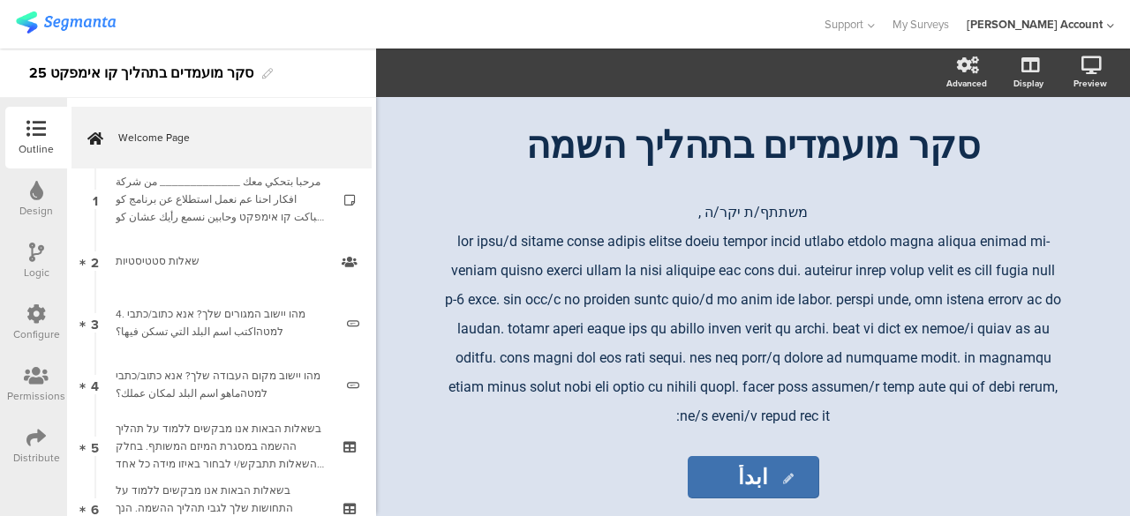
click at [30, 429] on icon at bounding box center [35, 437] width 19 height 19
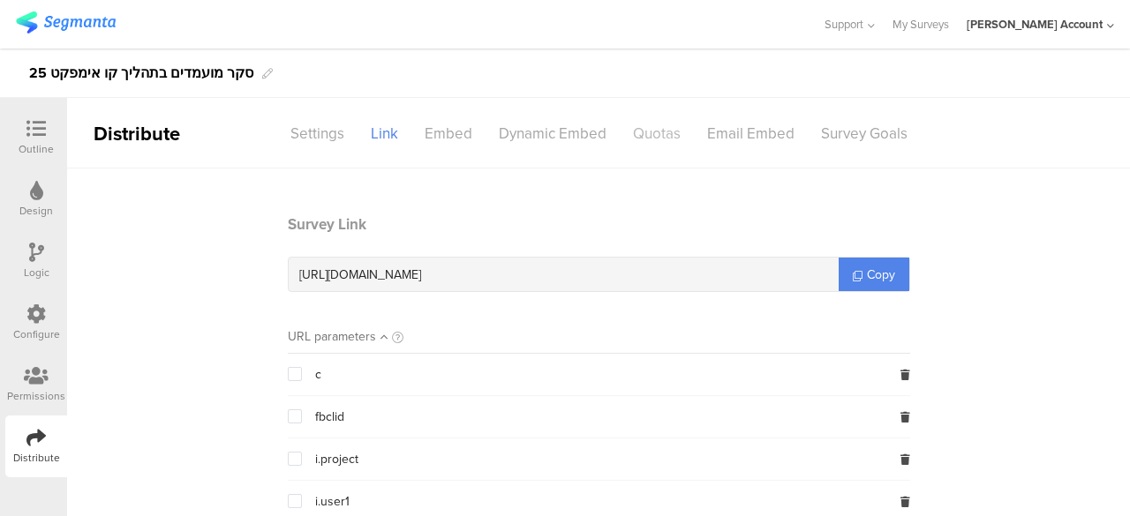
click at [671, 130] on div "Quotas" at bounding box center [657, 133] width 74 height 31
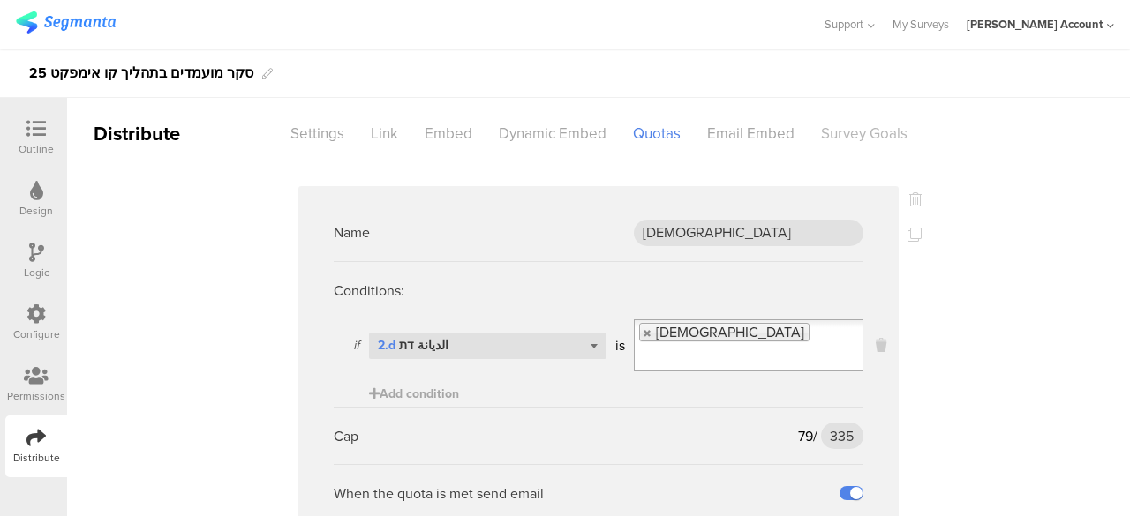
click at [879, 139] on div "Survey Goals" at bounding box center [864, 133] width 113 height 31
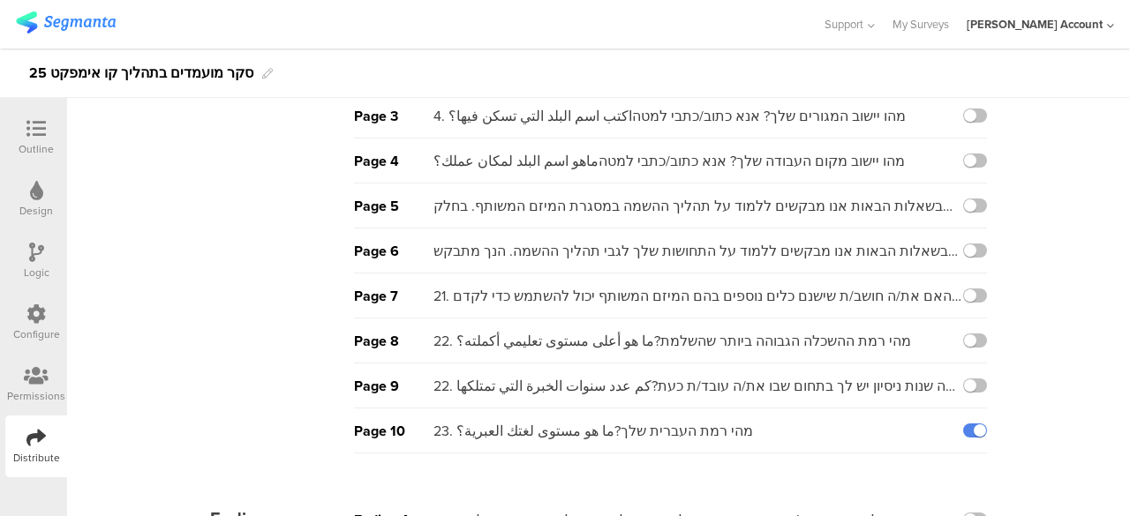
scroll to position [267, 0]
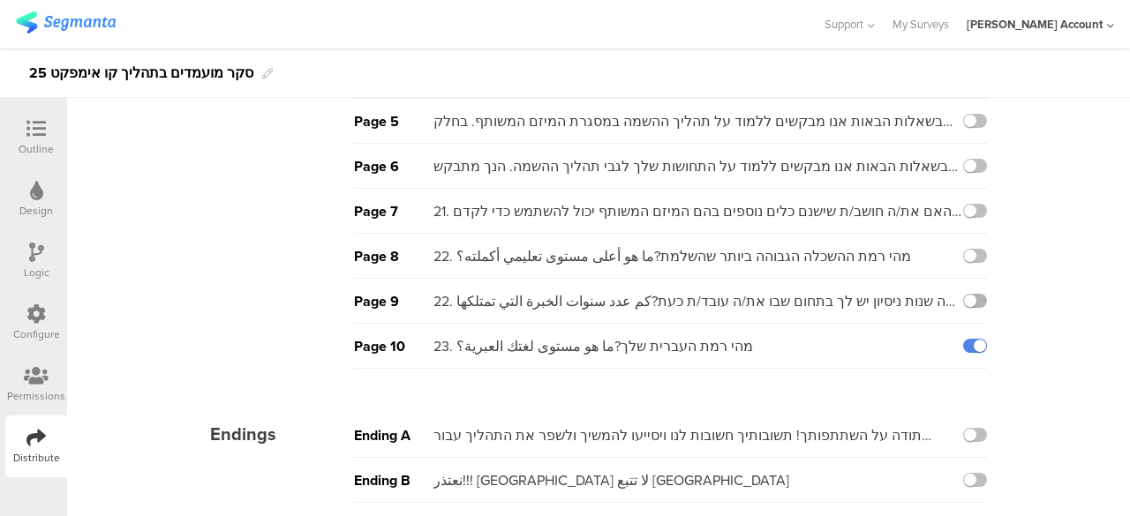
click at [965, 300] on label at bounding box center [975, 301] width 24 height 14
click at [0, 0] on input "checkbox" at bounding box center [0, 0] width 0 height 0
click at [975, 340] on label at bounding box center [975, 346] width 24 height 14
click at [0, 0] on input "checkbox" at bounding box center [0, 0] width 0 height 0
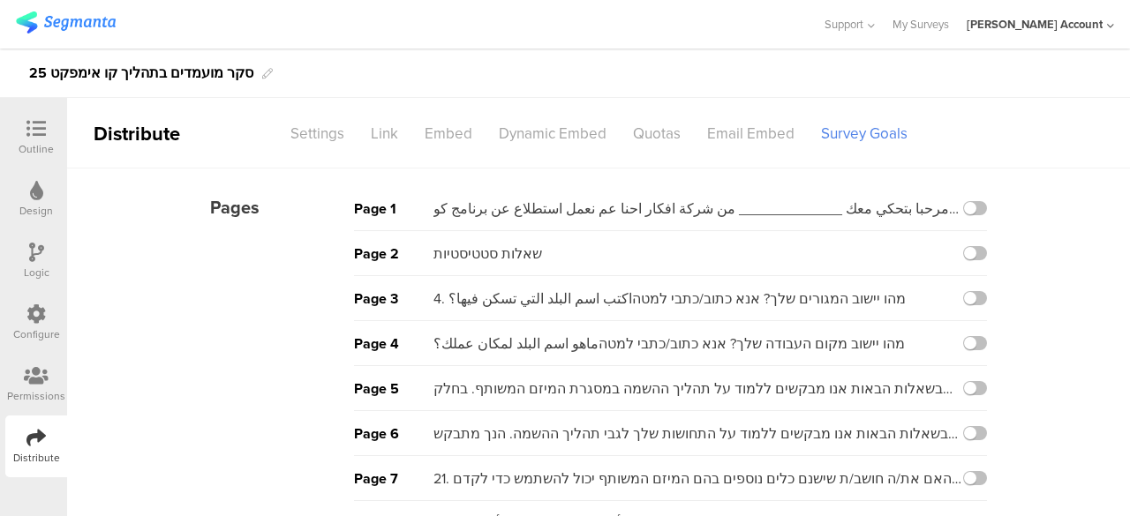
drag, startPoint x: 39, startPoint y: 123, endPoint x: 50, endPoint y: 128, distance: 12.6
click at [39, 123] on icon at bounding box center [35, 128] width 19 height 19
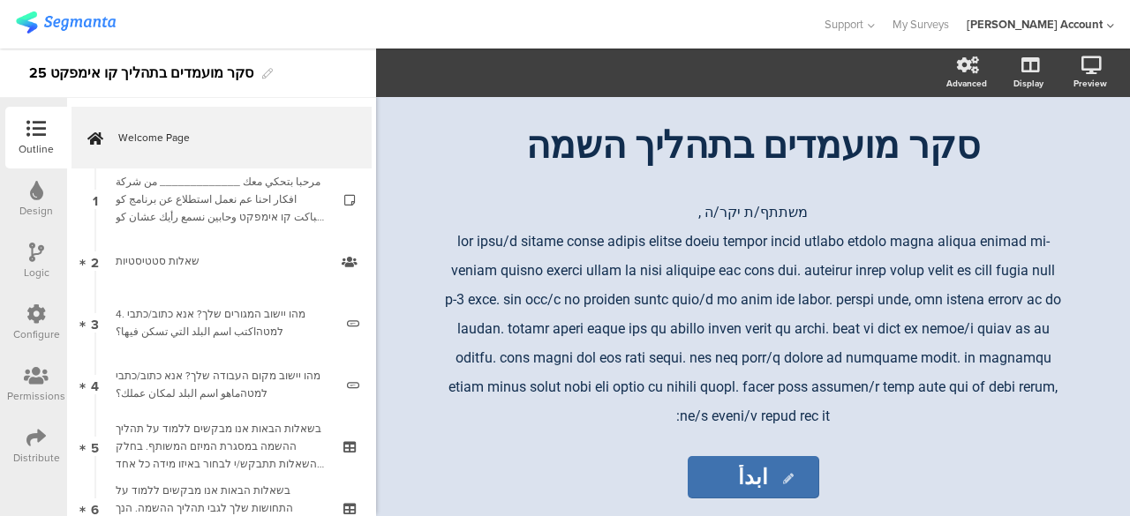
click at [39, 418] on div "Distribute" at bounding box center [36, 447] width 62 height 62
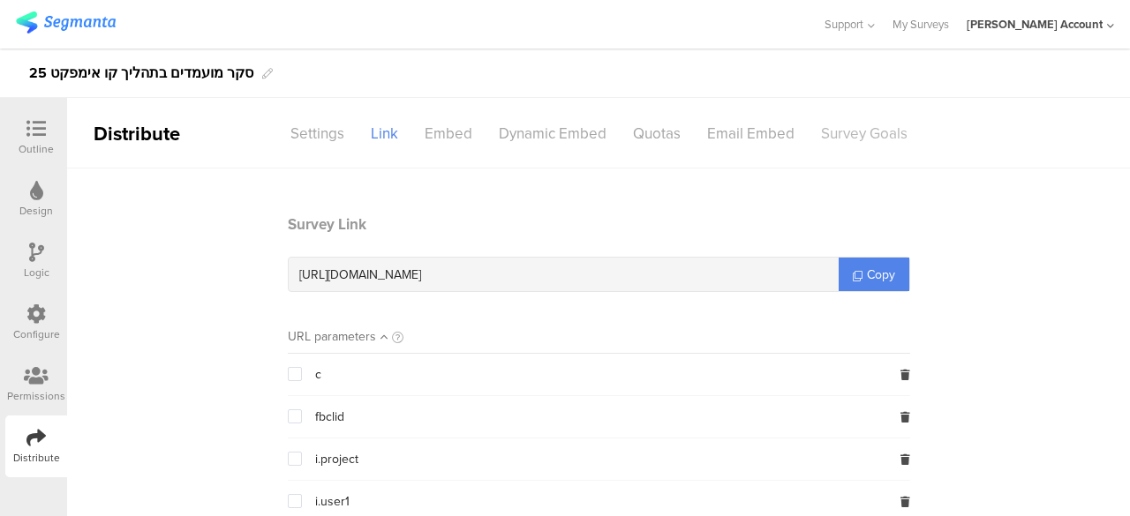
click at [862, 131] on div "Survey Goals" at bounding box center [864, 133] width 113 height 31
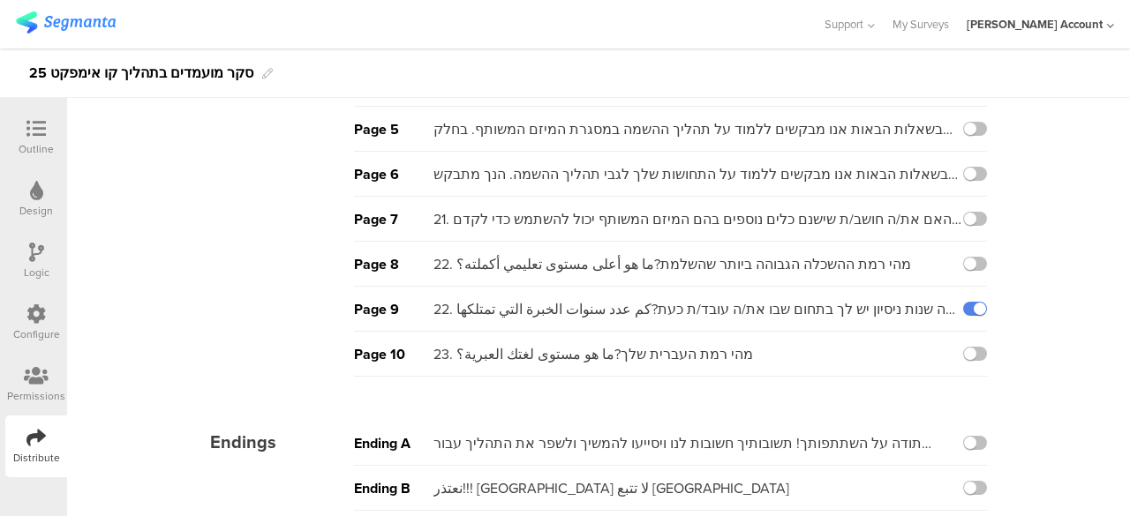
scroll to position [267, 0]
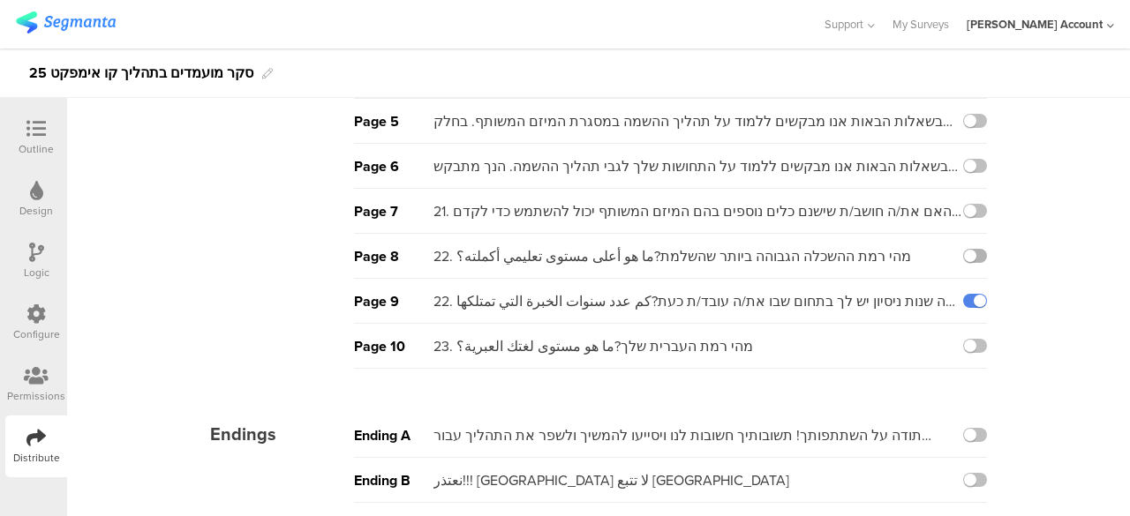
click at [964, 251] on label at bounding box center [975, 256] width 24 height 14
click at [0, 0] on input "checkbox" at bounding box center [0, 0] width 0 height 0
click at [968, 303] on label at bounding box center [975, 301] width 24 height 14
click at [0, 0] on input "checkbox" at bounding box center [0, 0] width 0 height 0
click at [777, 376] on div "Pages Page 1 مرحبا بتحكي معك _____________ من شركة افكار احنا عم نعمل استطلاع ع…" at bounding box center [598, 211] width 872 height 620
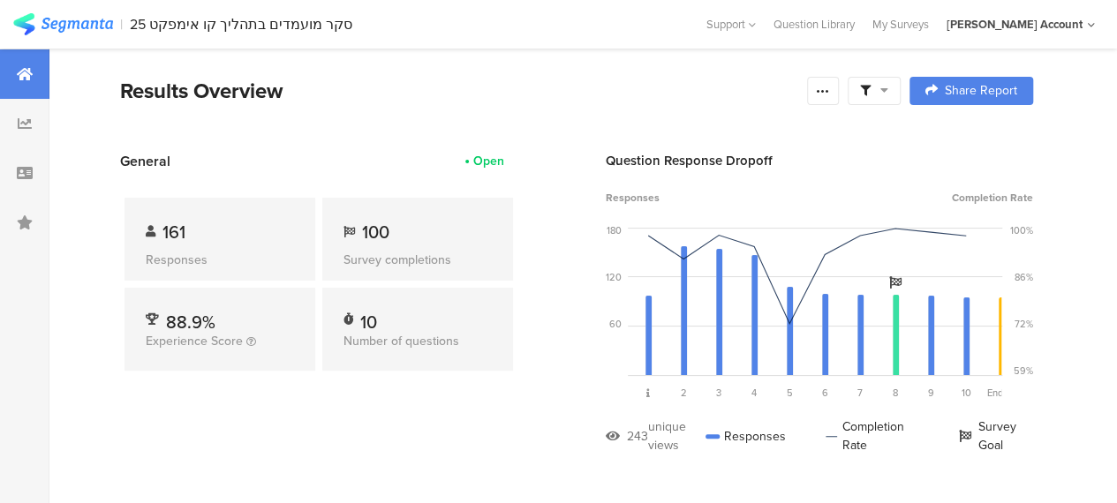
click at [888, 83] on div at bounding box center [874, 91] width 28 height 16
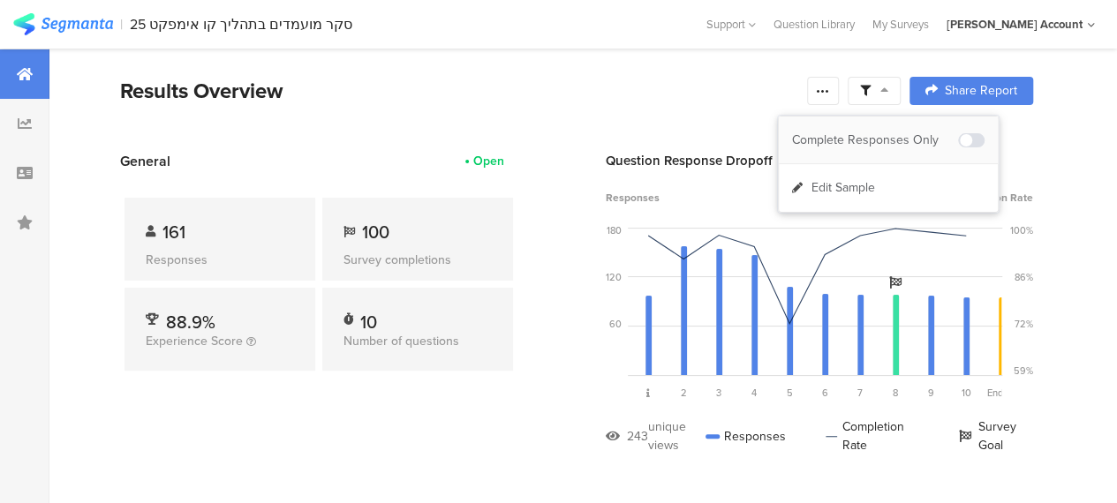
click at [903, 140] on div "Complete Responses Only" at bounding box center [875, 141] width 166 height 18
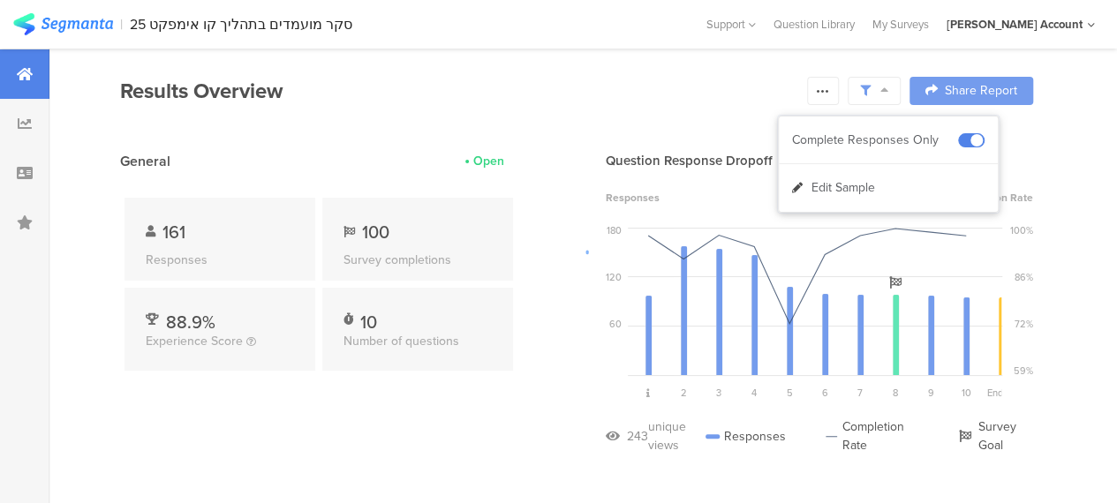
click at [309, 419] on div at bounding box center [558, 251] width 1117 height 503
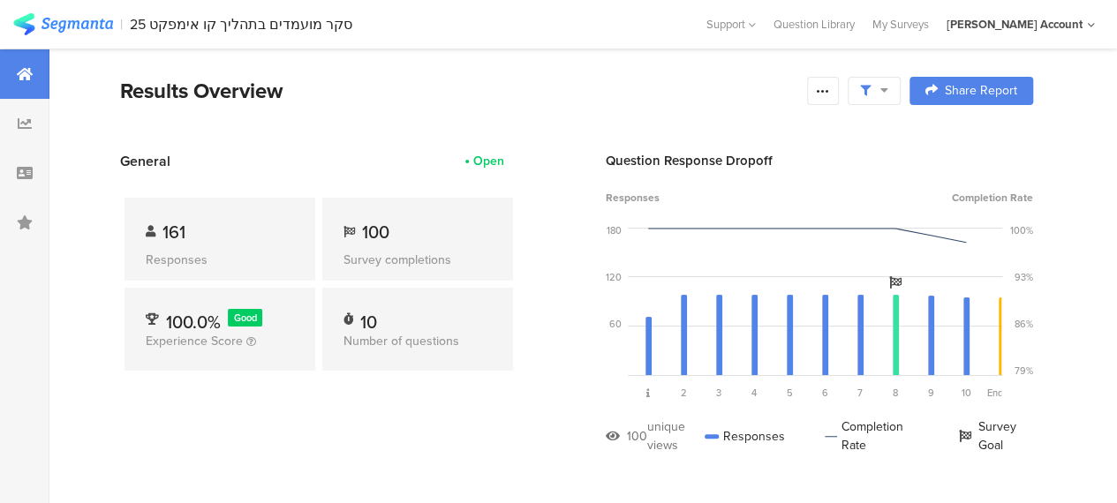
click at [141, 158] on span "General" at bounding box center [145, 161] width 50 height 20
click at [222, 156] on div "General Open" at bounding box center [318, 161] width 397 height 20
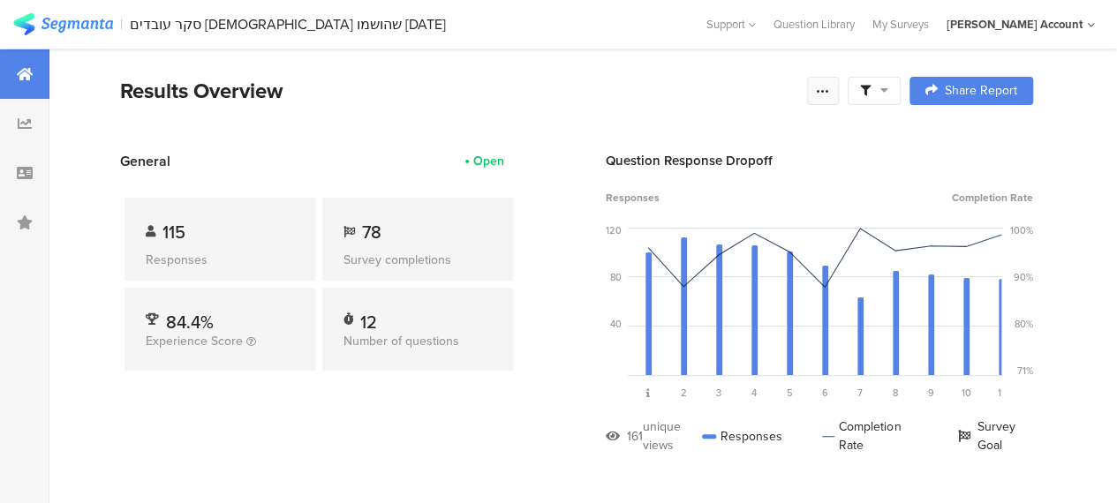
click at [830, 93] on icon at bounding box center [823, 91] width 14 height 14
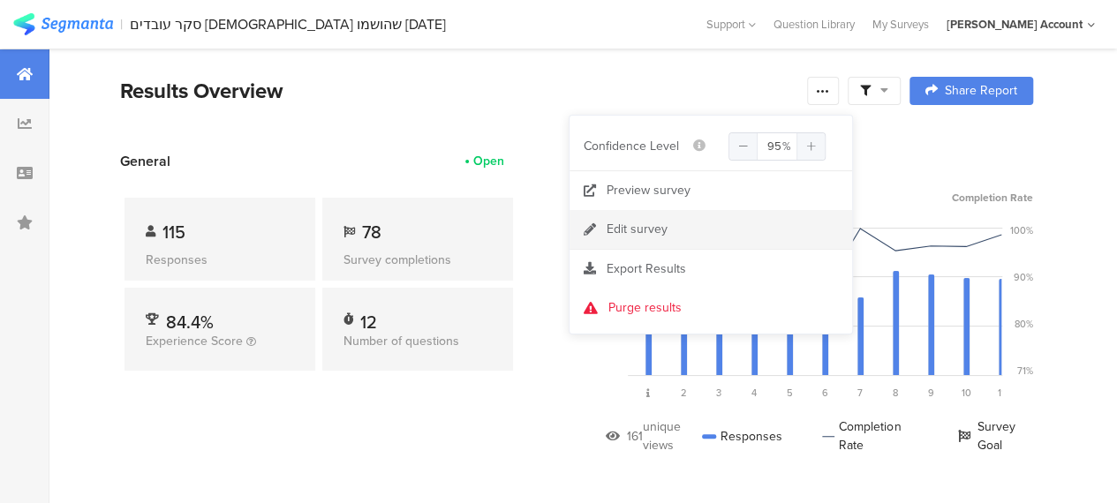
click at [629, 230] on div "Edit survey" at bounding box center [636, 230] width 61 height 18
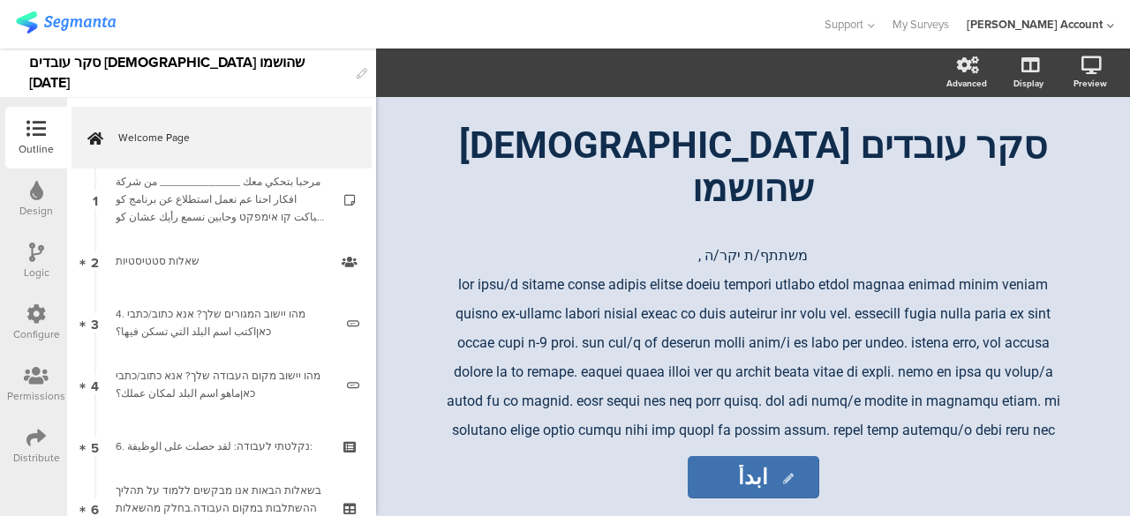
click at [26, 442] on icon at bounding box center [35, 437] width 19 height 19
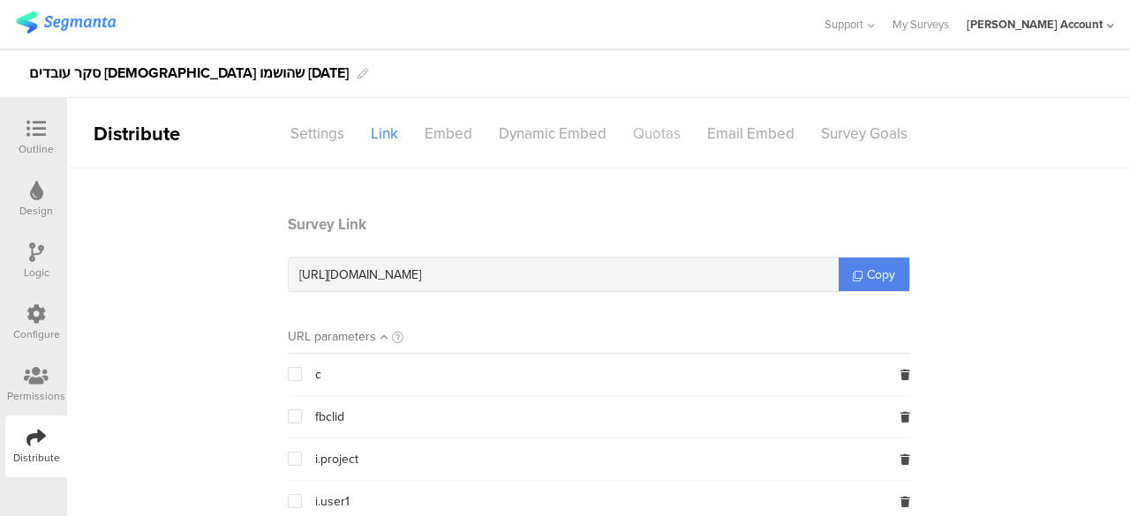
click at [654, 132] on div "Quotas" at bounding box center [657, 133] width 74 height 31
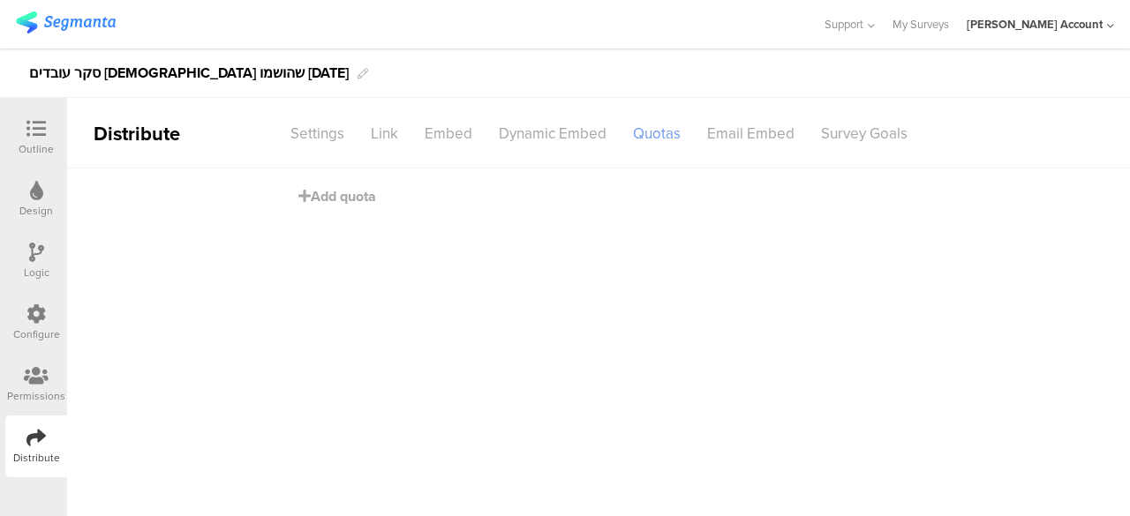
click at [664, 132] on div "Quotas" at bounding box center [657, 133] width 74 height 31
click at [849, 132] on div "Survey Goals" at bounding box center [864, 133] width 113 height 31
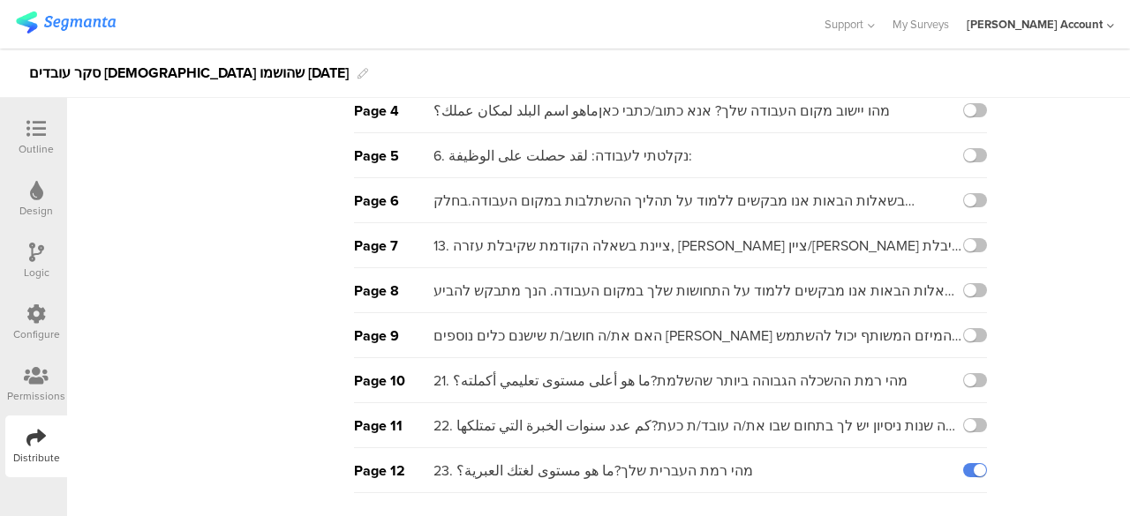
scroll to position [357, 0]
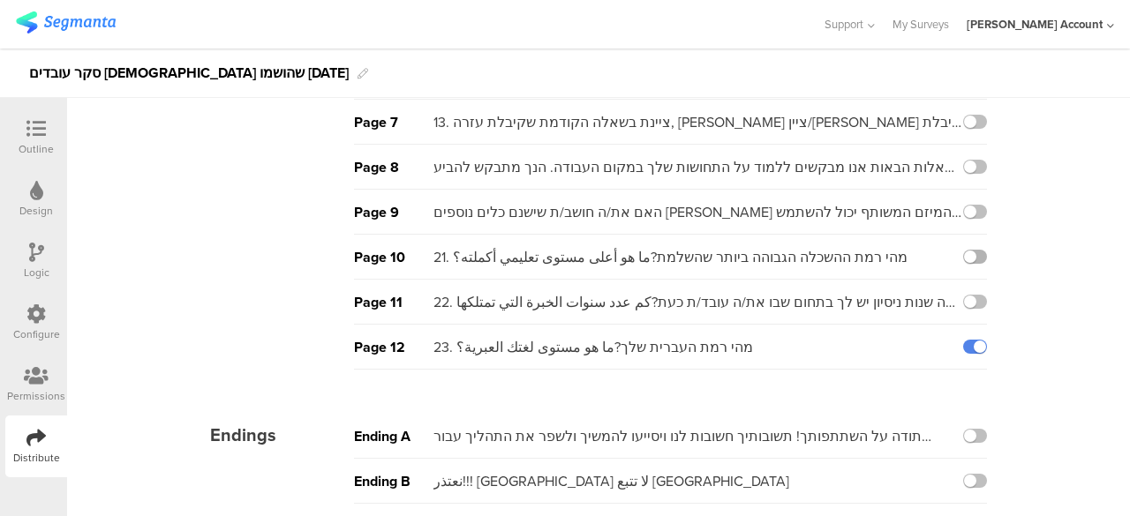
click at [966, 252] on label at bounding box center [975, 257] width 24 height 14
click at [0, 0] on input "checkbox" at bounding box center [0, 0] width 0 height 0
click at [969, 296] on label at bounding box center [975, 302] width 24 height 14
click at [0, 0] on input "checkbox" at bounding box center [0, 0] width 0 height 0
click at [973, 342] on label at bounding box center [975, 347] width 24 height 14
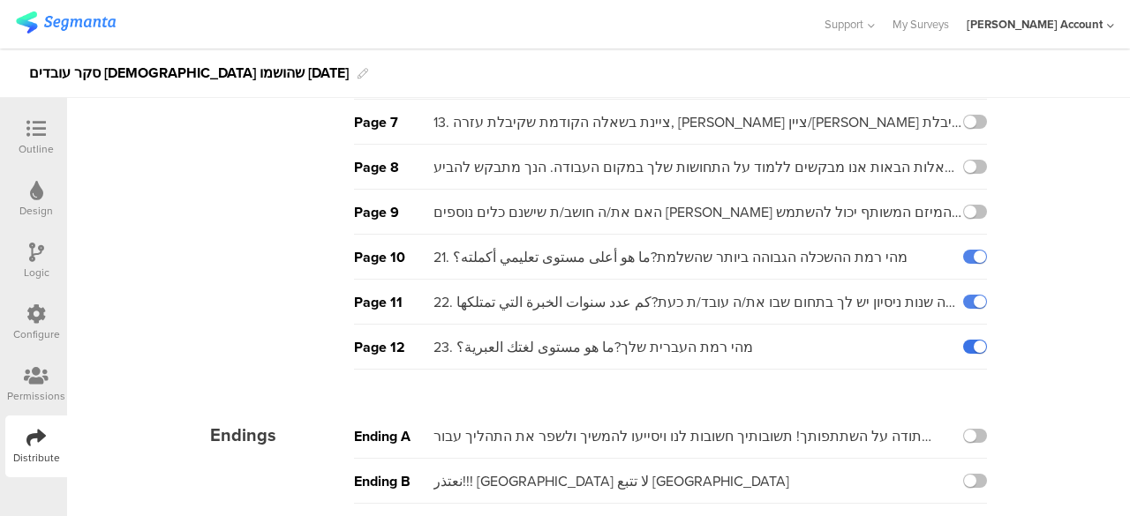
click at [0, 0] on input "checkbox" at bounding box center [0, 0] width 0 height 0
click at [965, 295] on label at bounding box center [975, 302] width 24 height 14
click at [0, 0] on input "checkbox" at bounding box center [0, 0] width 0 height 0
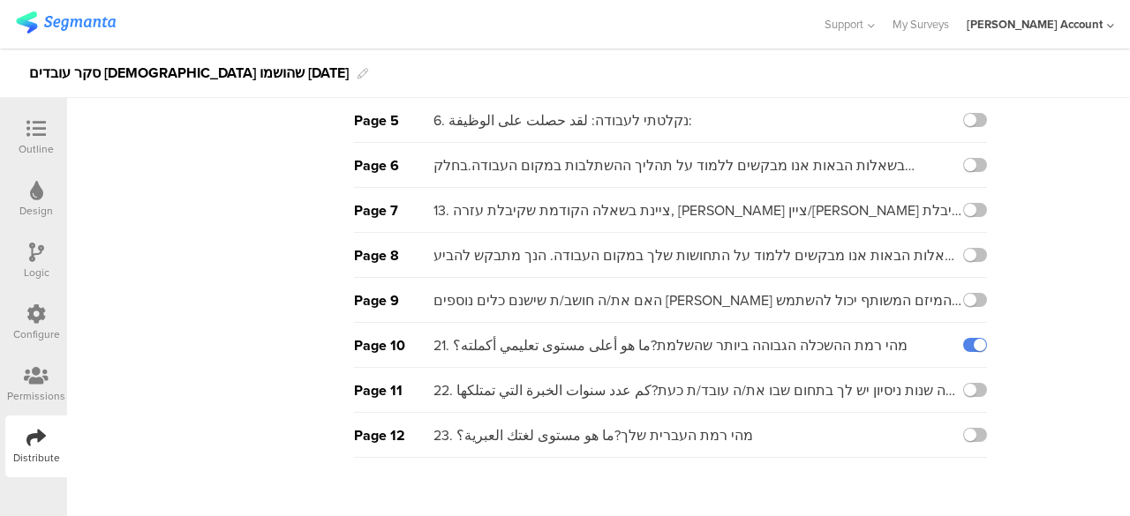
scroll to position [180, 0]
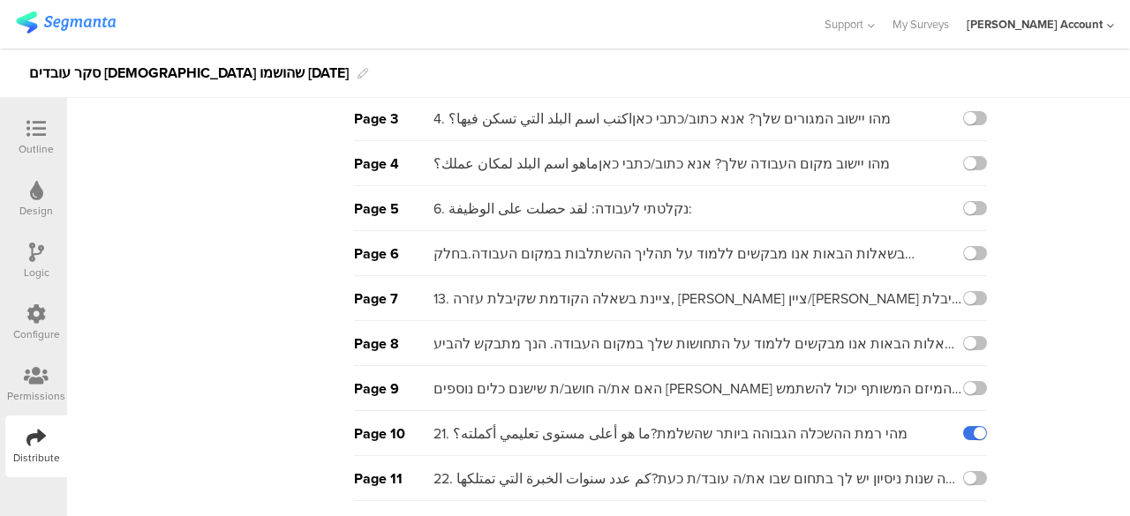
click at [973, 430] on label at bounding box center [975, 433] width 24 height 14
click at [0, 0] on input "checkbox" at bounding box center [0, 0] width 0 height 0
click at [964, 386] on label at bounding box center [975, 388] width 24 height 14
click at [0, 0] on input "checkbox" at bounding box center [0, 0] width 0 height 0
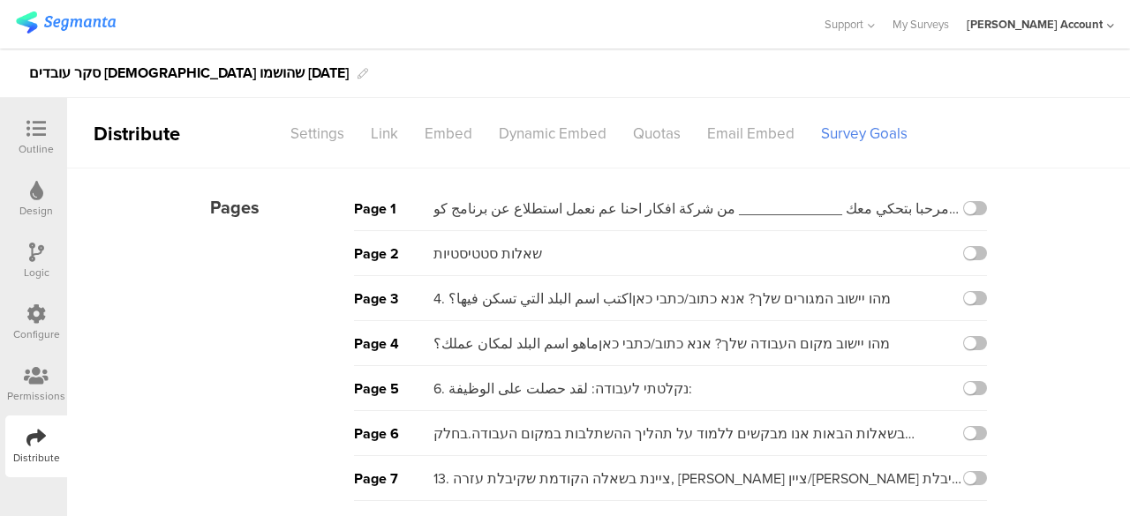
click at [480, 22] on div at bounding box center [411, 24] width 790 height 29
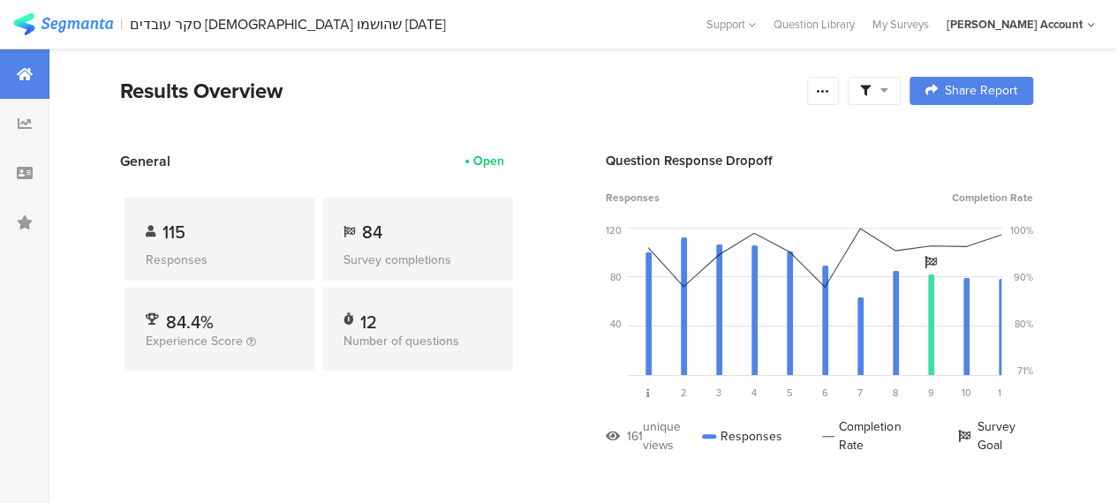
click at [576, 93] on div "Results Overview" at bounding box center [459, 91] width 678 height 32
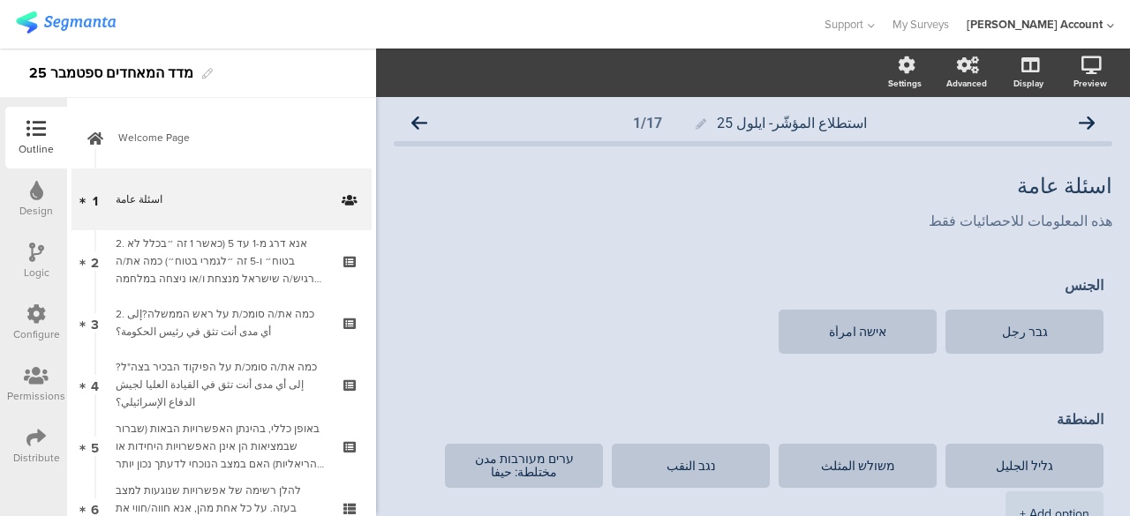
click at [300, 18] on div at bounding box center [411, 24] width 790 height 29
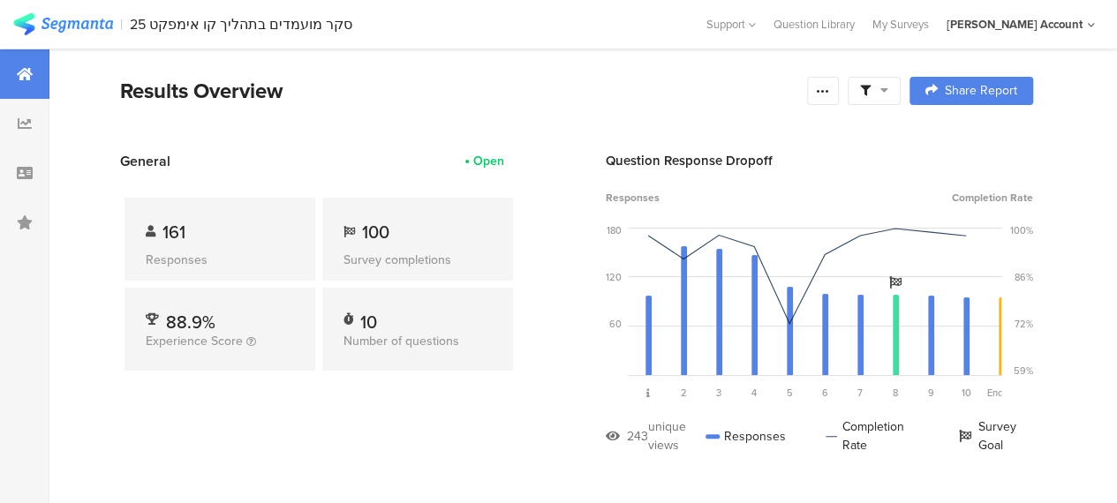
click at [888, 84] on icon at bounding box center [884, 90] width 8 height 12
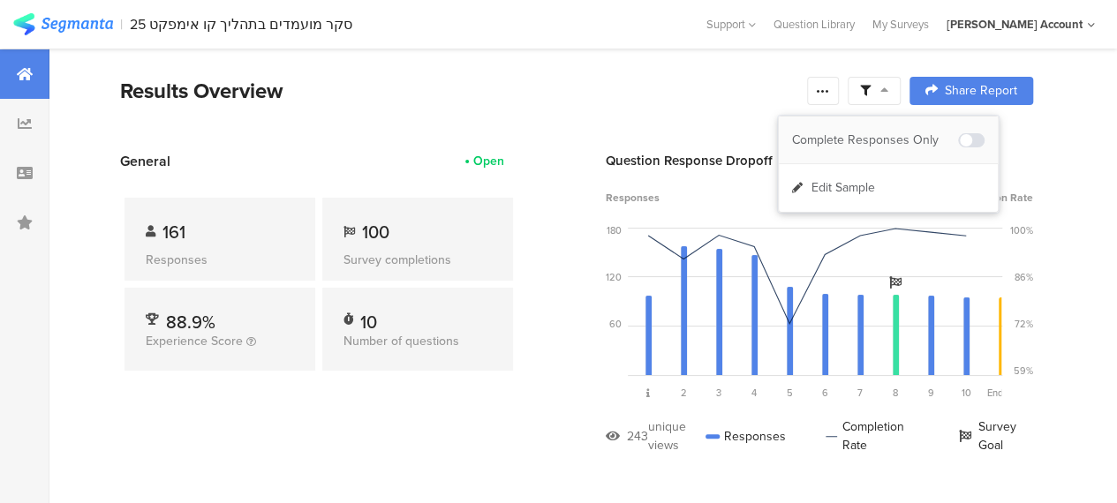
click at [892, 139] on div "Complete Responses Only" at bounding box center [875, 141] width 166 height 18
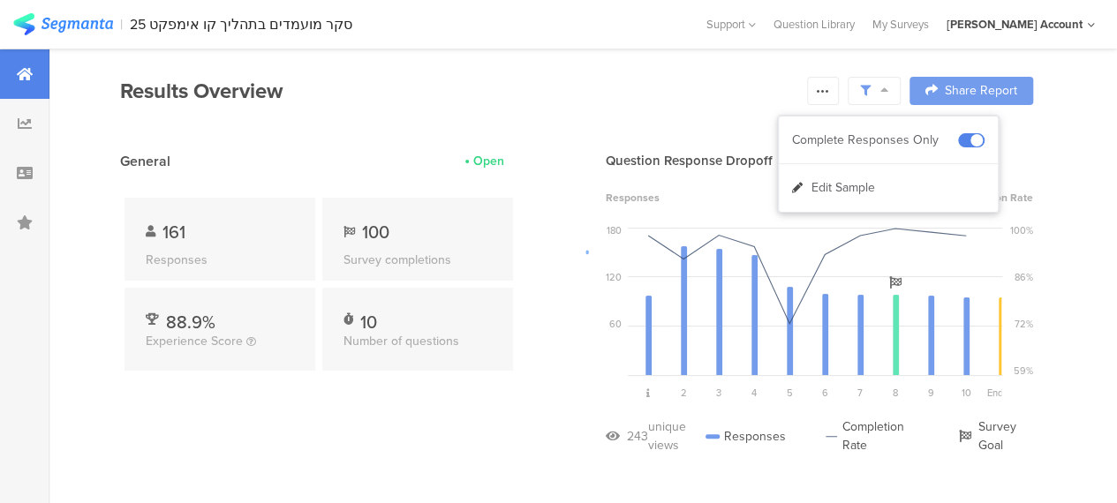
click at [429, 398] on div at bounding box center [558, 251] width 1117 height 503
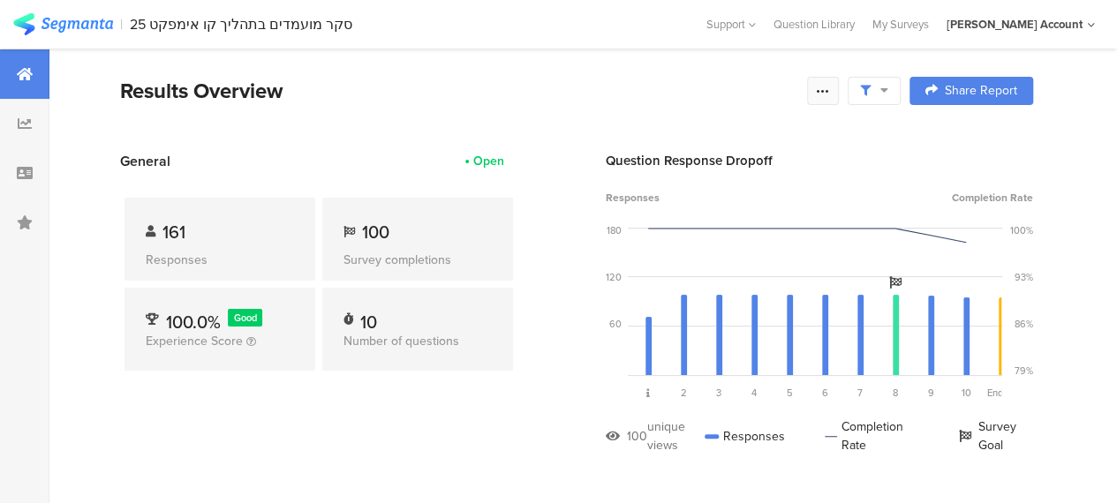
click at [830, 86] on icon at bounding box center [823, 91] width 14 height 14
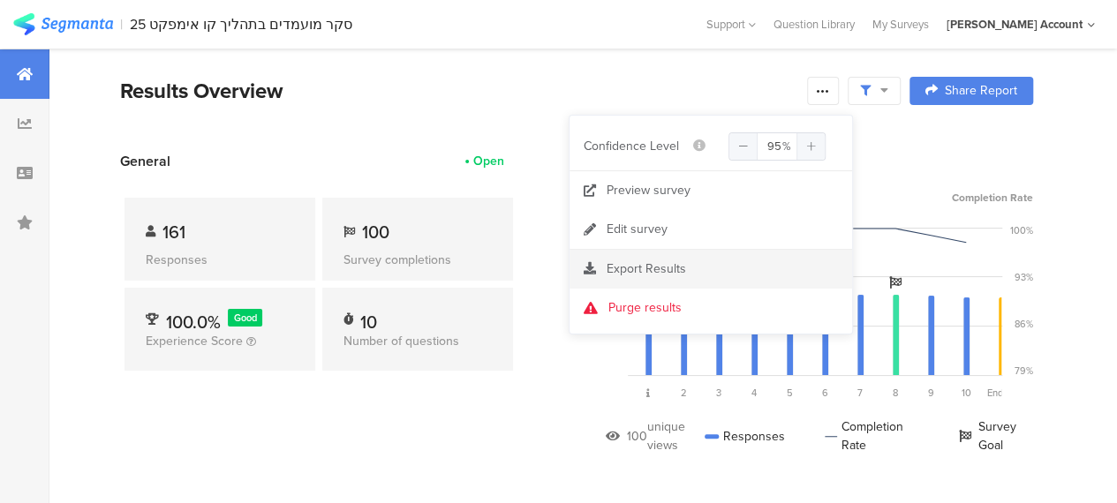
click at [651, 261] on span "Export Results" at bounding box center [645, 269] width 79 height 19
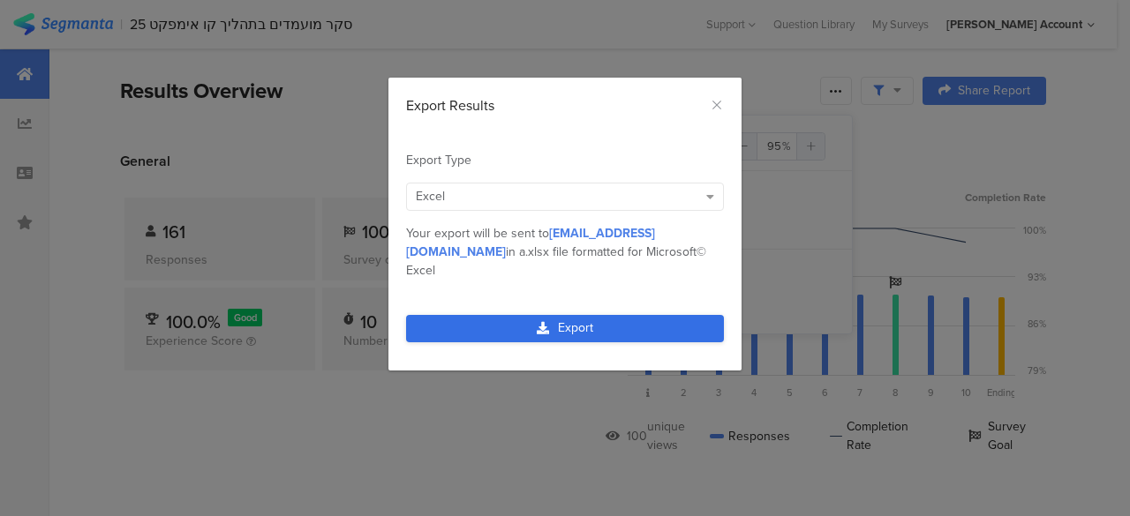
click at [573, 315] on link "Export" at bounding box center [565, 328] width 318 height 27
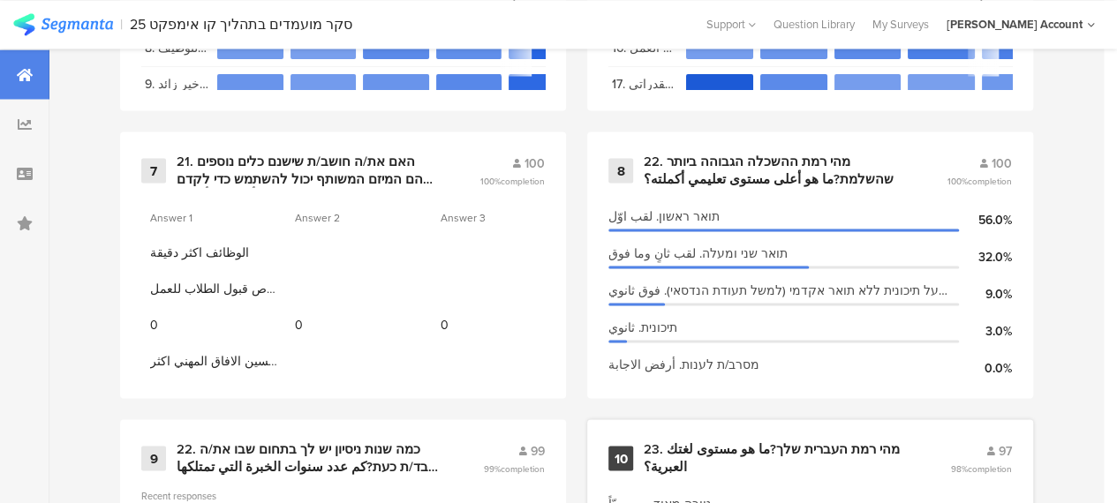
scroll to position [1589, 0]
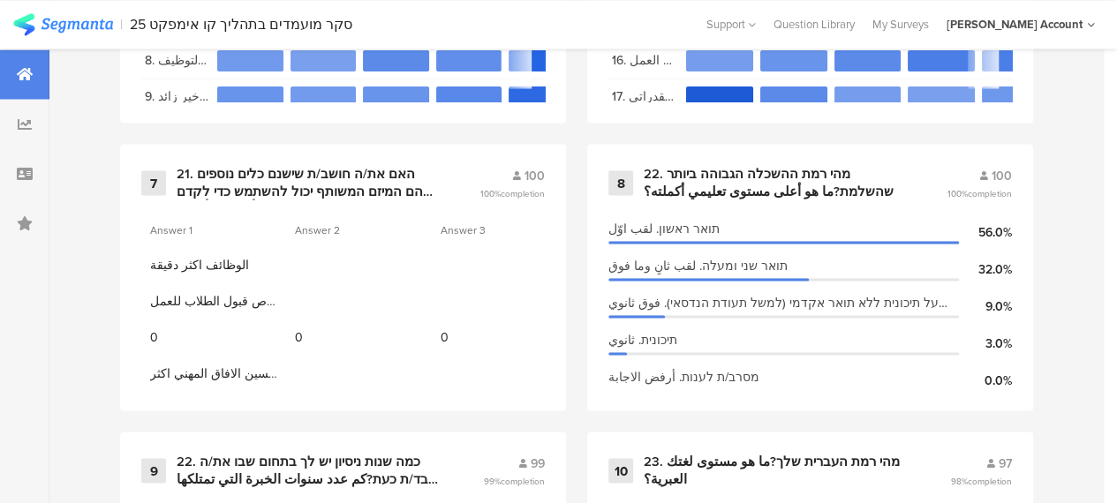
click at [666, 424] on div "1 Info Page 73 100% completion مرحبا بتحكي معك _____________ من شركة افكار احنا…" at bounding box center [576, 0] width 1054 height 1438
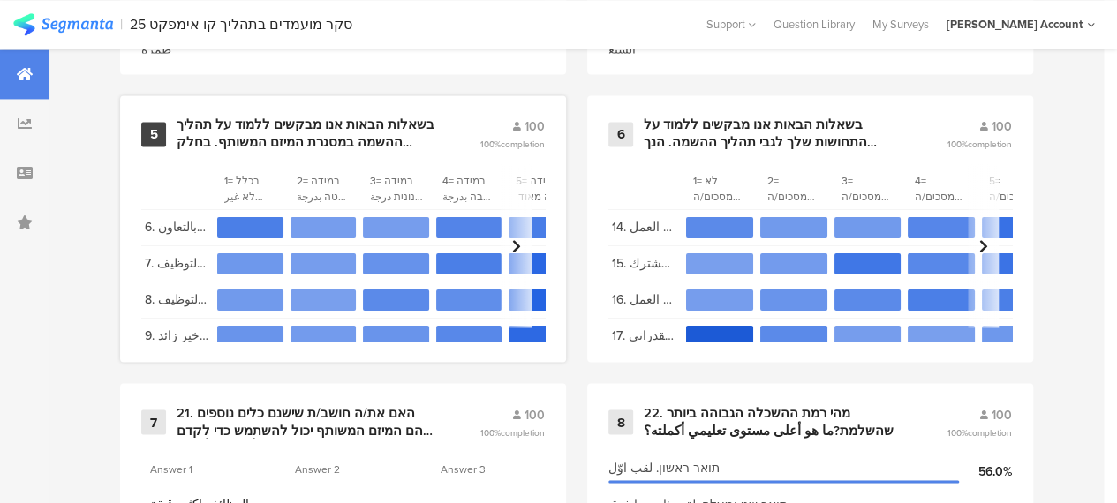
scroll to position [1236, 0]
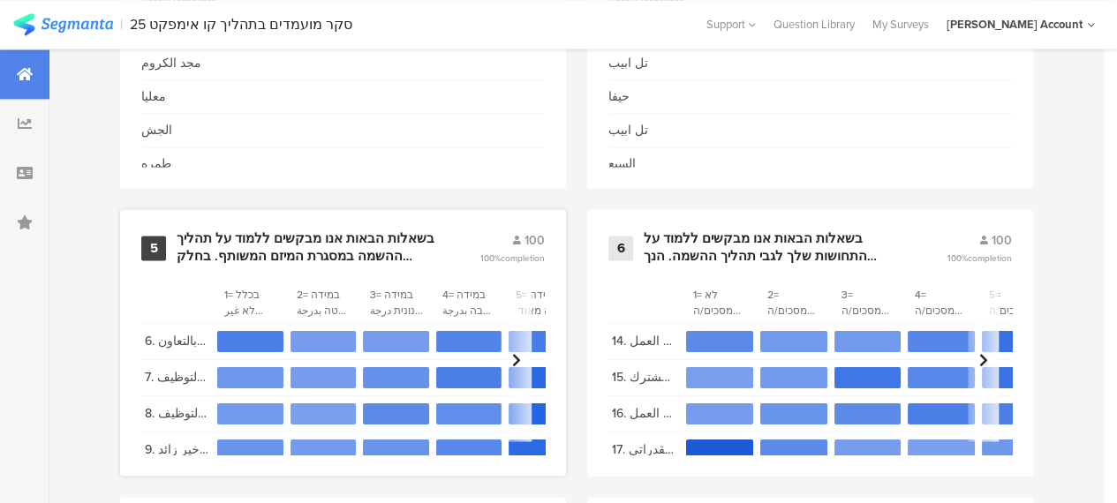
click at [255, 247] on div "בשאלות הבאות אנו מבקשים ללמוד על תהליך ההשמה במסגרת המיזם המשותף. בחלק מהשאלות …" at bounding box center [307, 247] width 260 height 34
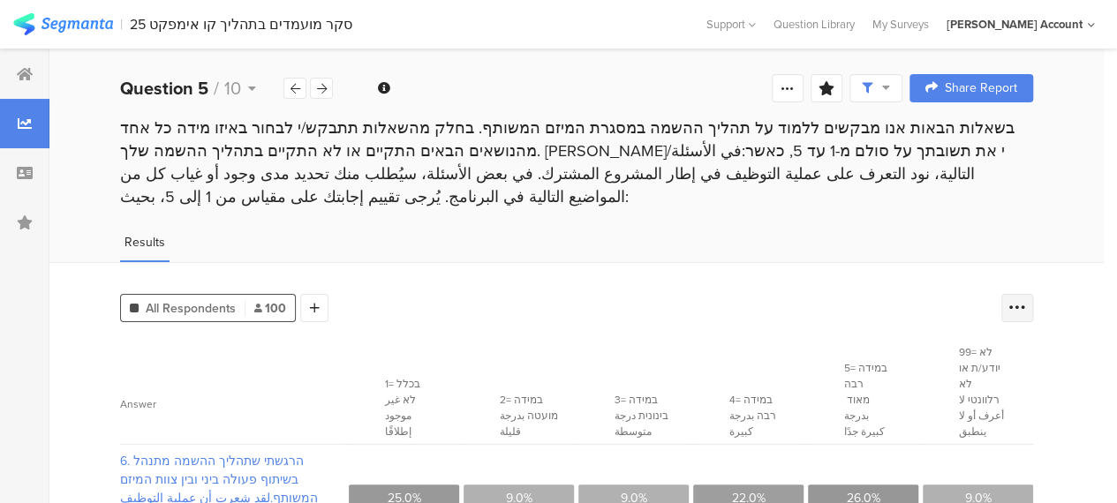
click at [1026, 299] on icon at bounding box center [1017, 308] width 18 height 18
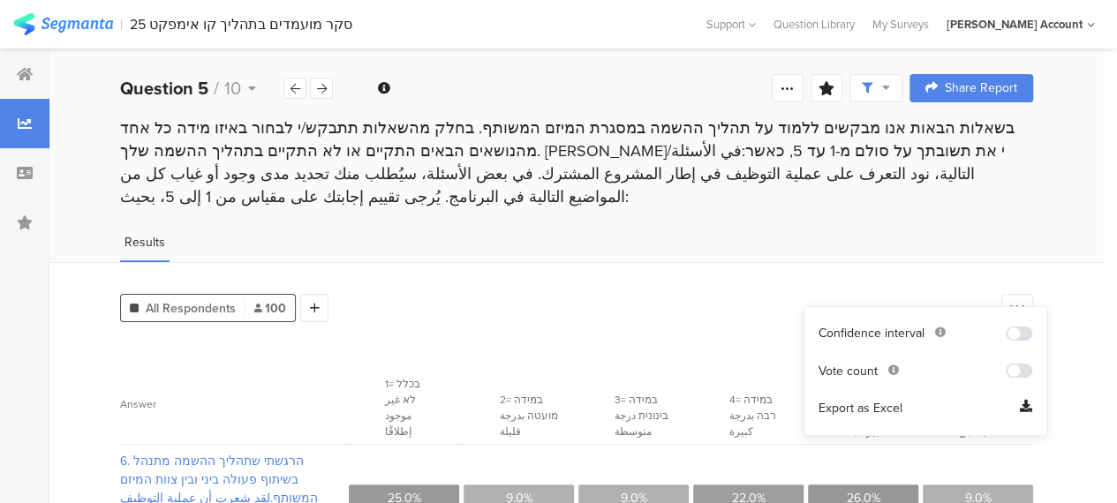
click at [853, 412] on span "Export as Excel" at bounding box center [860, 409] width 84 height 18
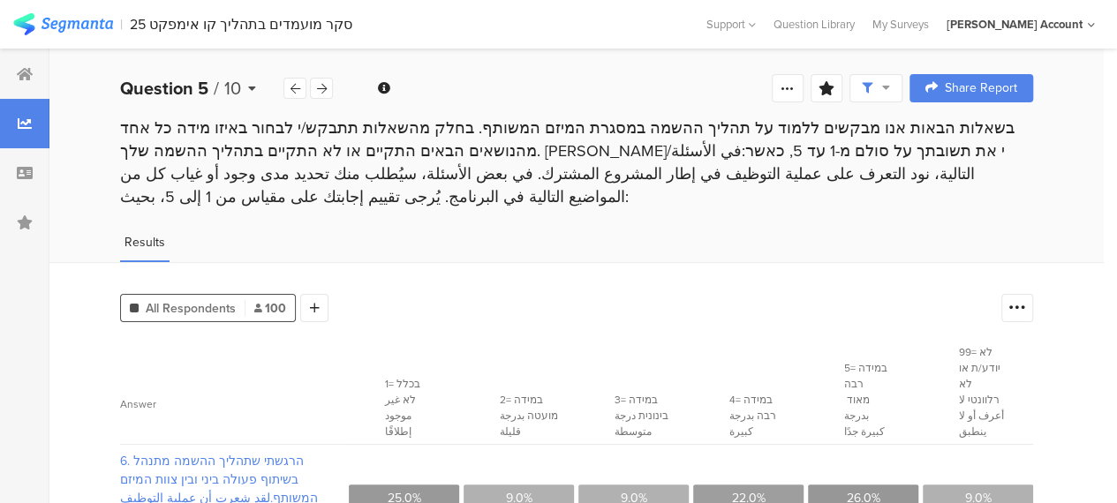
click at [250, 90] on icon at bounding box center [252, 88] width 8 height 12
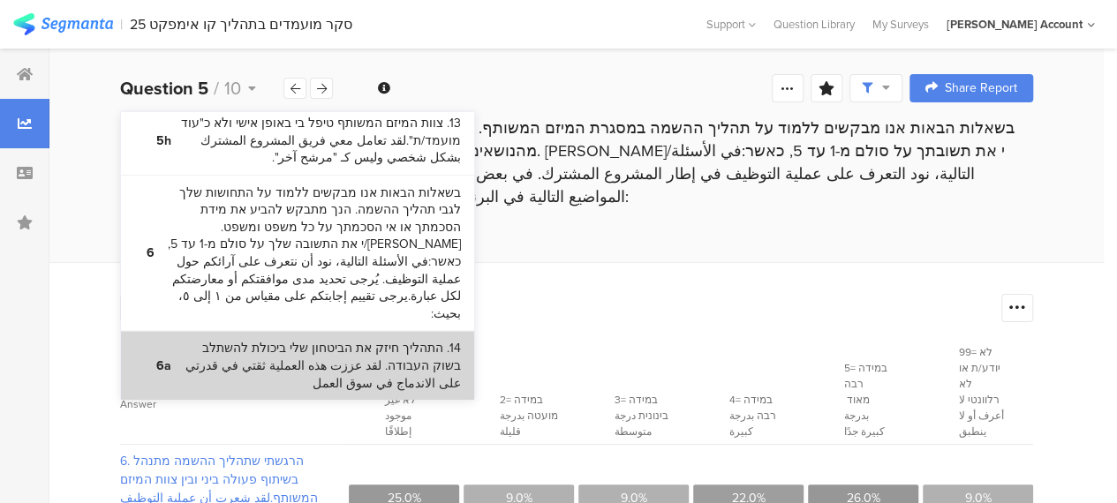
scroll to position [1133, 0]
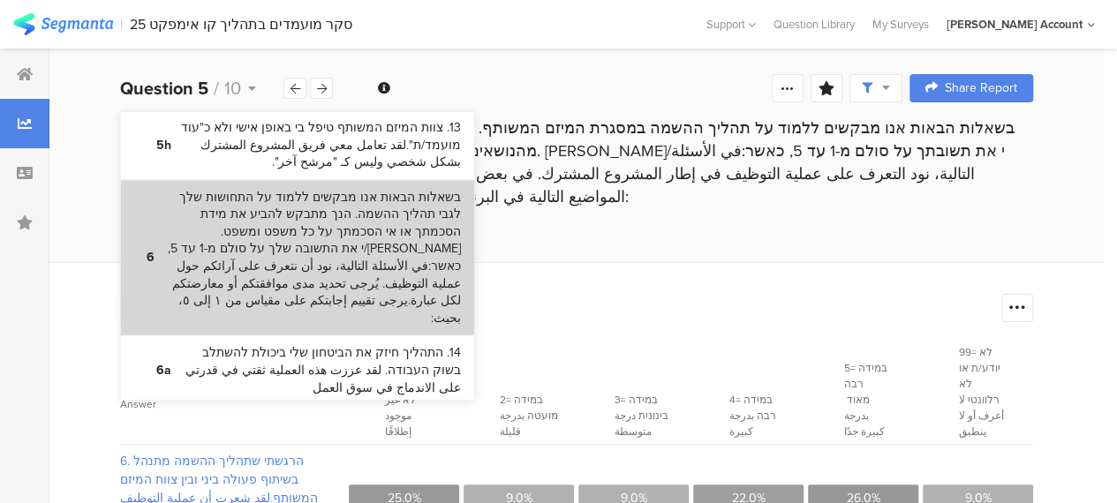
click at [410, 189] on bdi "בשאלות הבאות אנו מבקשים ללמוד על התחושות שלך לגבי תהליך ההשמה. הנך מתבקש להביע …" at bounding box center [313, 258] width 295 height 139
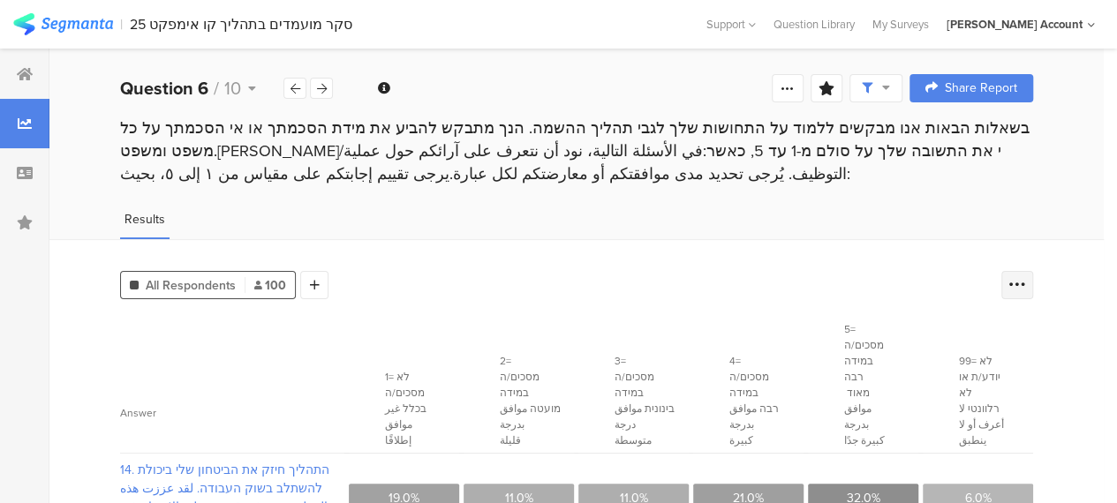
click at [1026, 282] on icon at bounding box center [1017, 285] width 18 height 18
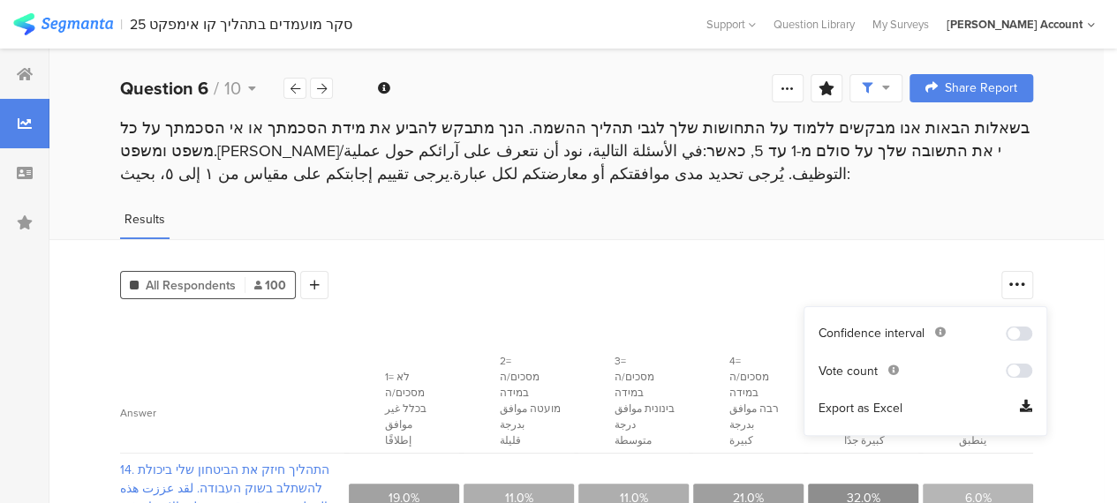
click at [846, 409] on span "Export as Excel" at bounding box center [860, 409] width 84 height 18
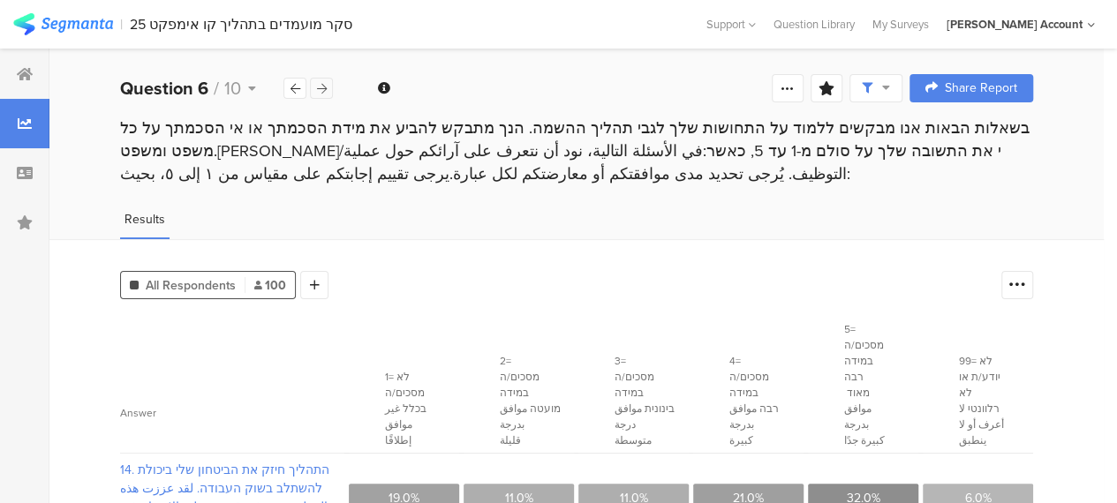
click at [323, 86] on icon at bounding box center [322, 88] width 10 height 11
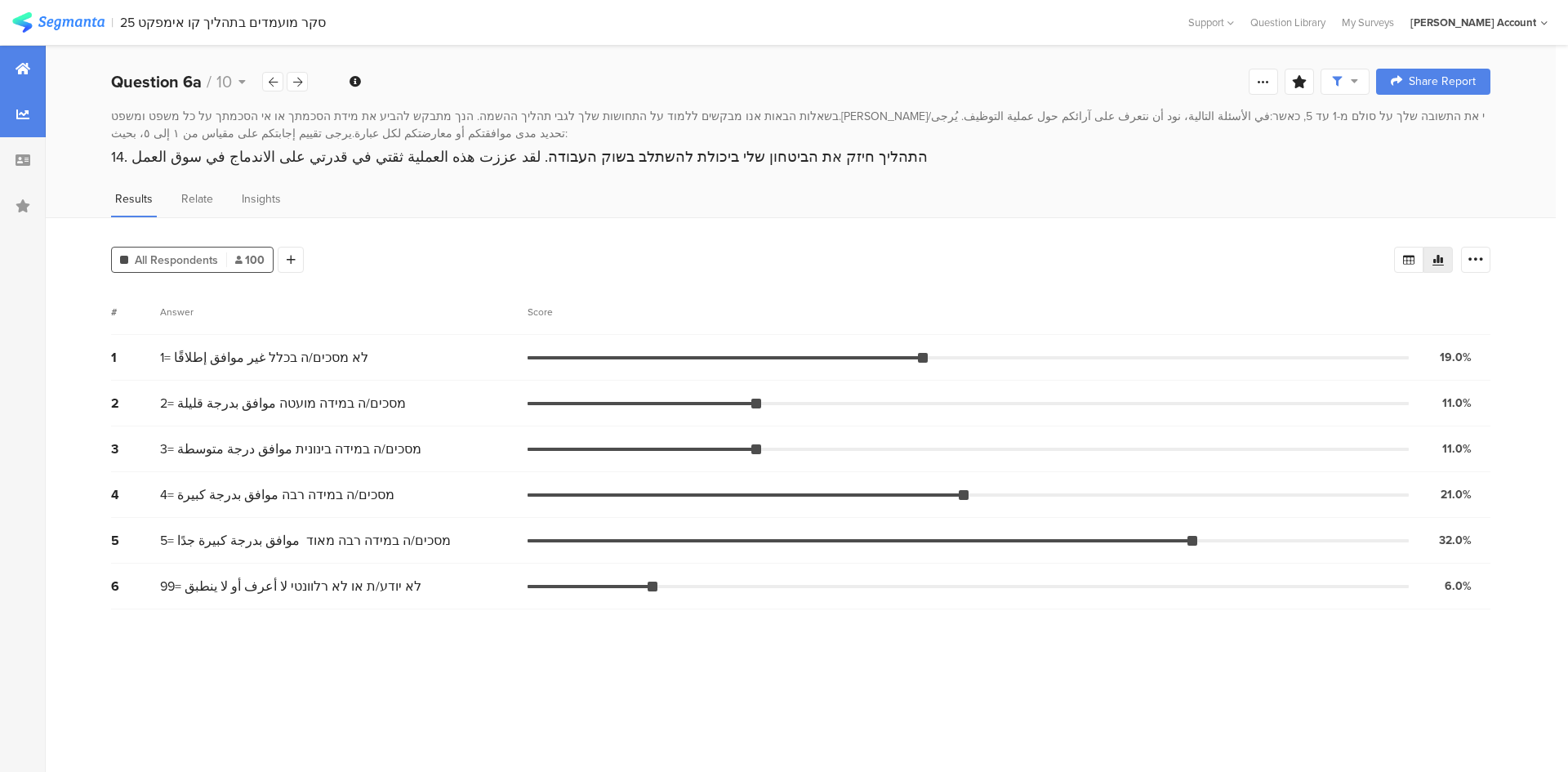
click at [19, 64] on icon at bounding box center [23, 68] width 15 height 13
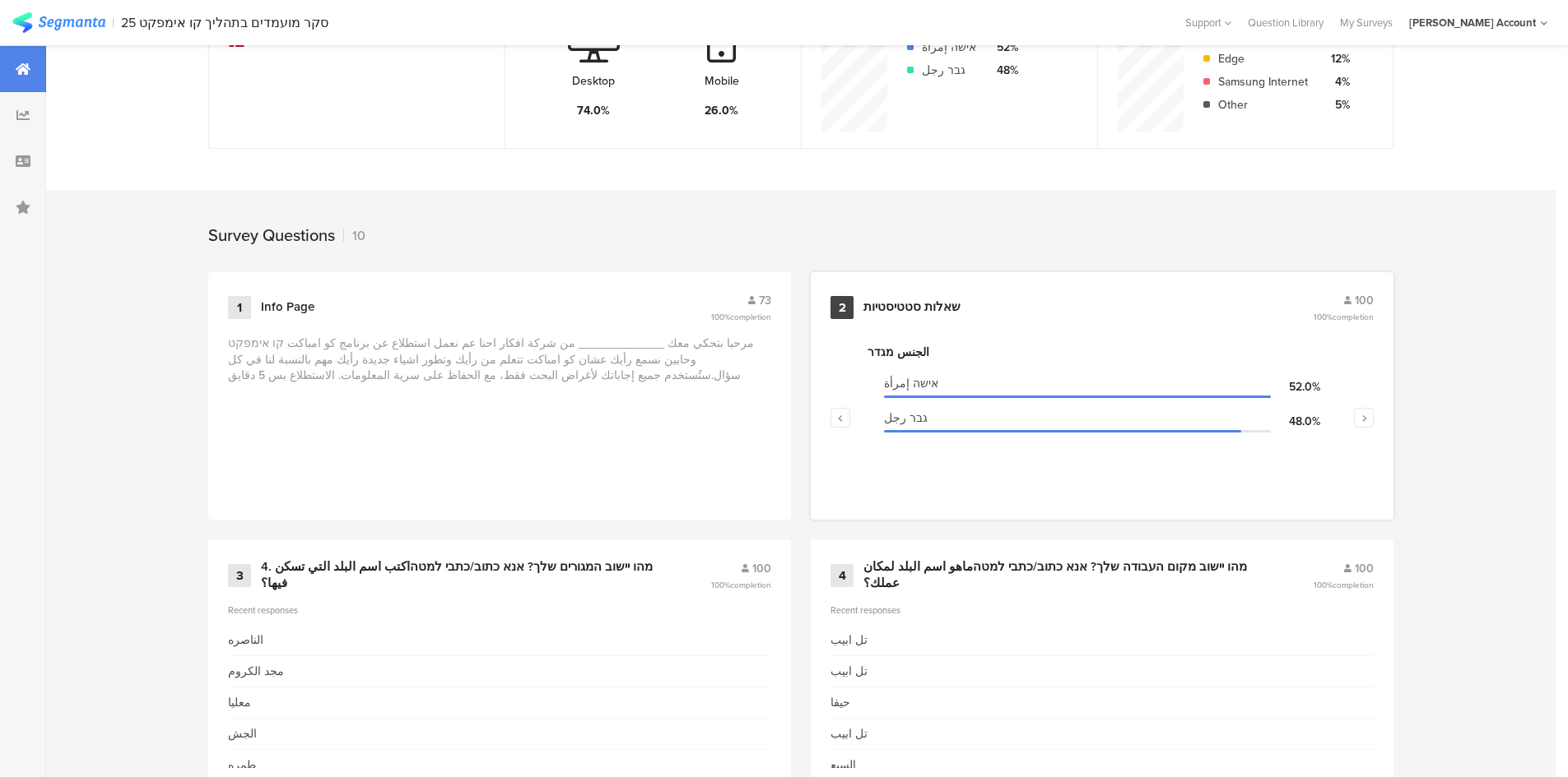
scroll to position [494, 0]
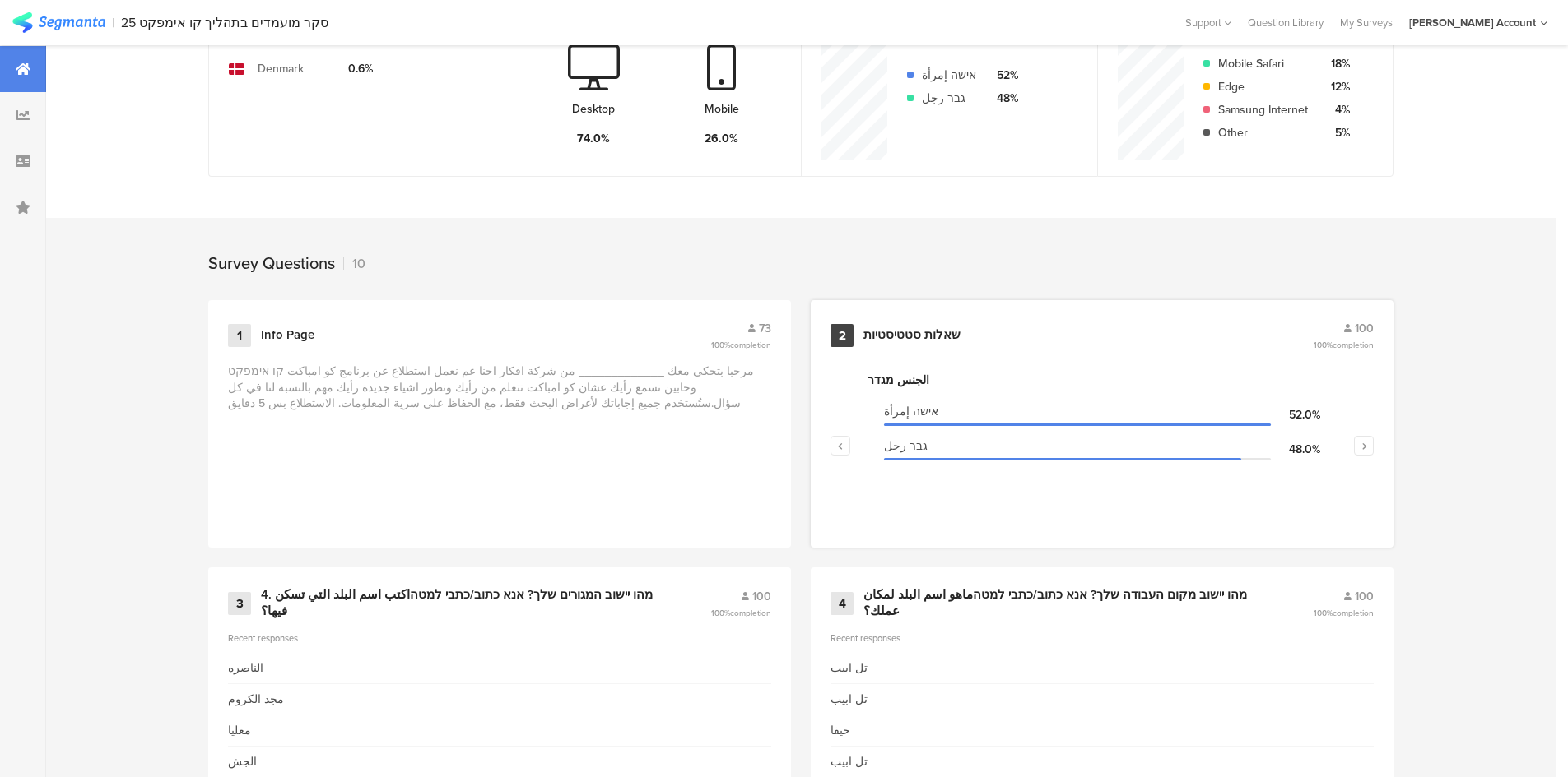
click at [906, 327] on div "שאלות סטטיסטיות" at bounding box center [912, 335] width 97 height 17
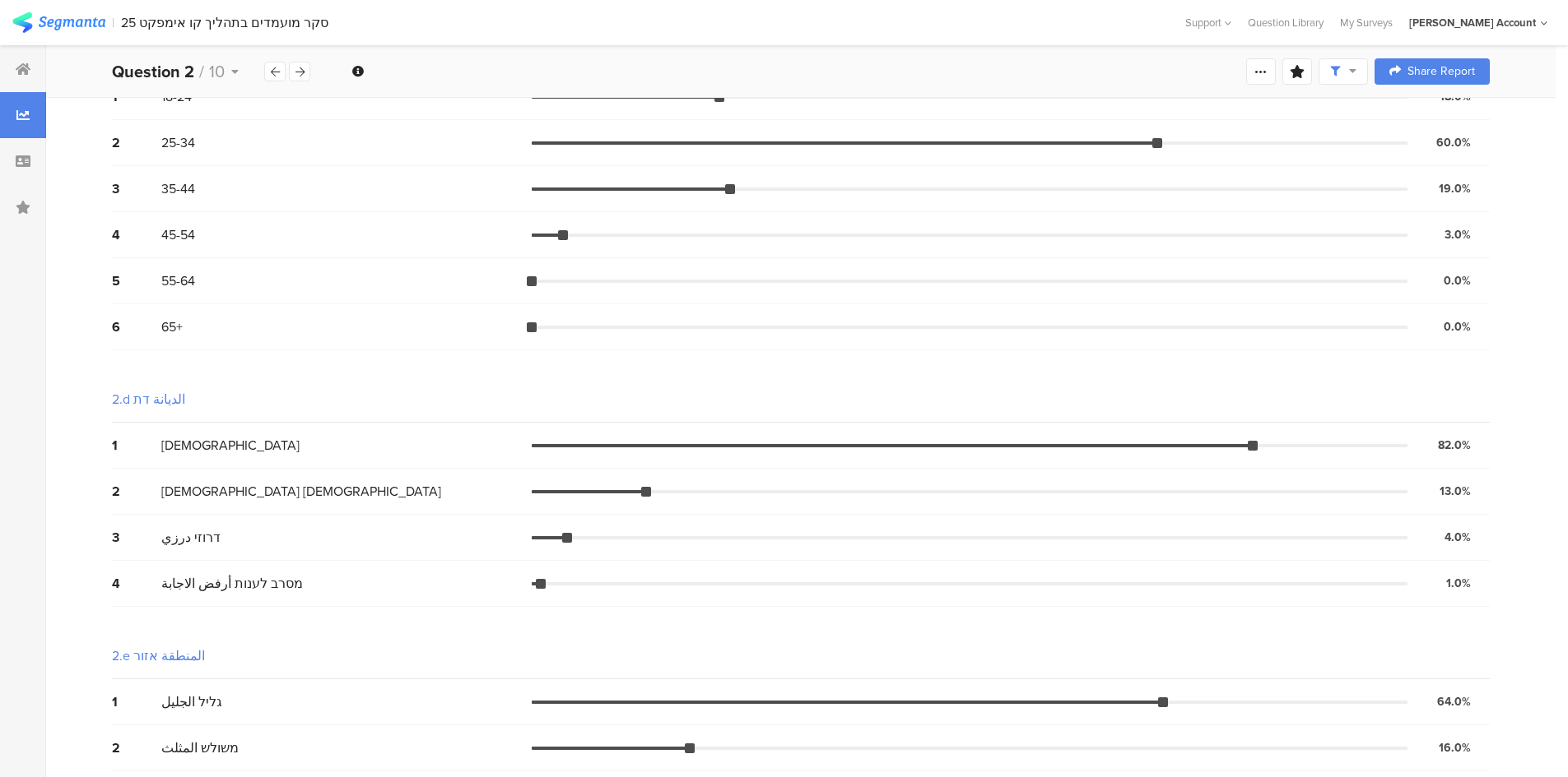
scroll to position [496, 0]
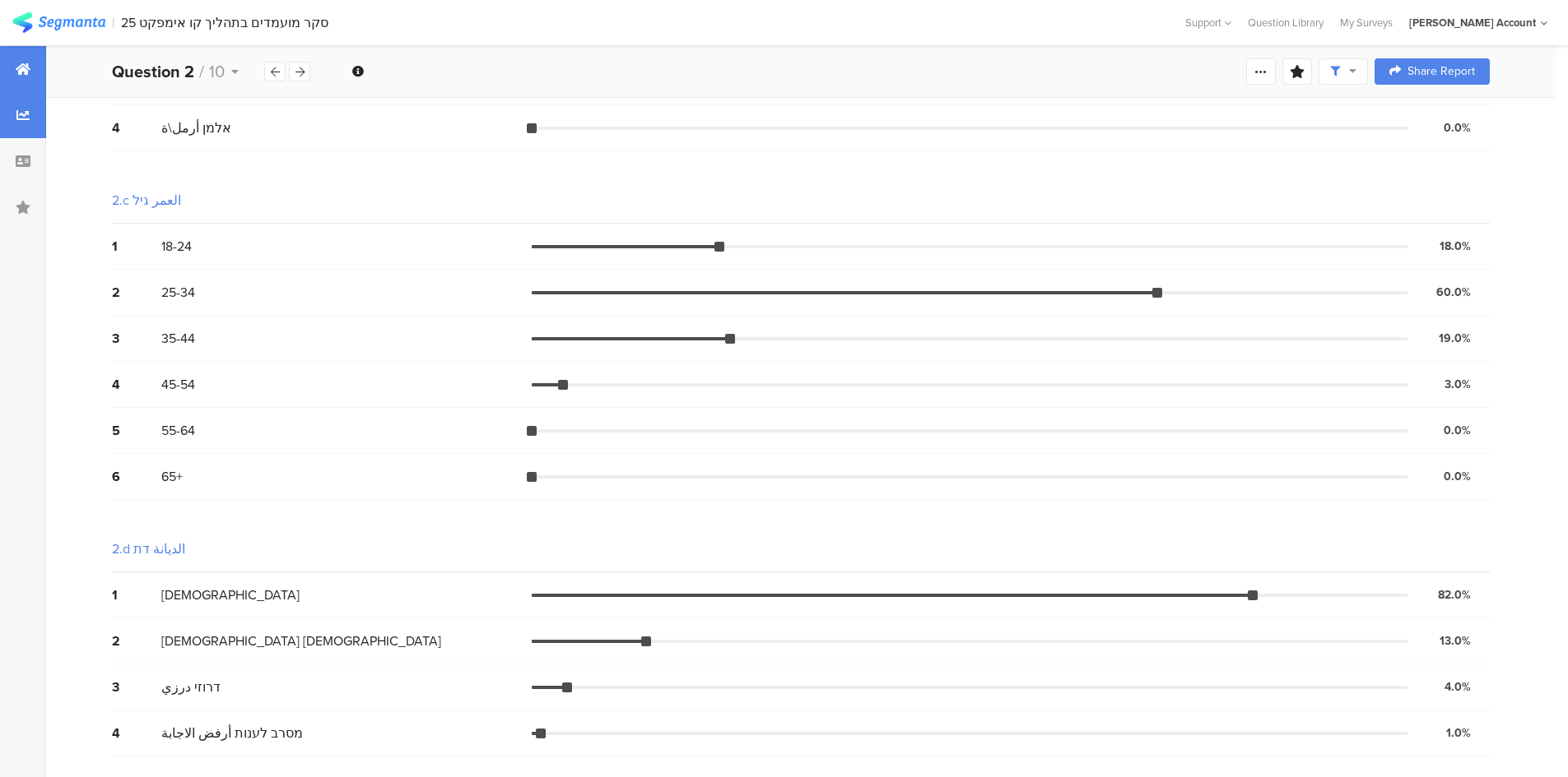
click at [33, 65] on div at bounding box center [22, 68] width 46 height 46
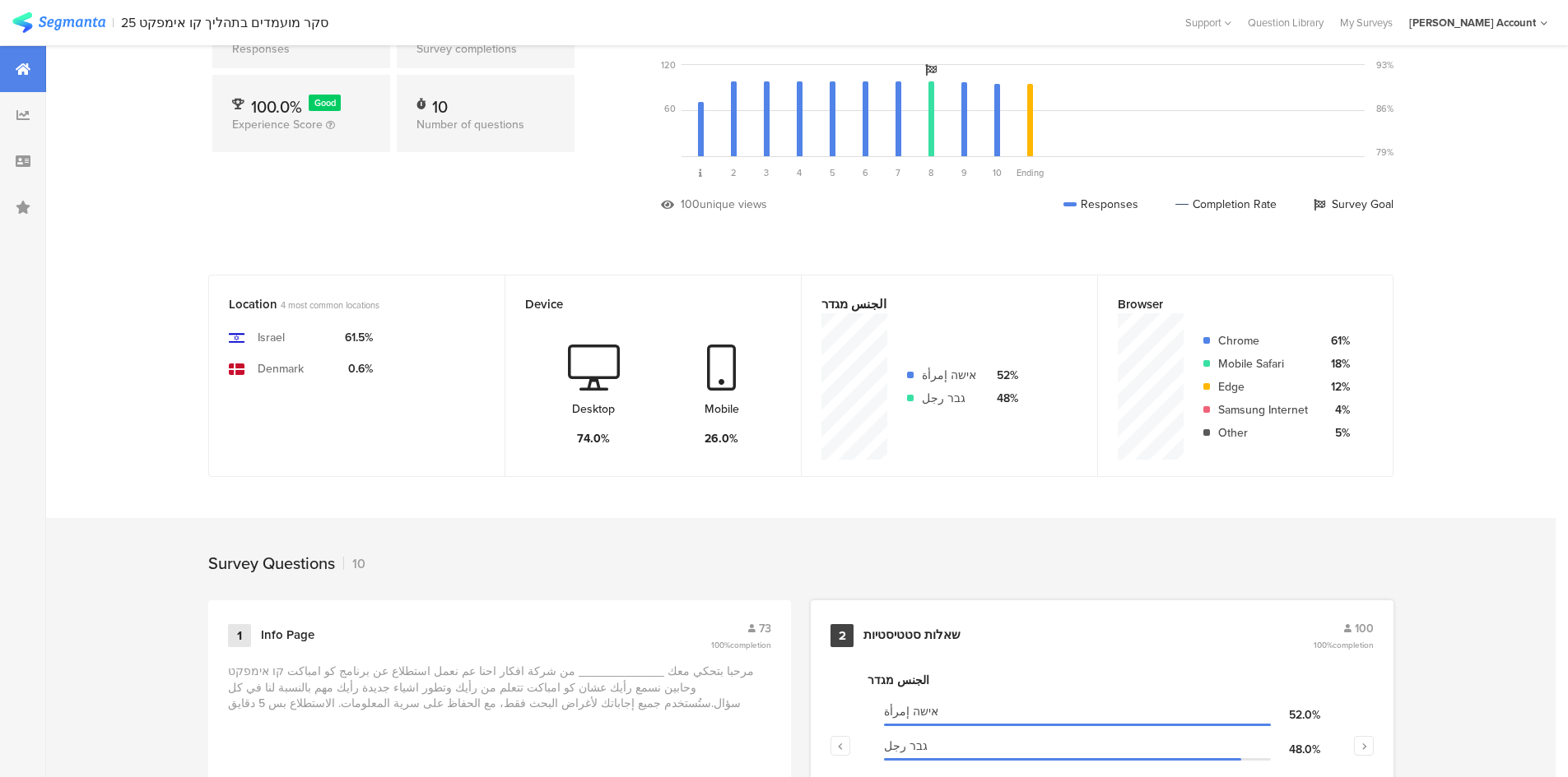
scroll to position [380, 0]
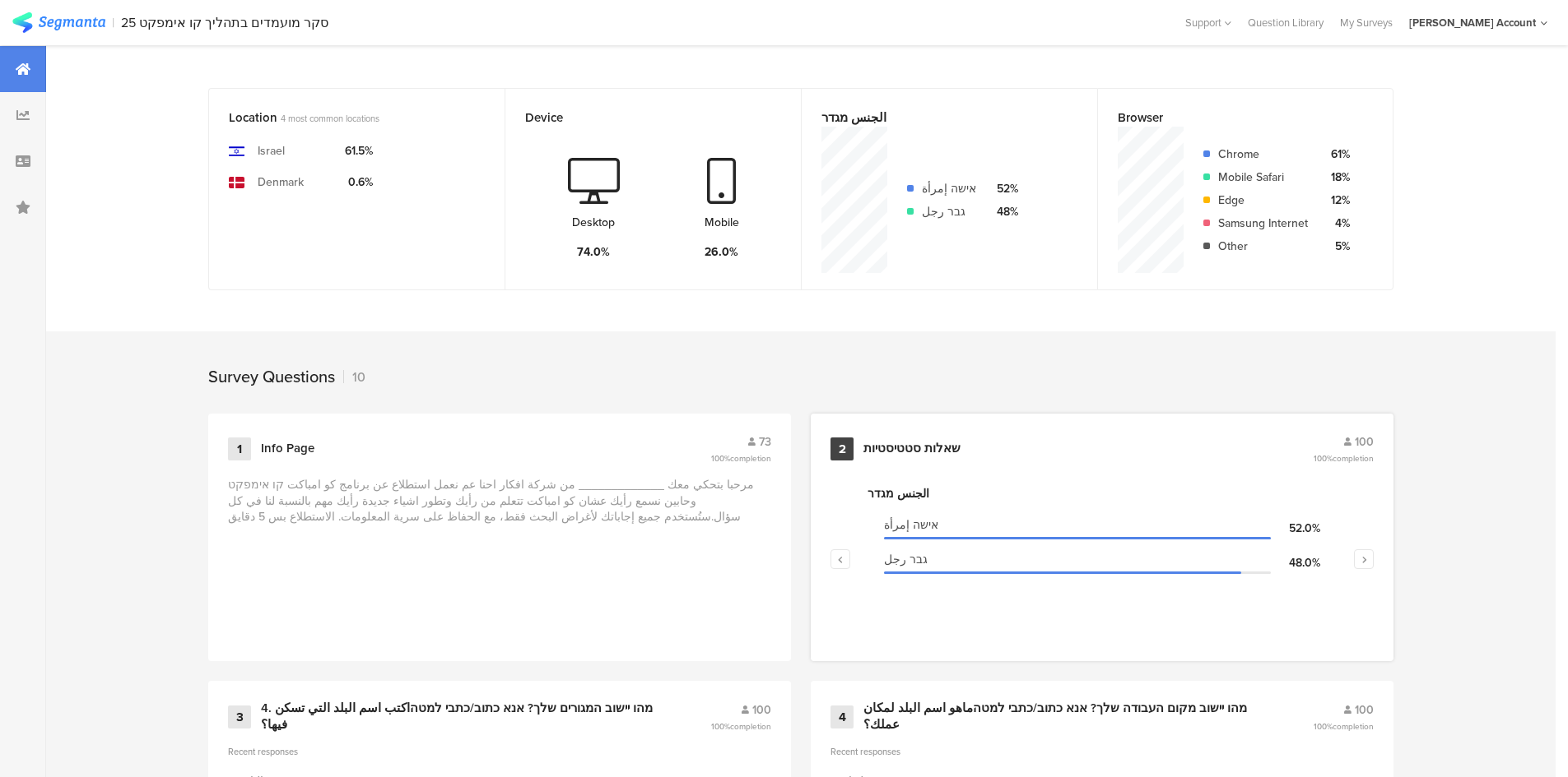
click at [914, 449] on div "שאלות סטטיסטיות" at bounding box center [912, 449] width 97 height 17
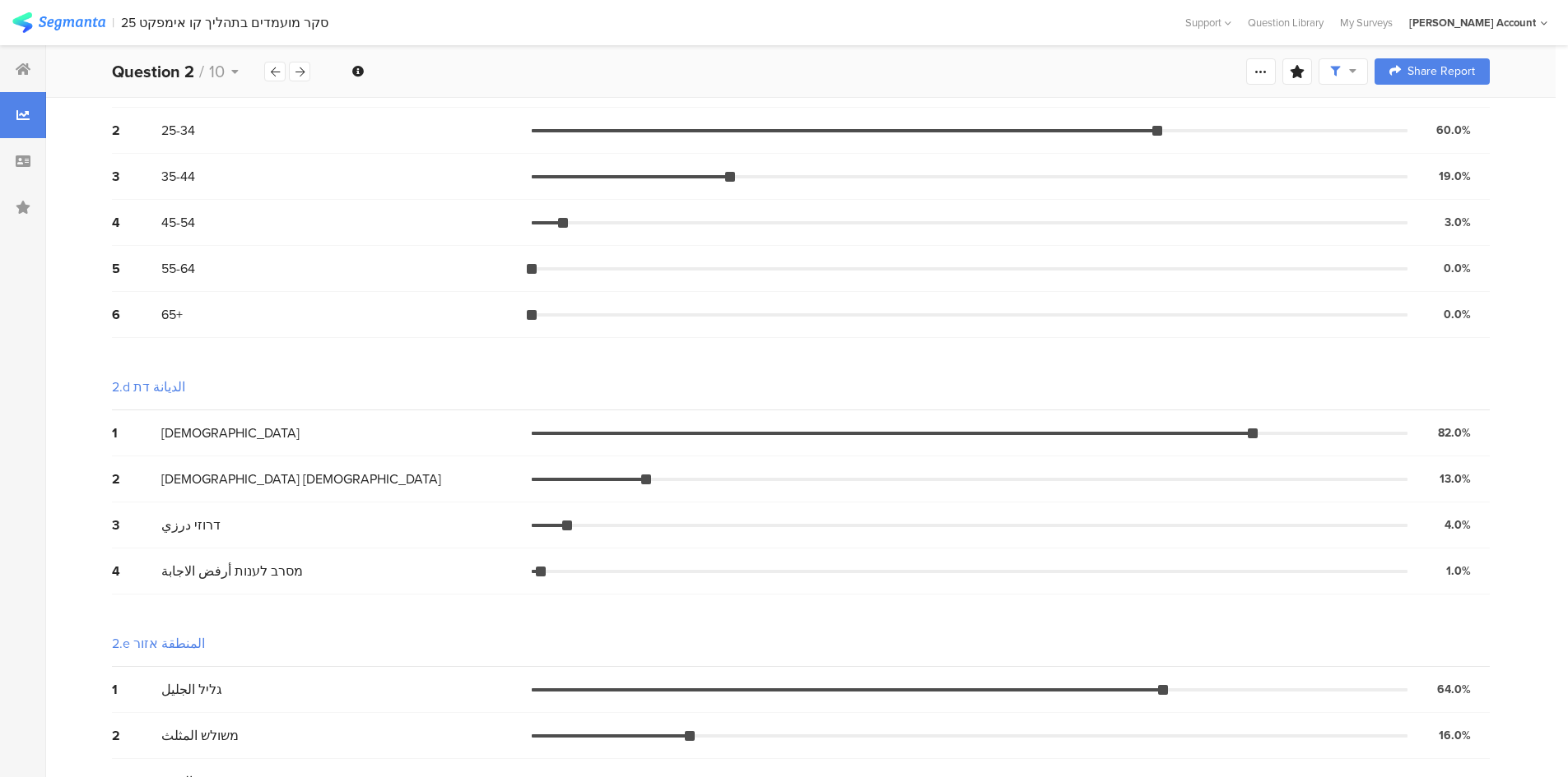
scroll to position [743, 0]
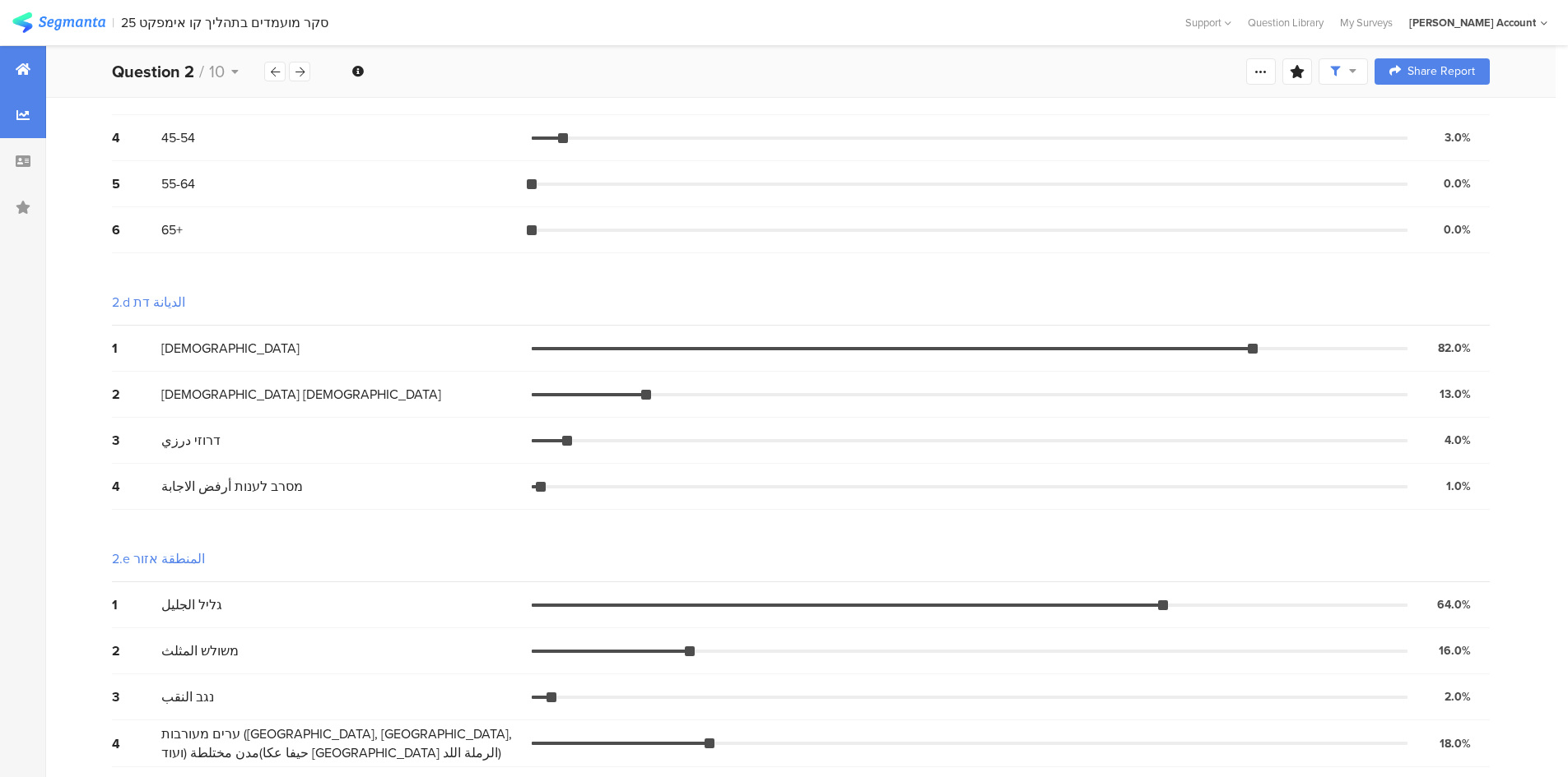
click at [24, 67] on icon at bounding box center [23, 69] width 15 height 13
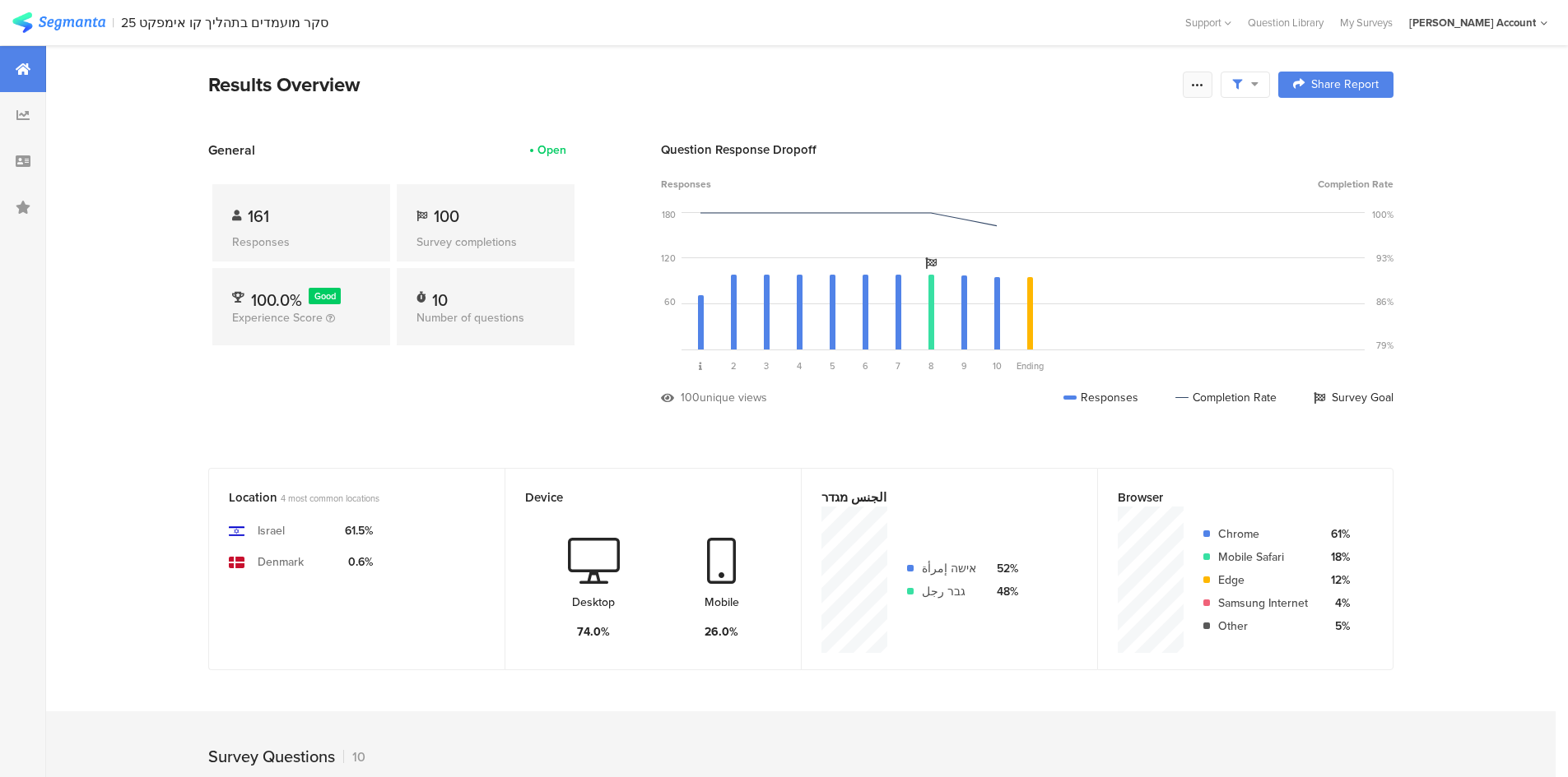
click at [1052, 84] on icon at bounding box center [1197, 85] width 13 height 13
click at [993, 246] on span "Export Results" at bounding box center [1025, 251] width 74 height 18
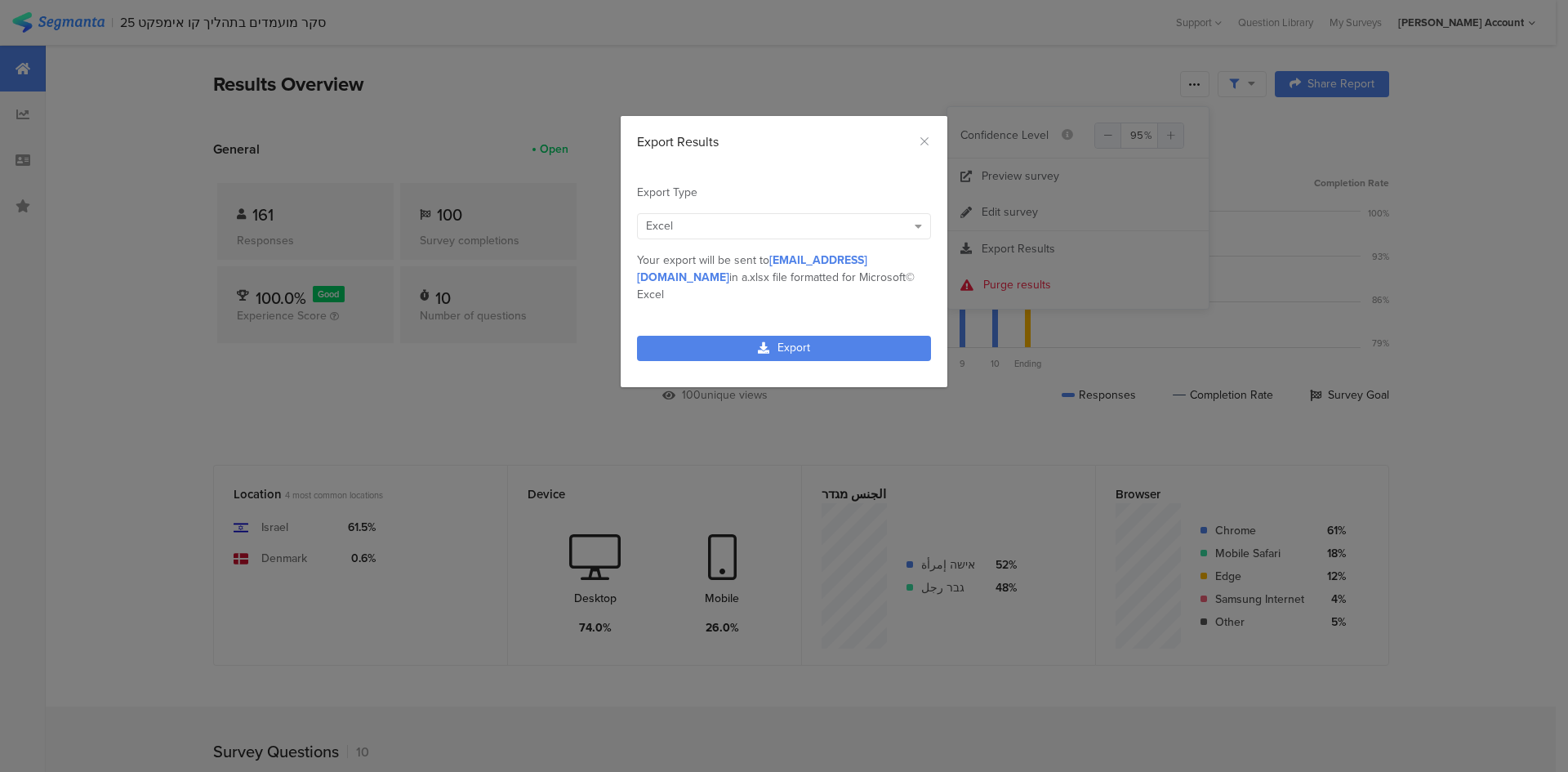
click at [733, 219] on div "Excel" at bounding box center [776, 226] width 261 height 18
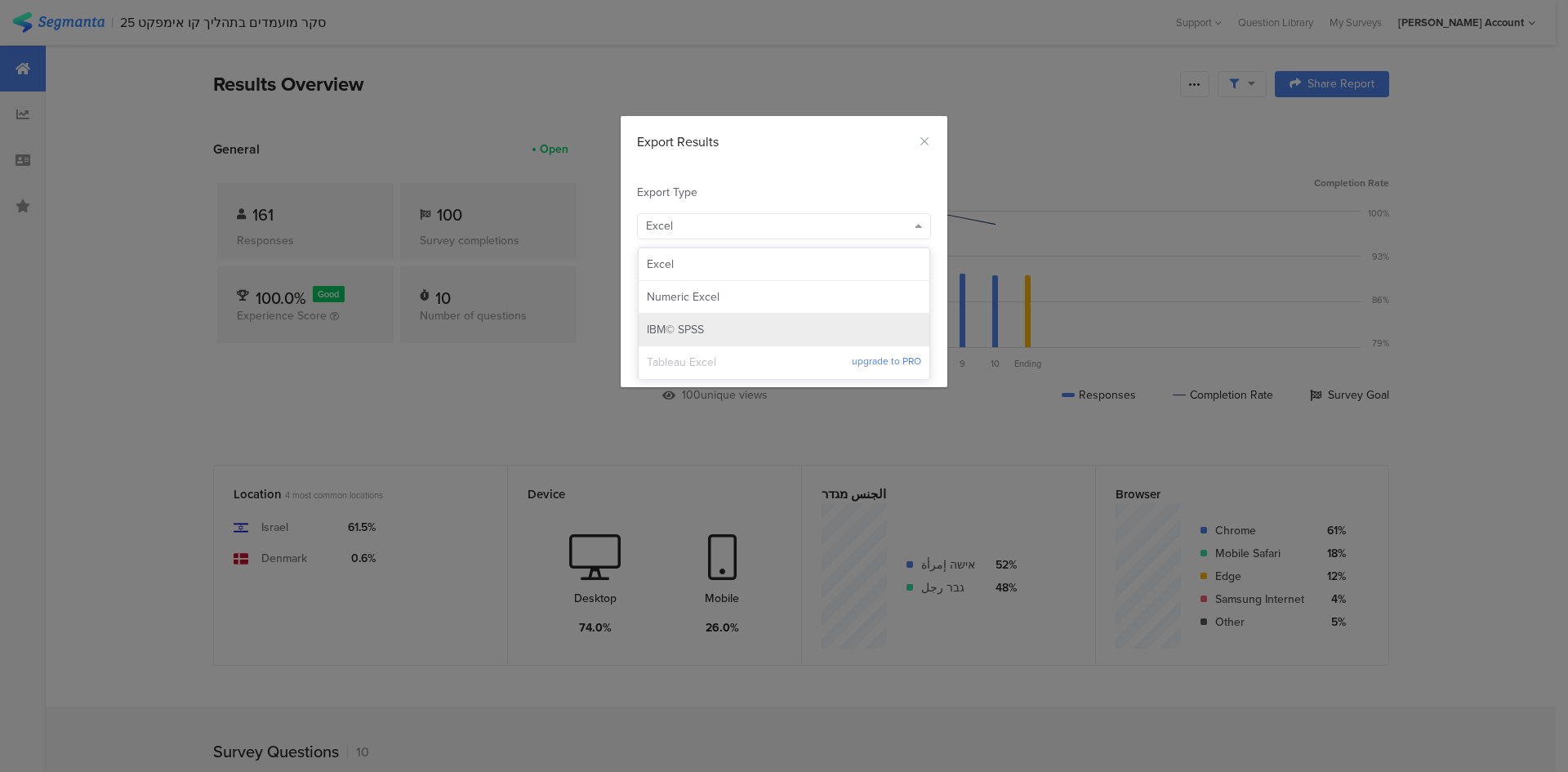
click at [673, 329] on span "IBM© SPSS" at bounding box center [675, 330] width 57 height 17
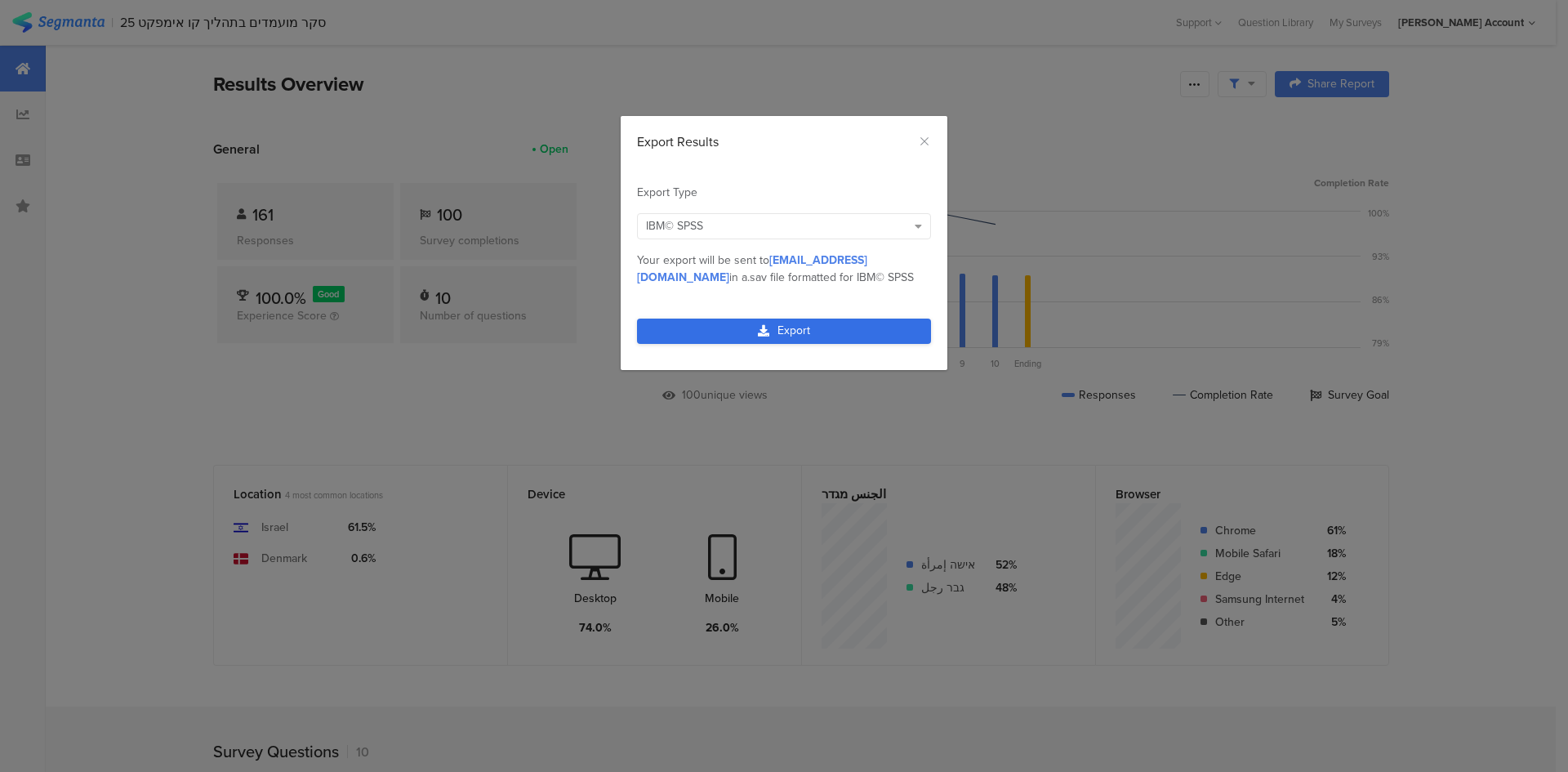
click at [735, 328] on link "Export" at bounding box center [784, 330] width 294 height 25
